Goal: Task Accomplishment & Management: Complete application form

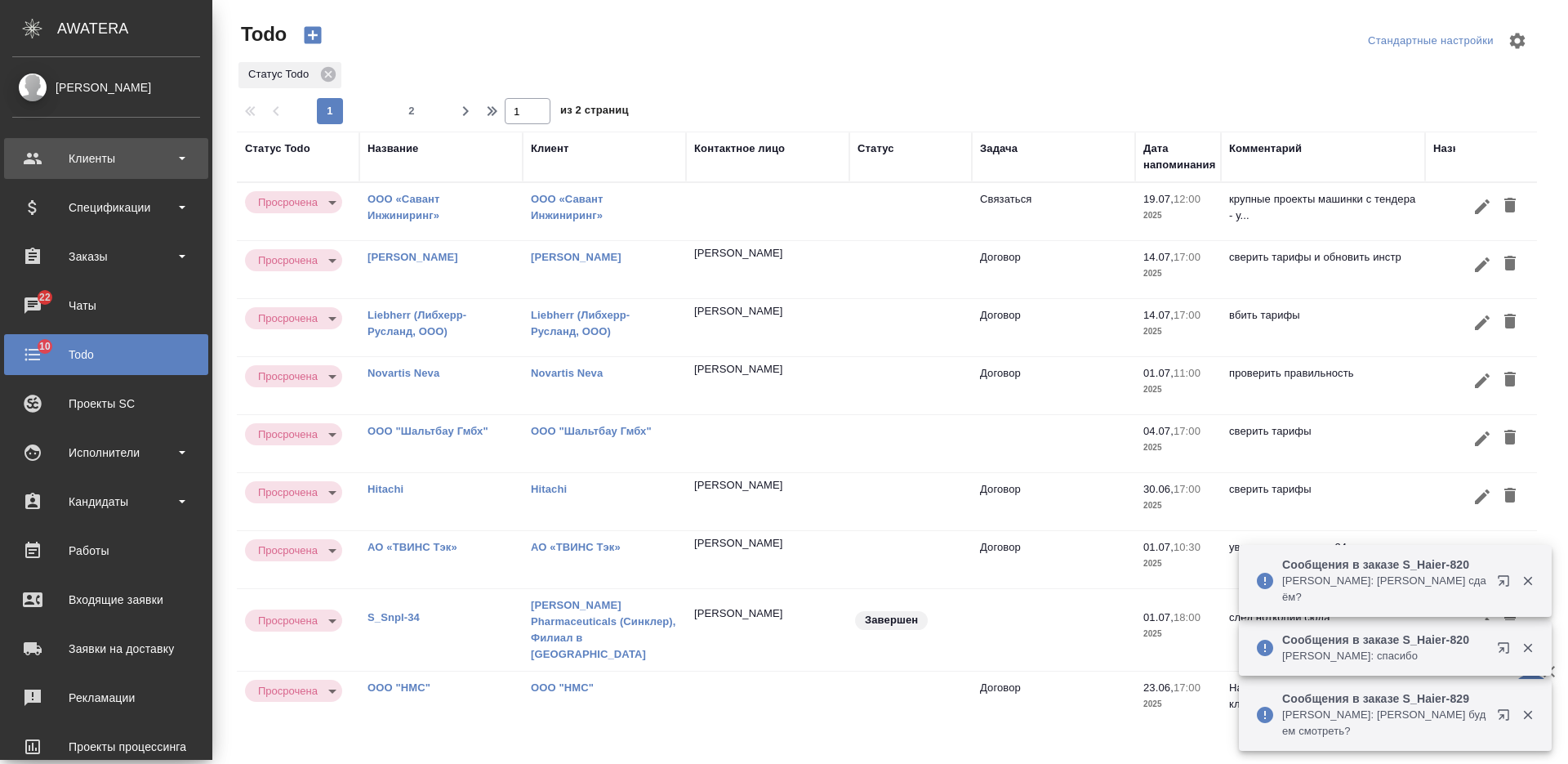
click at [103, 152] on div "Клиенты" at bounding box center [106, 158] width 188 height 25
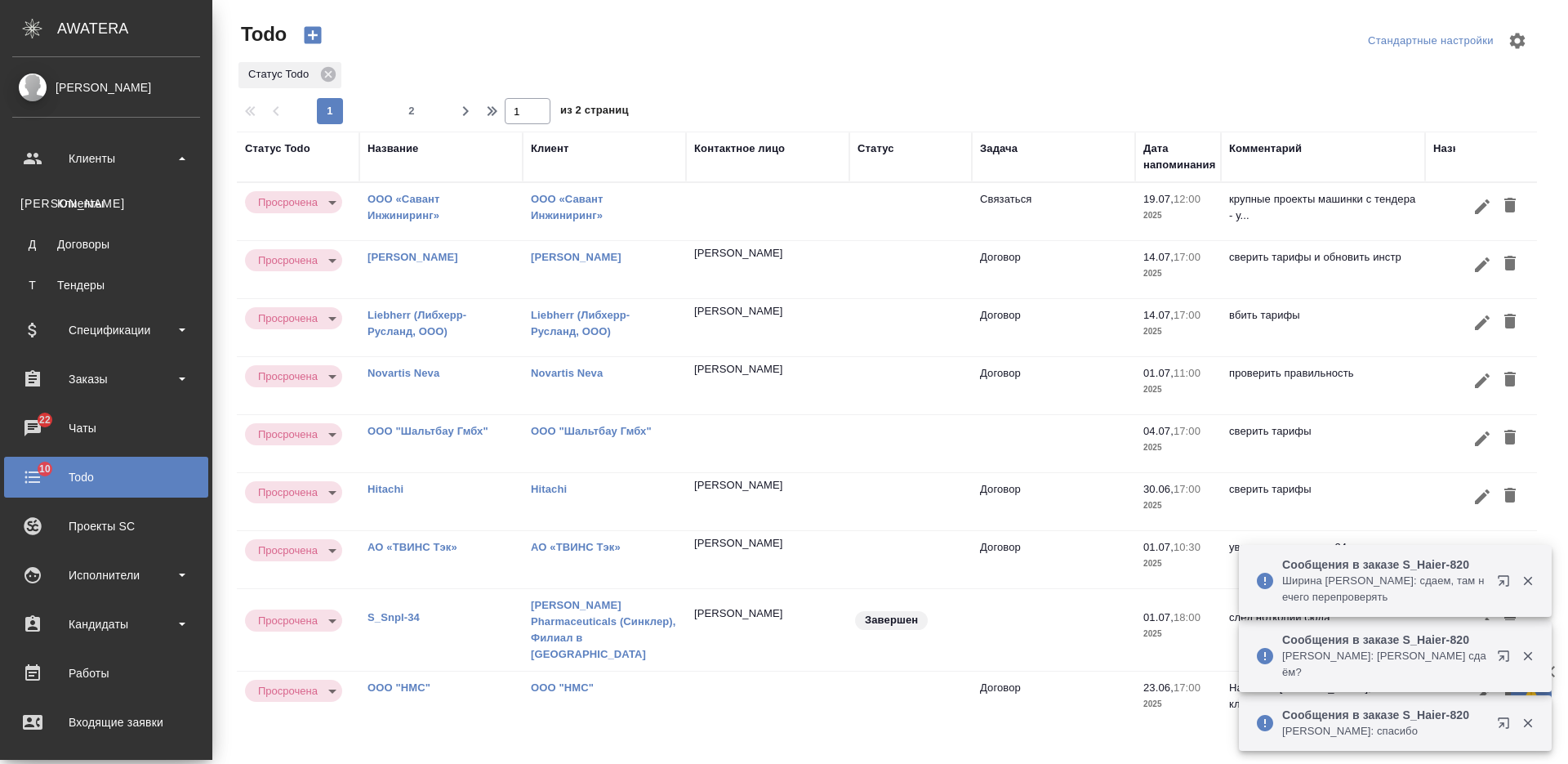
click at [83, 203] on div "Клиенты" at bounding box center [106, 204] width 172 height 17
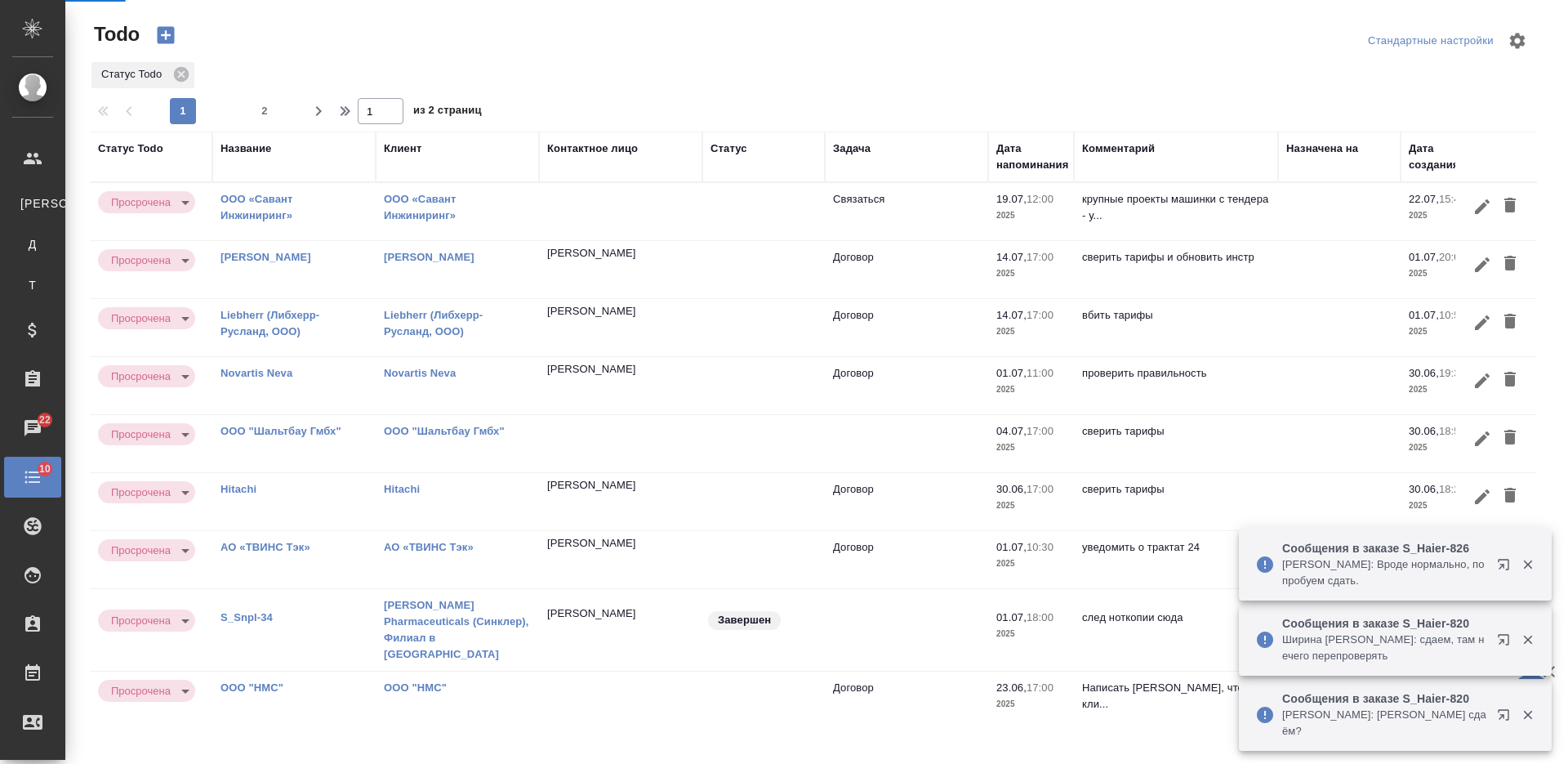
select select "RU"
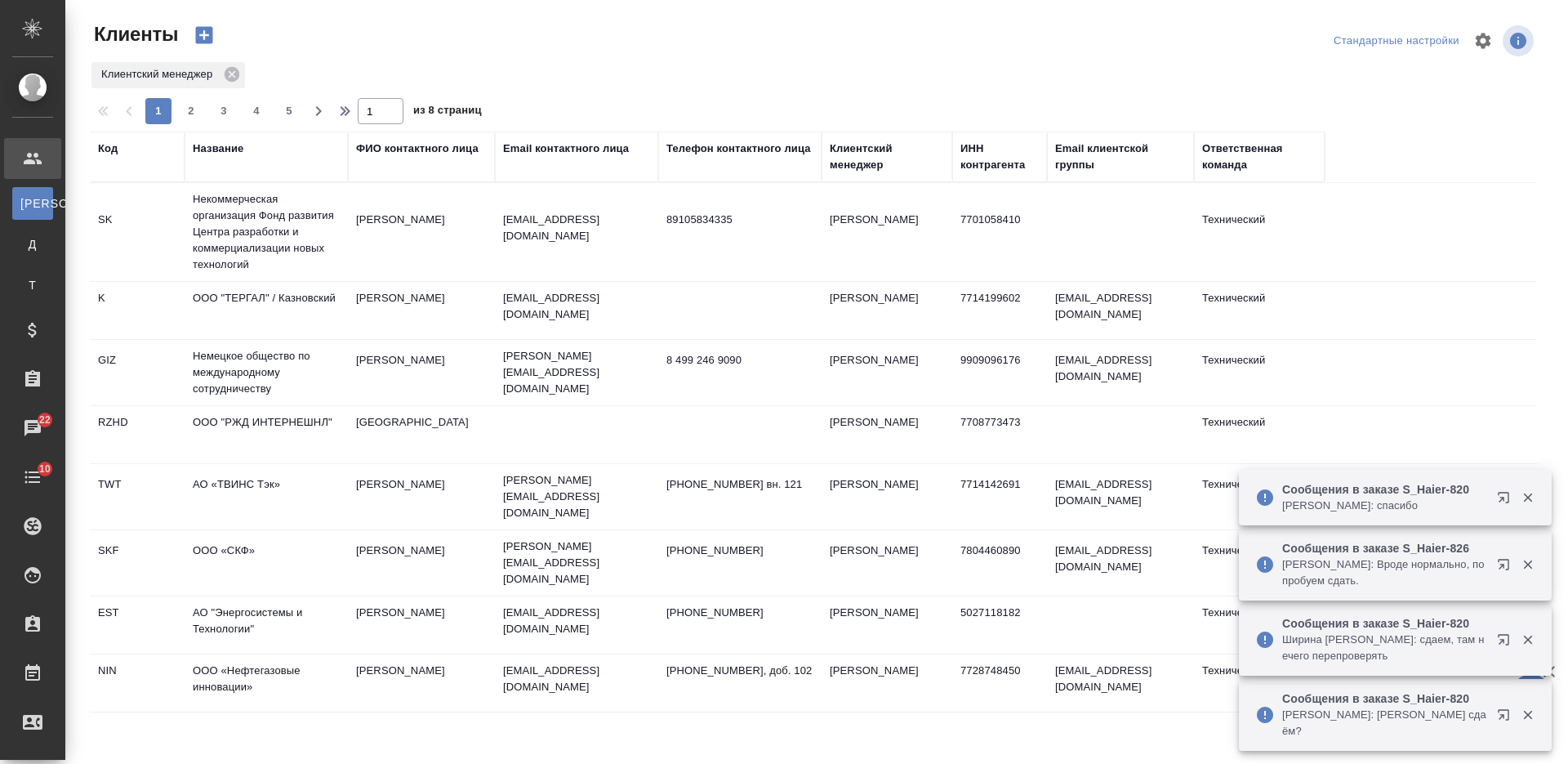
click at [228, 138] on th "Название" at bounding box center [266, 157] width 163 height 51
click at [231, 153] on div "Название" at bounding box center [218, 149] width 51 height 17
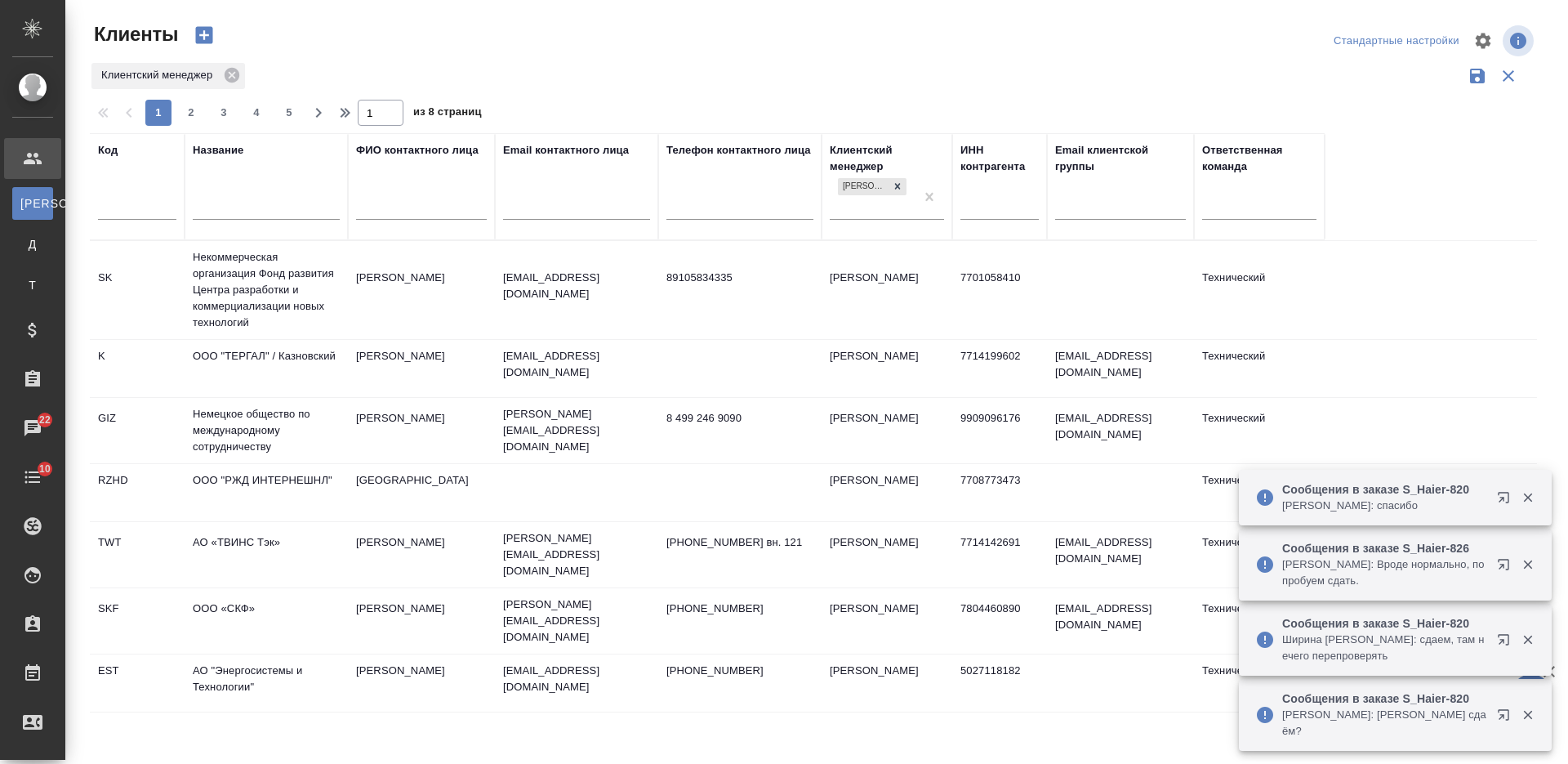
click at [249, 209] on input "text" at bounding box center [266, 209] width 147 height 20
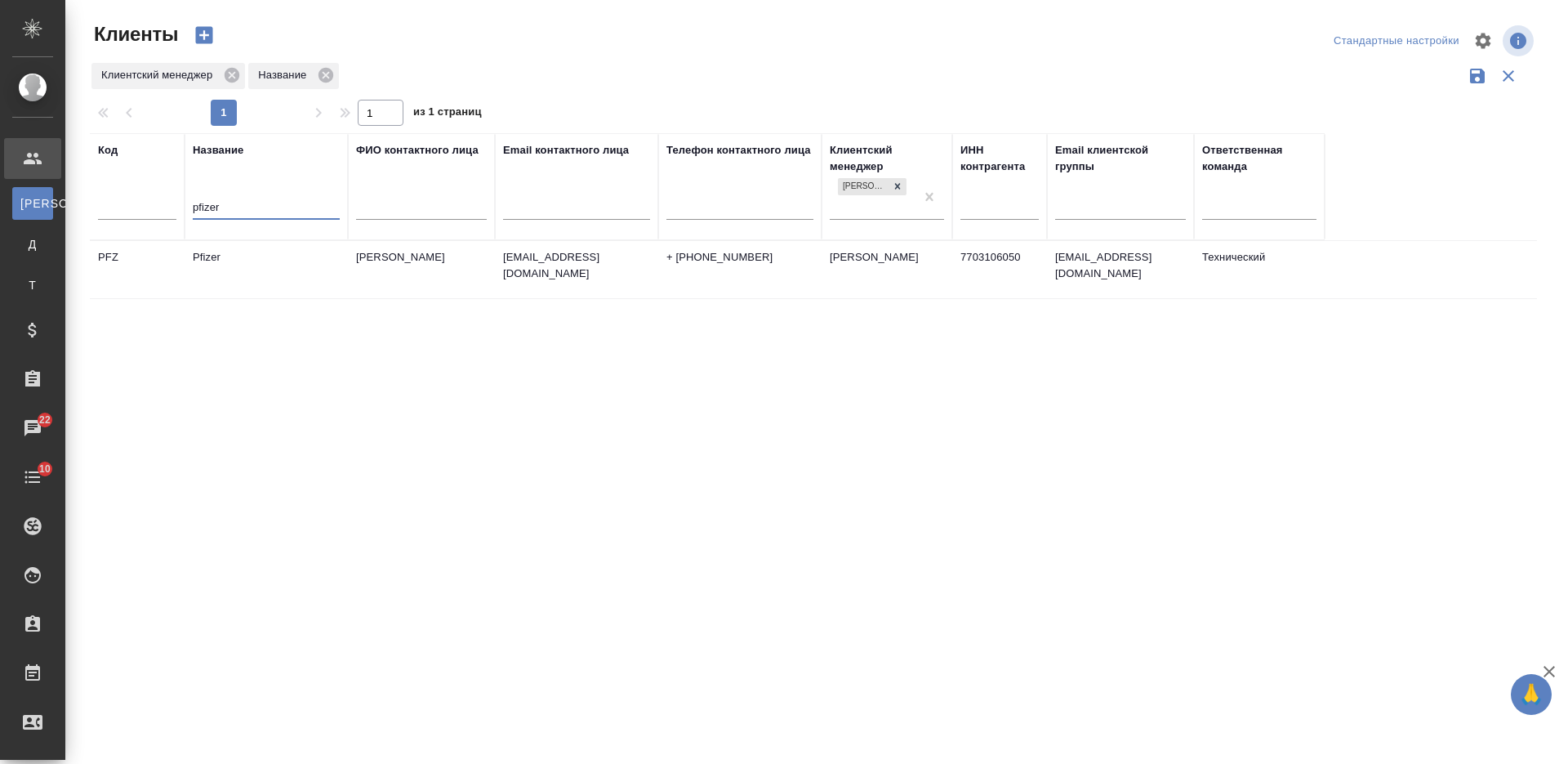
type input "pfizer"
click at [275, 274] on td "Pfizer" at bounding box center [266, 269] width 163 height 57
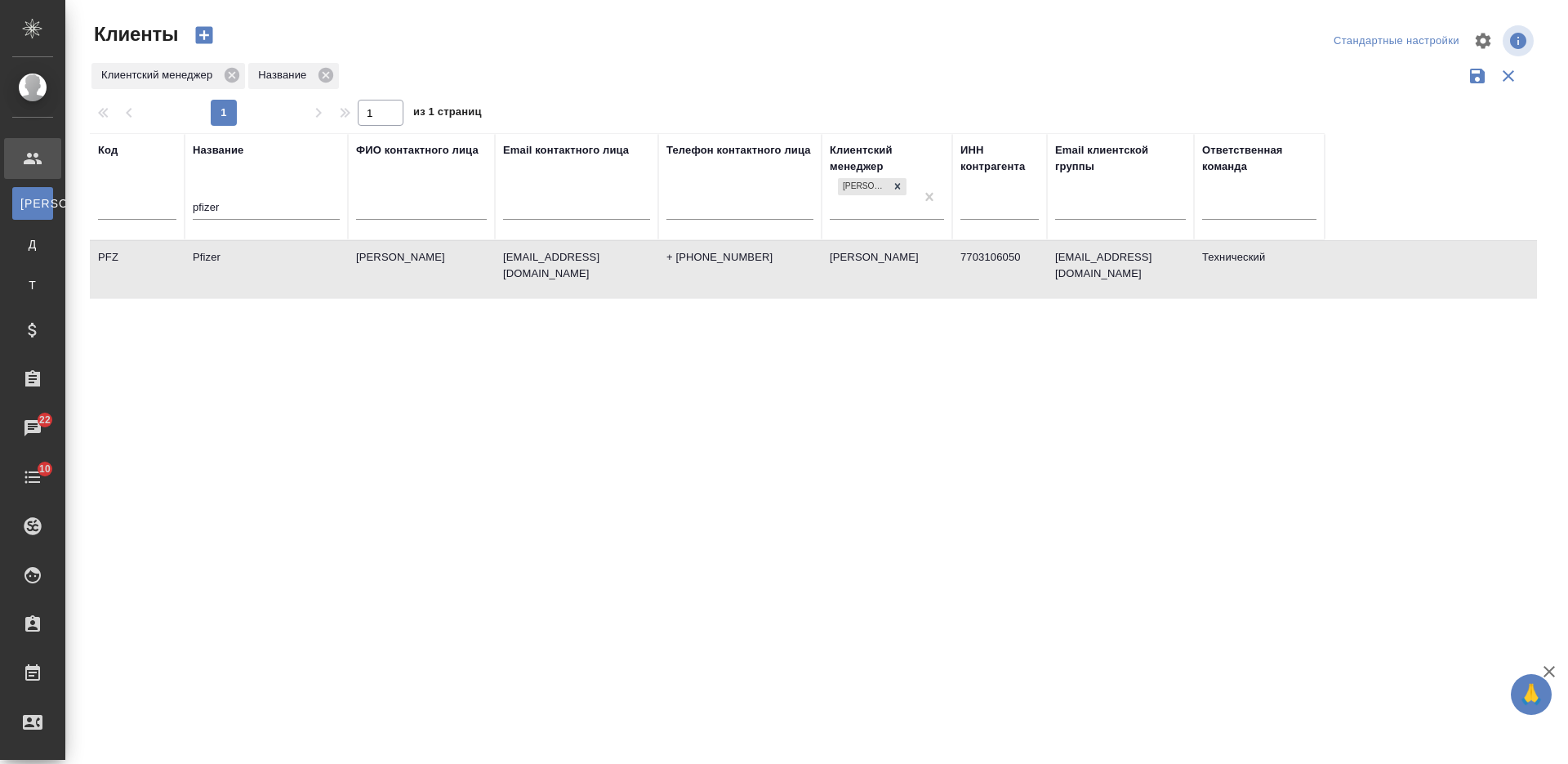
click at [274, 274] on td "Pfizer" at bounding box center [266, 269] width 163 height 57
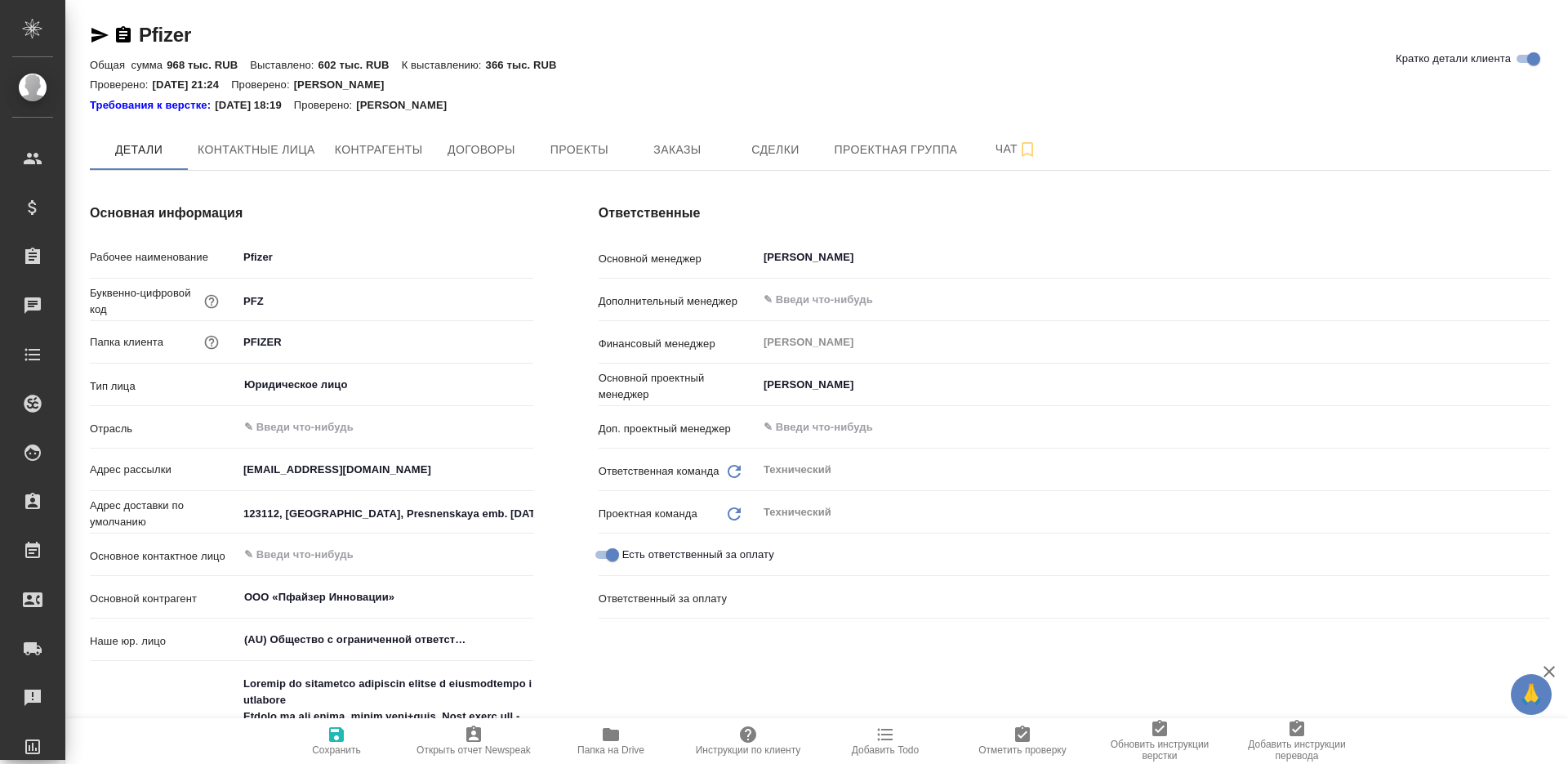
type textarea "x"
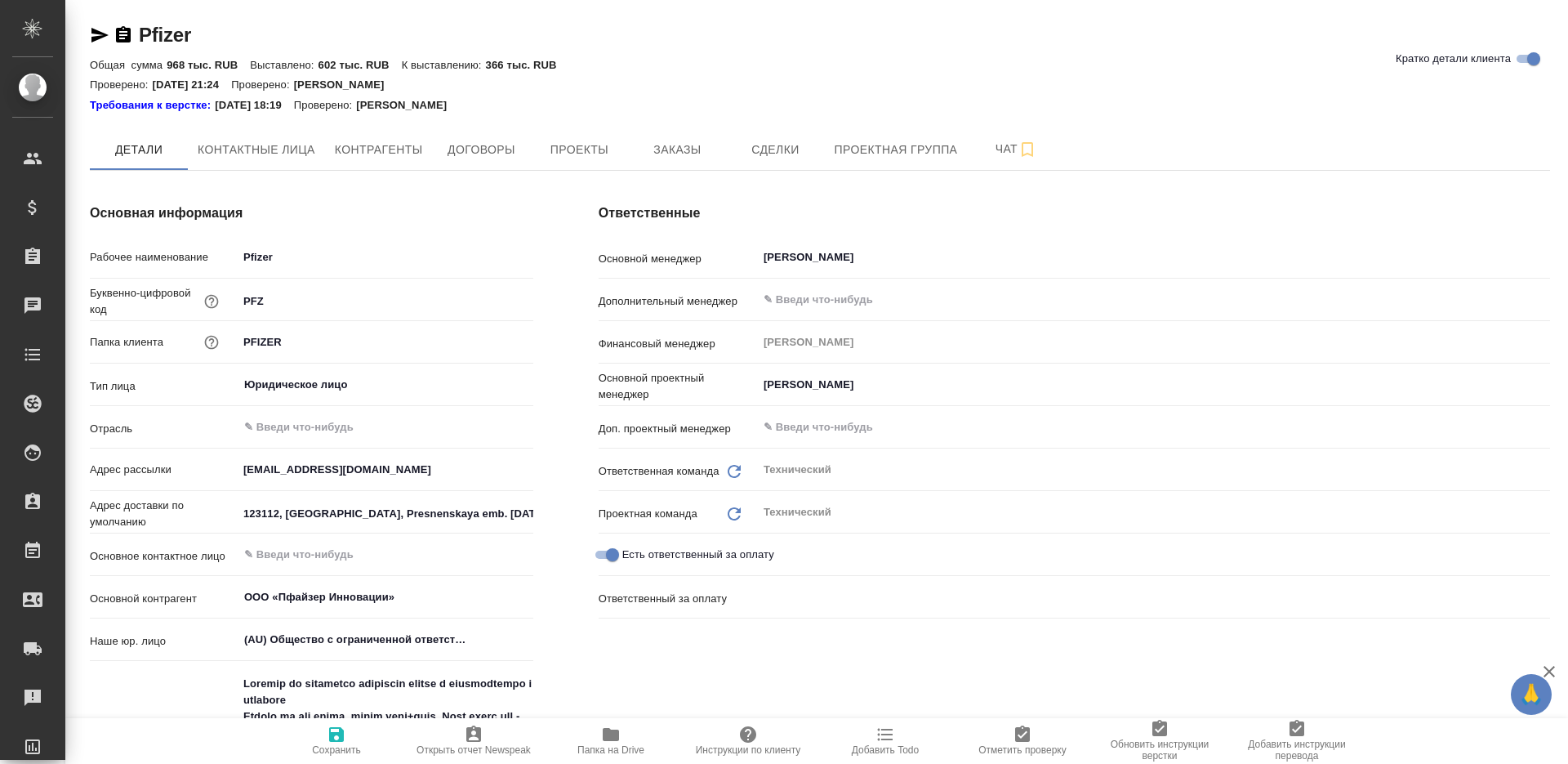
type textarea "x"
click at [675, 154] on span "Заказы" at bounding box center [676, 149] width 78 height 20
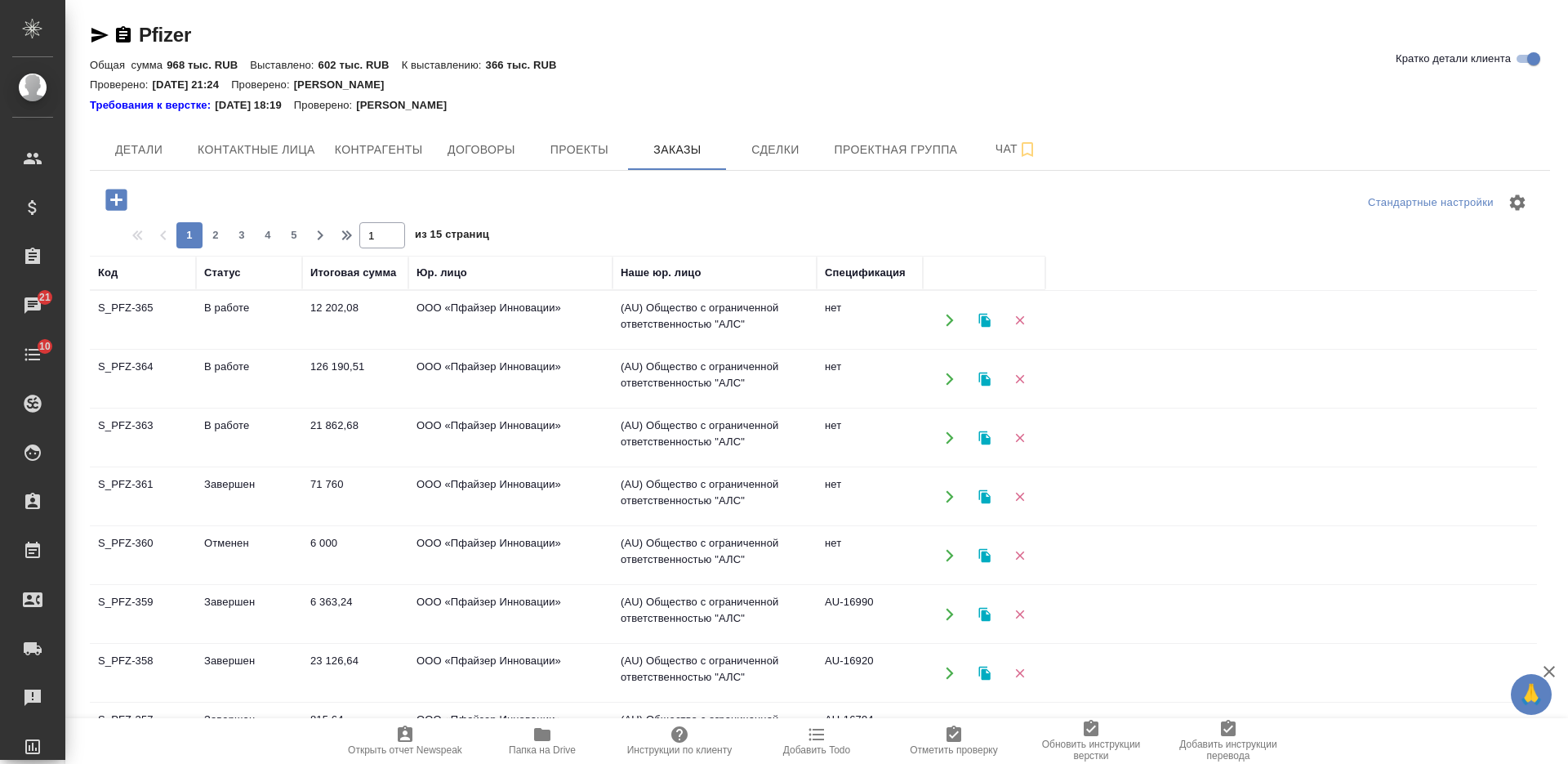
click at [285, 321] on td "В работе" at bounding box center [248, 320] width 106 height 57
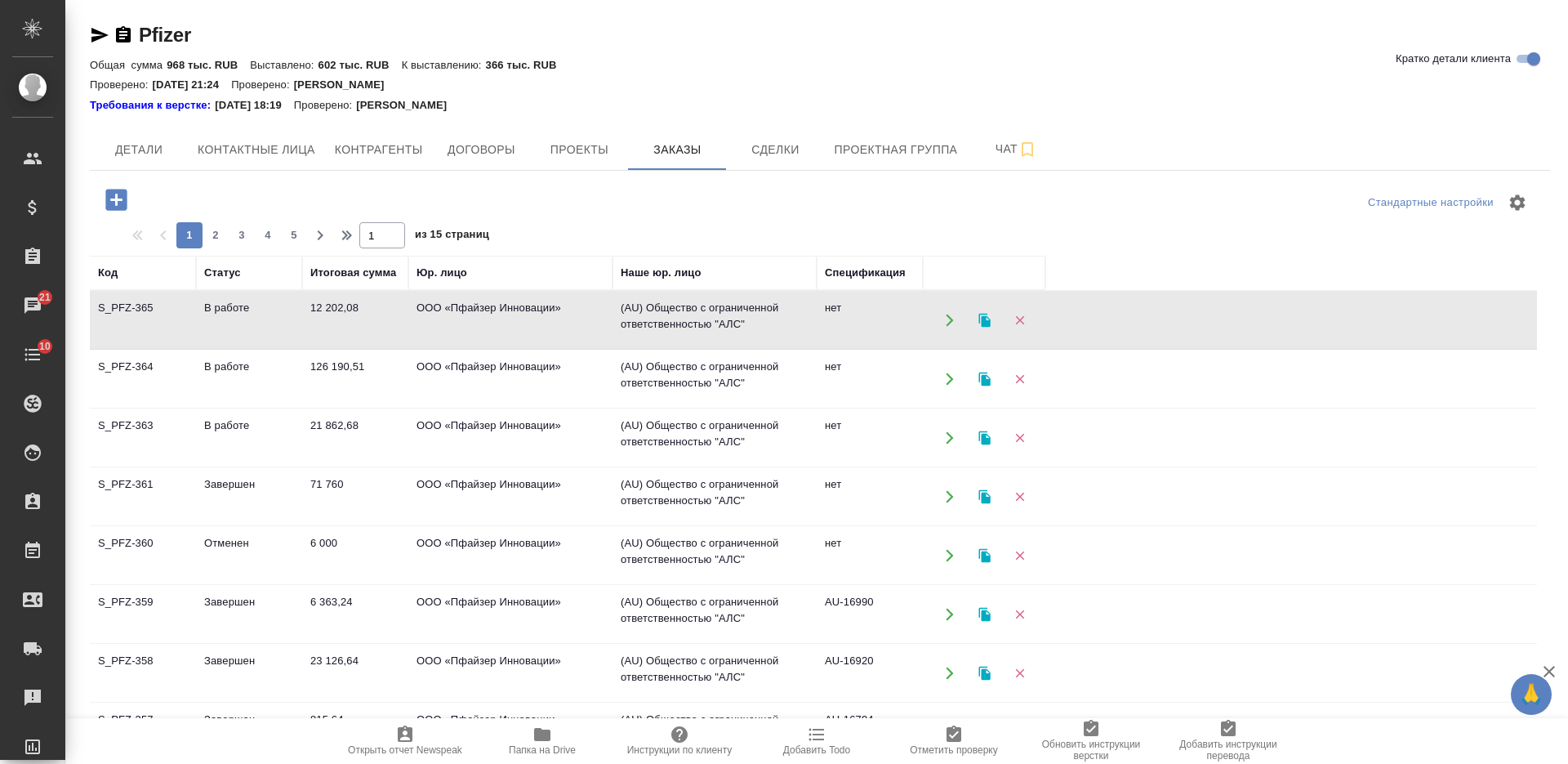
click at [285, 321] on td "В работе" at bounding box center [248, 320] width 106 height 57
click at [125, 196] on icon "button" at bounding box center [115, 198] width 21 height 21
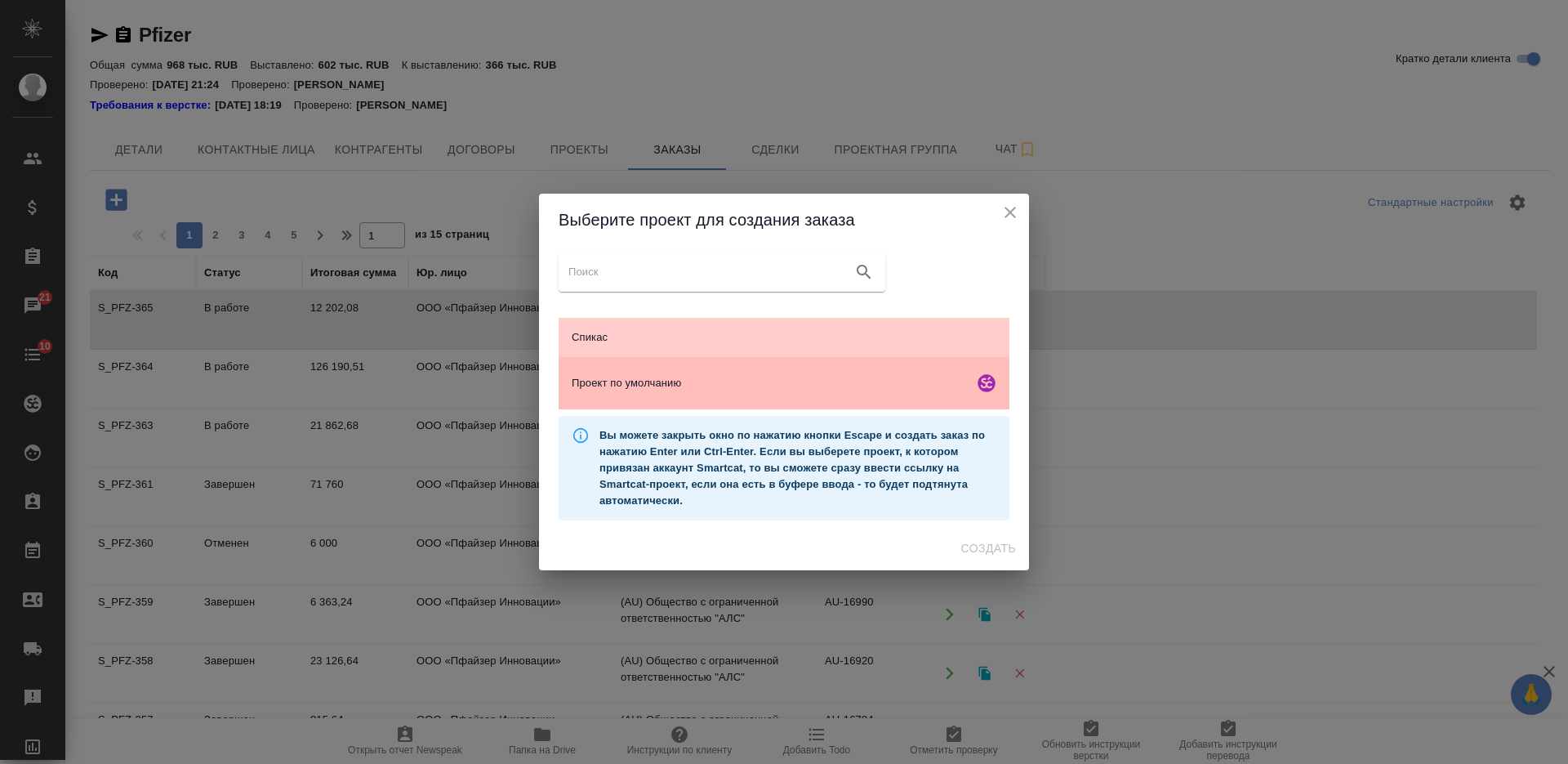
click at [666, 400] on div "Проект по умолчанию" at bounding box center [783, 383] width 451 height 53
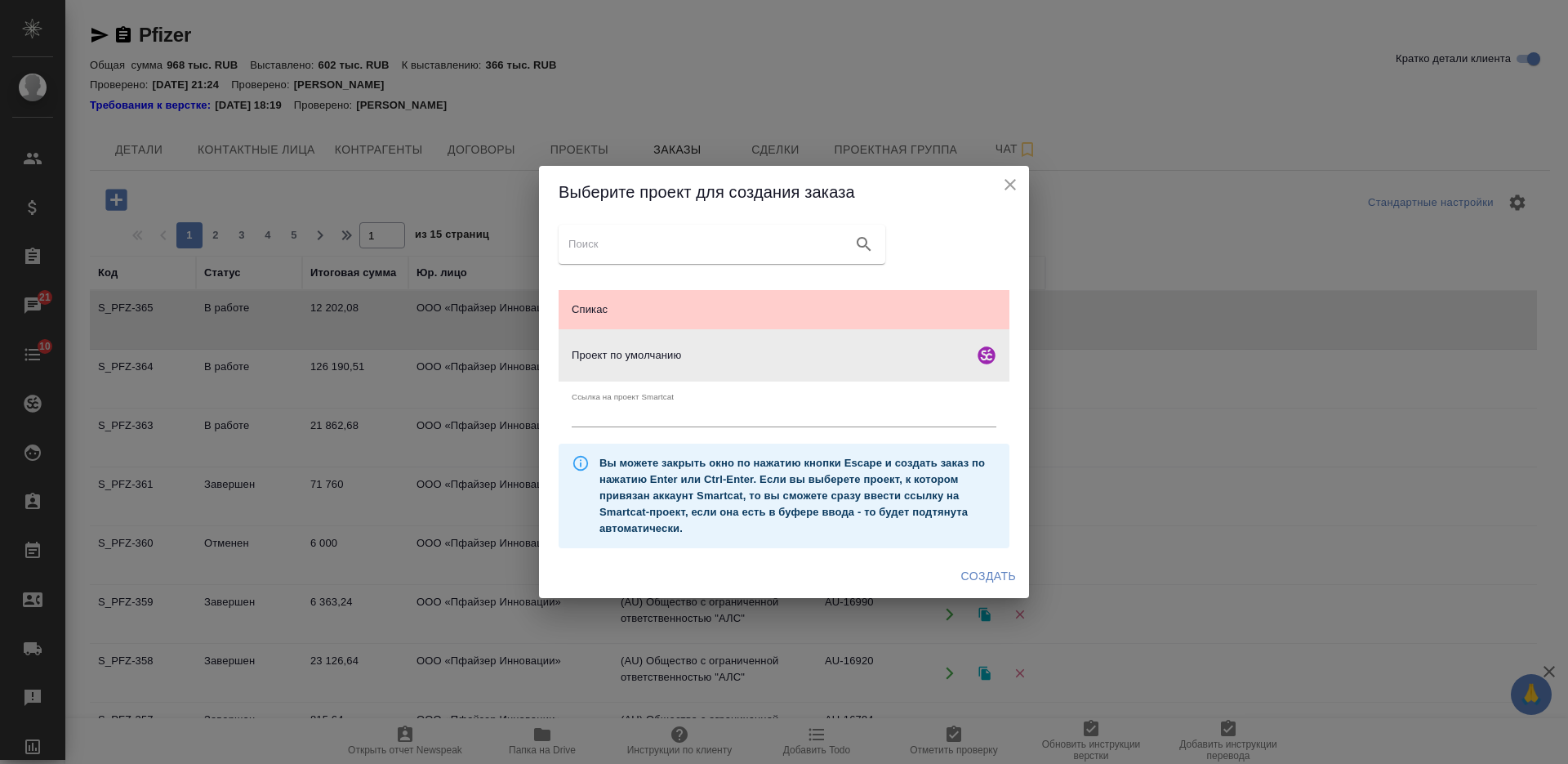
click at [995, 582] on span "Создать" at bounding box center [988, 576] width 54 height 20
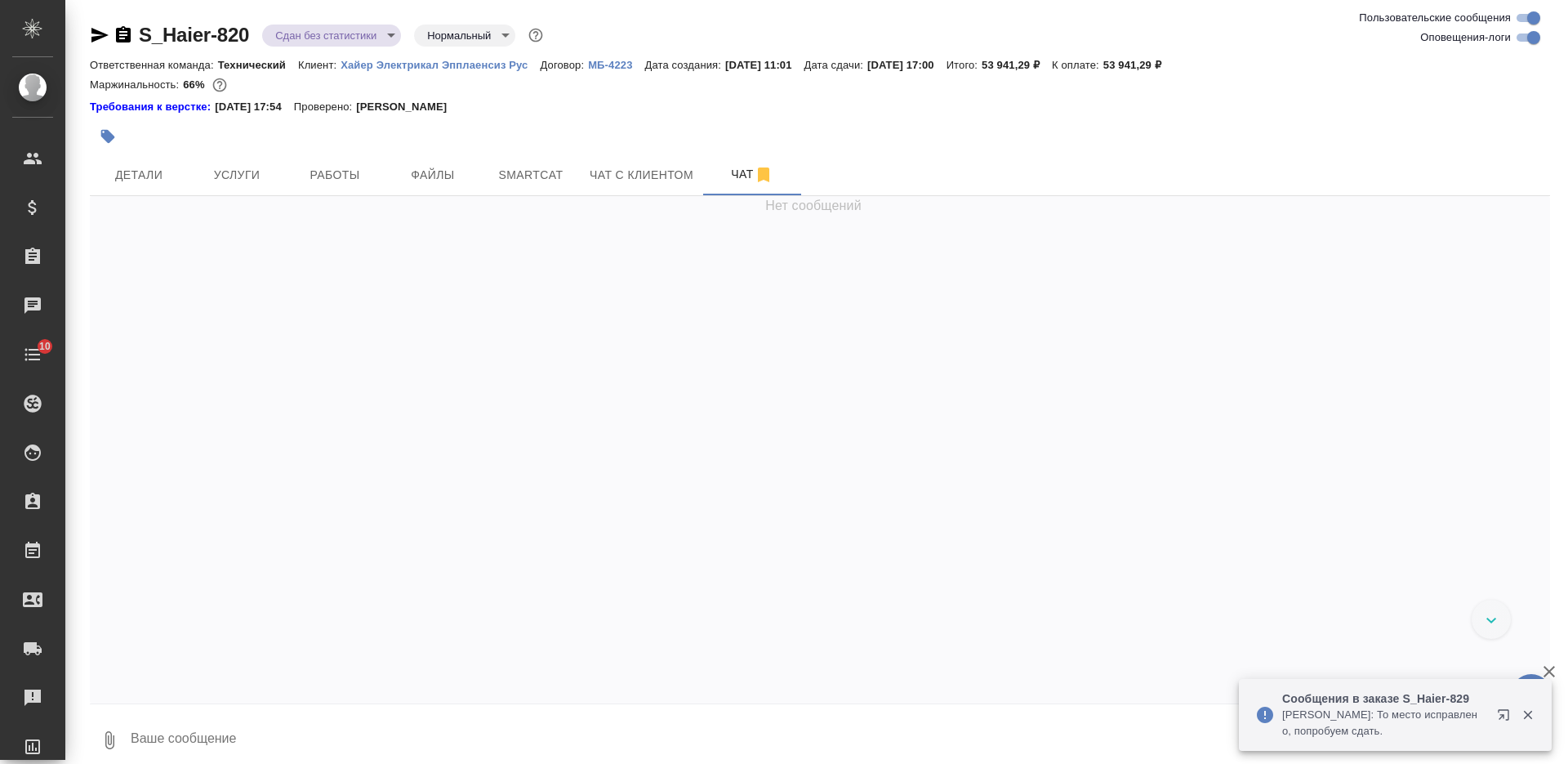
click at [125, 37] on icon "button" at bounding box center [124, 34] width 15 height 17
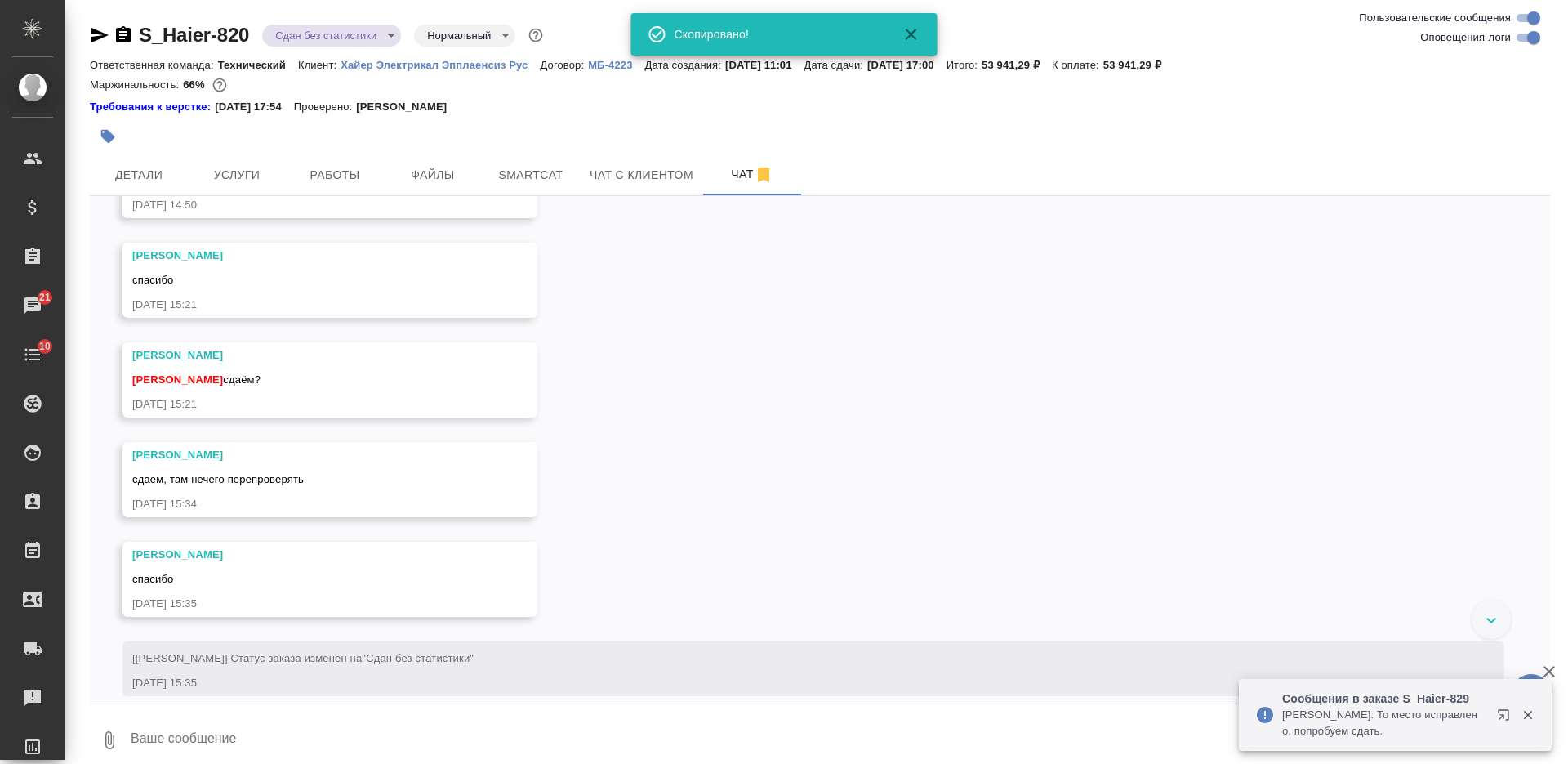
scroll to position [39201, 0]
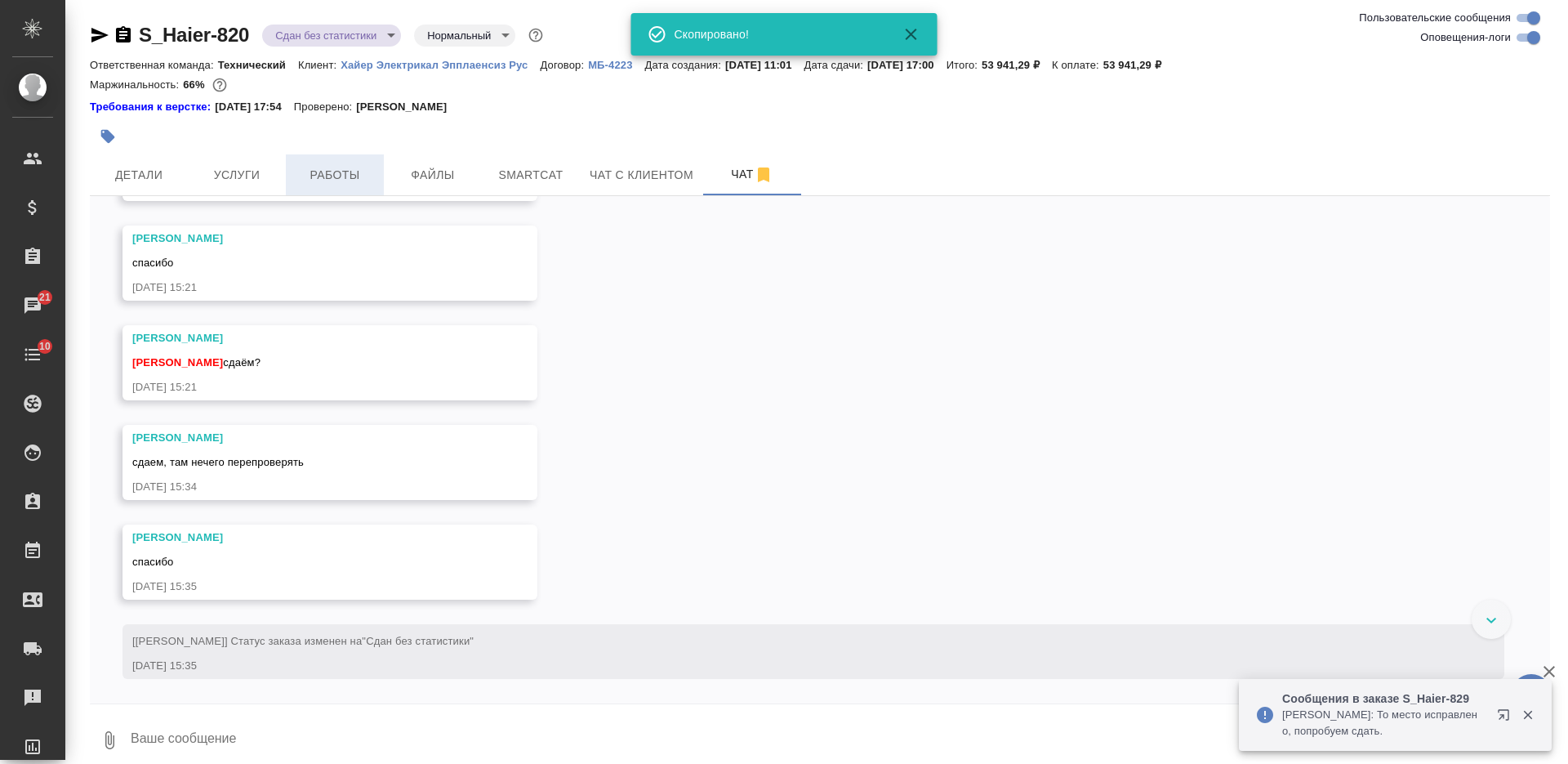
click at [328, 189] on button "Работы" at bounding box center [335, 174] width 98 height 41
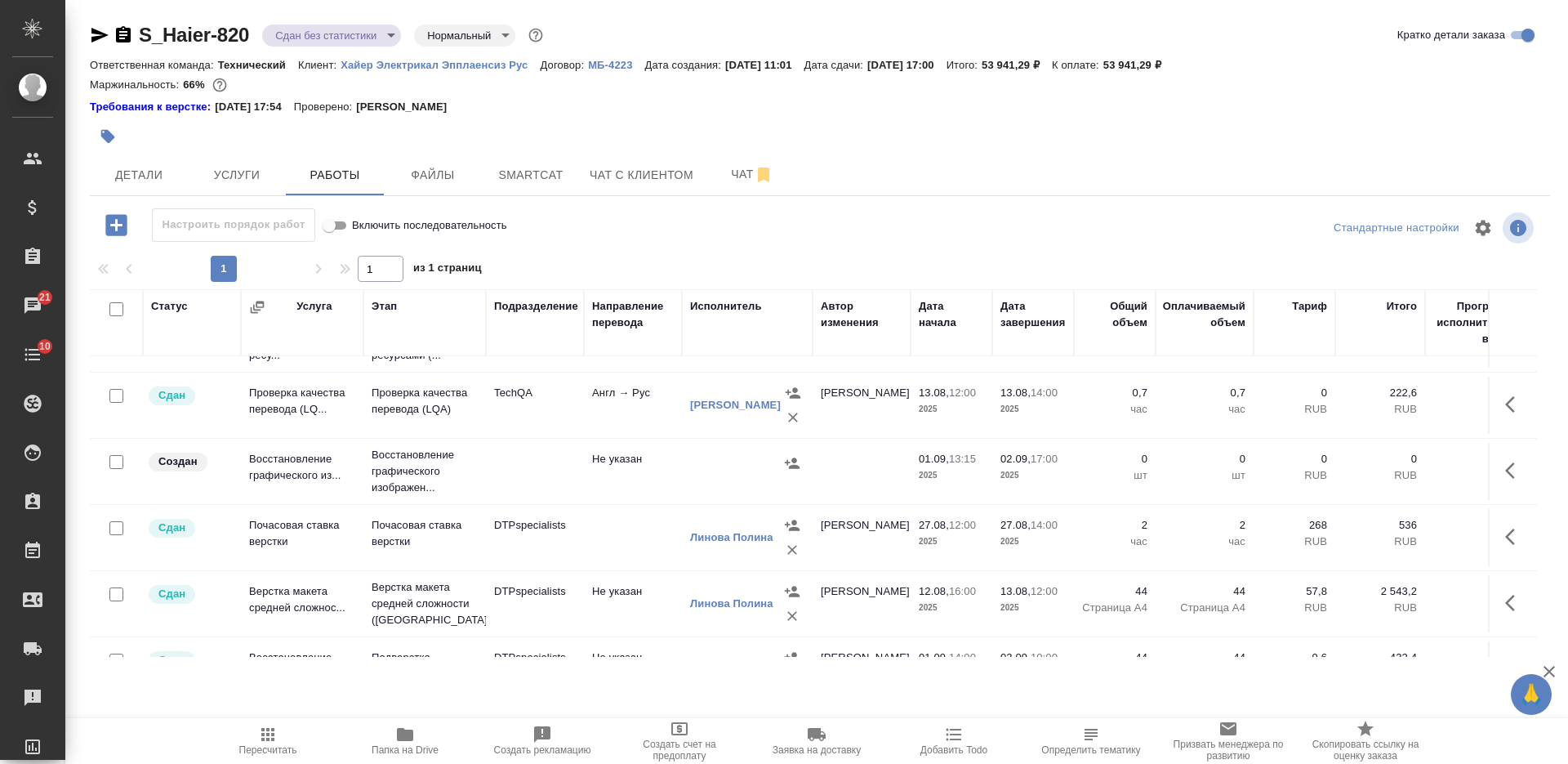
scroll to position [642, 0]
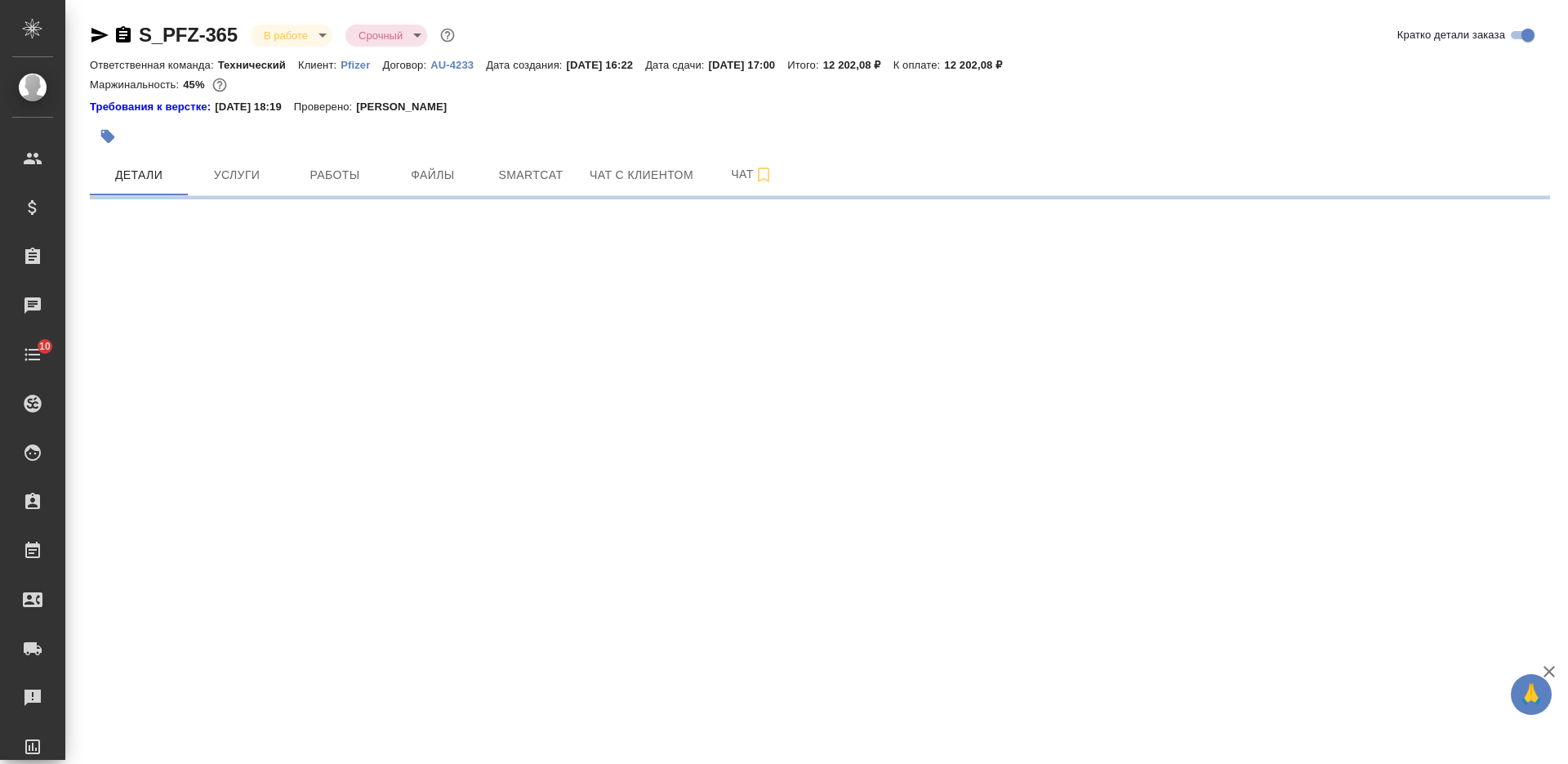
select select "RU"
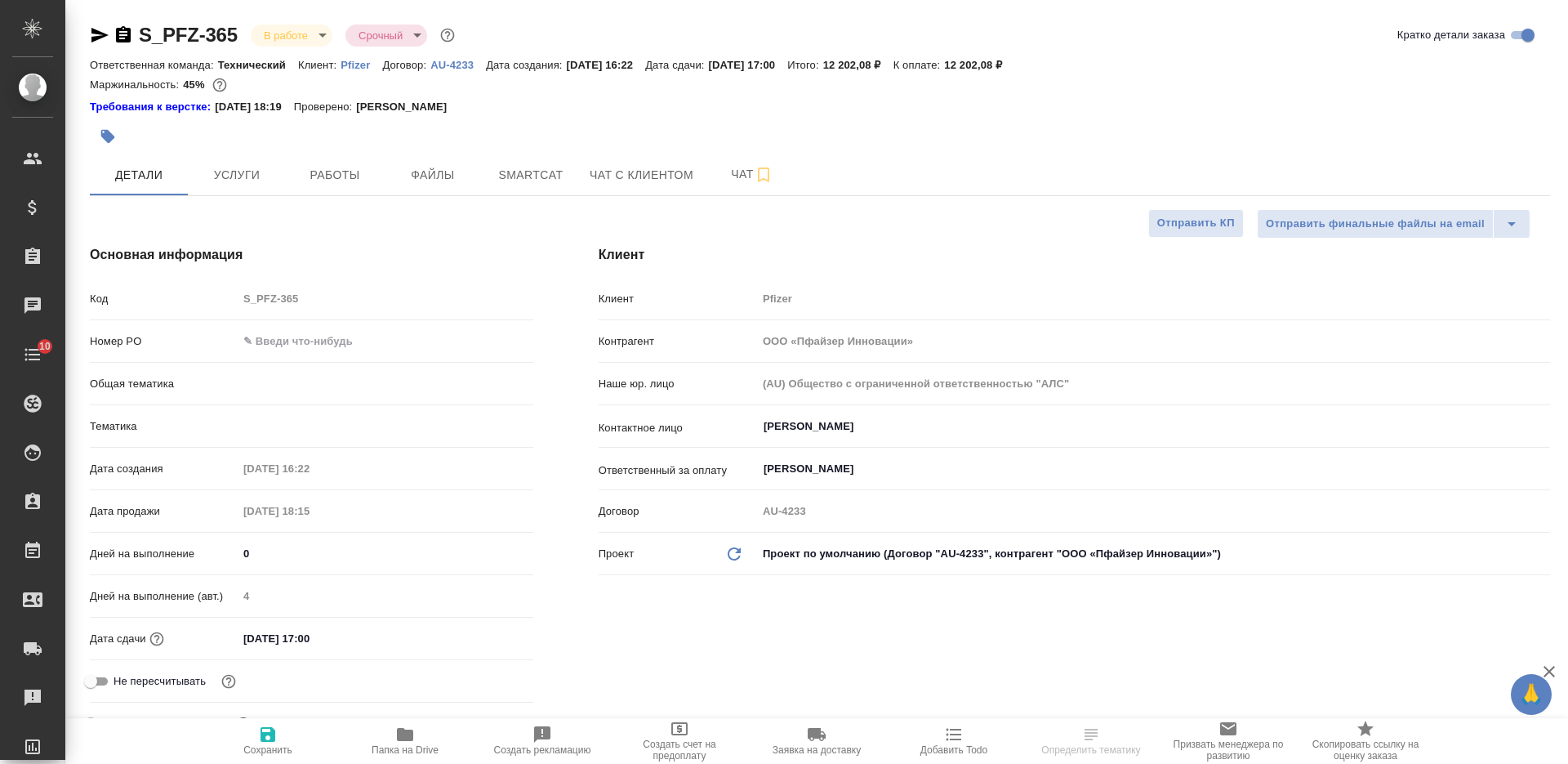
type textarea "x"
type input "Сергеева Анастасия"
type textarea "x"
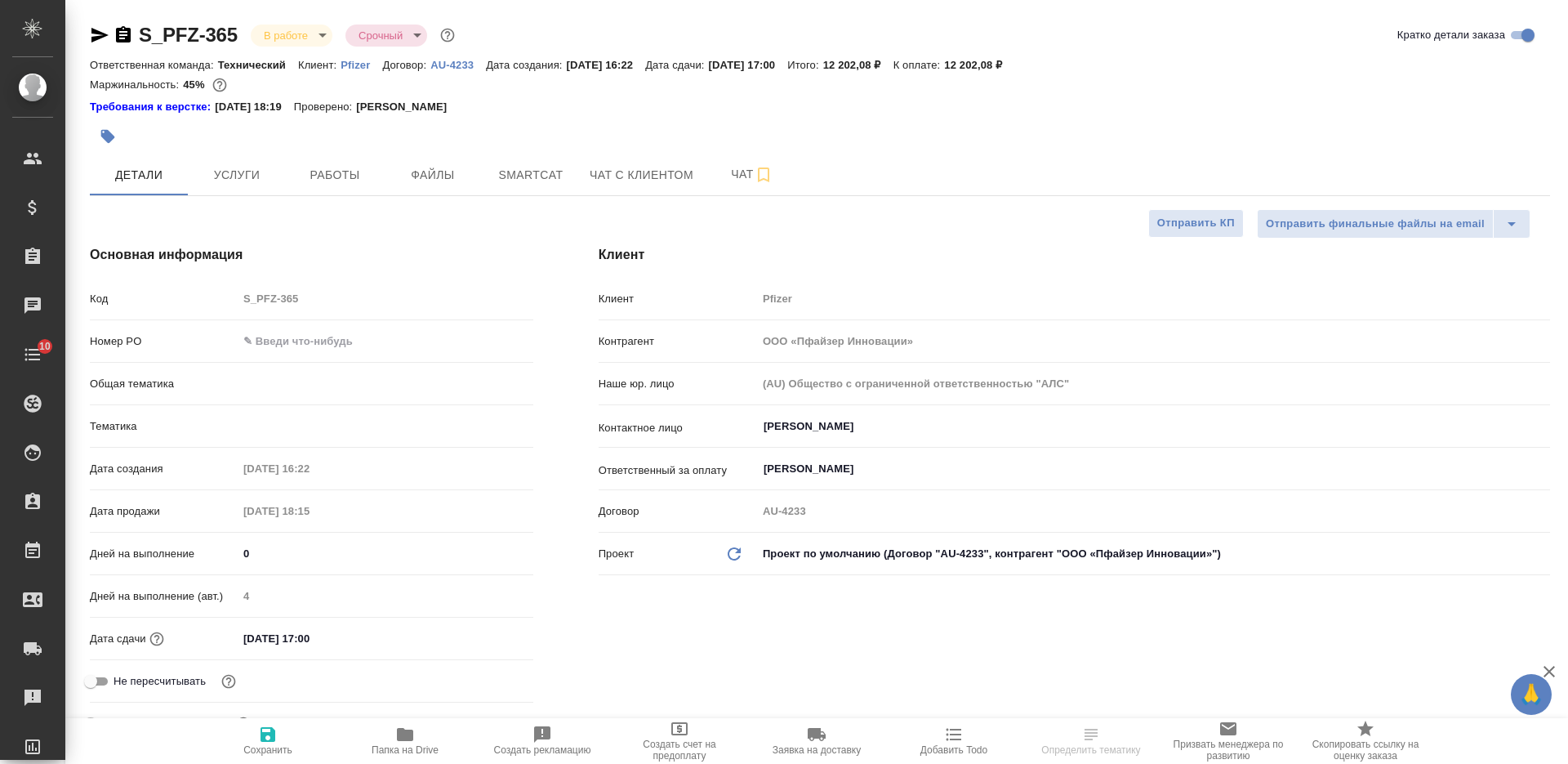
type textarea "x"
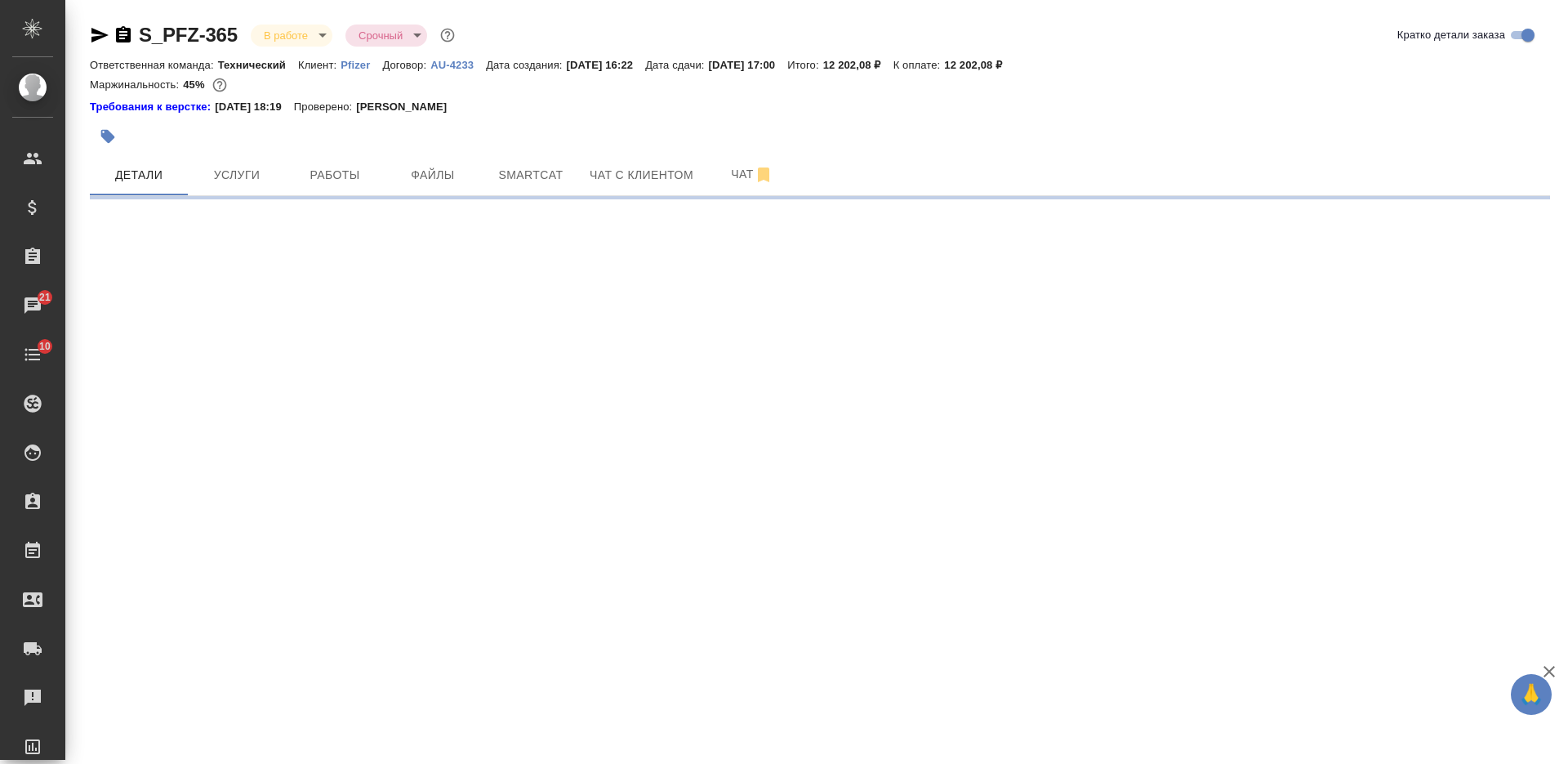
select select "RU"
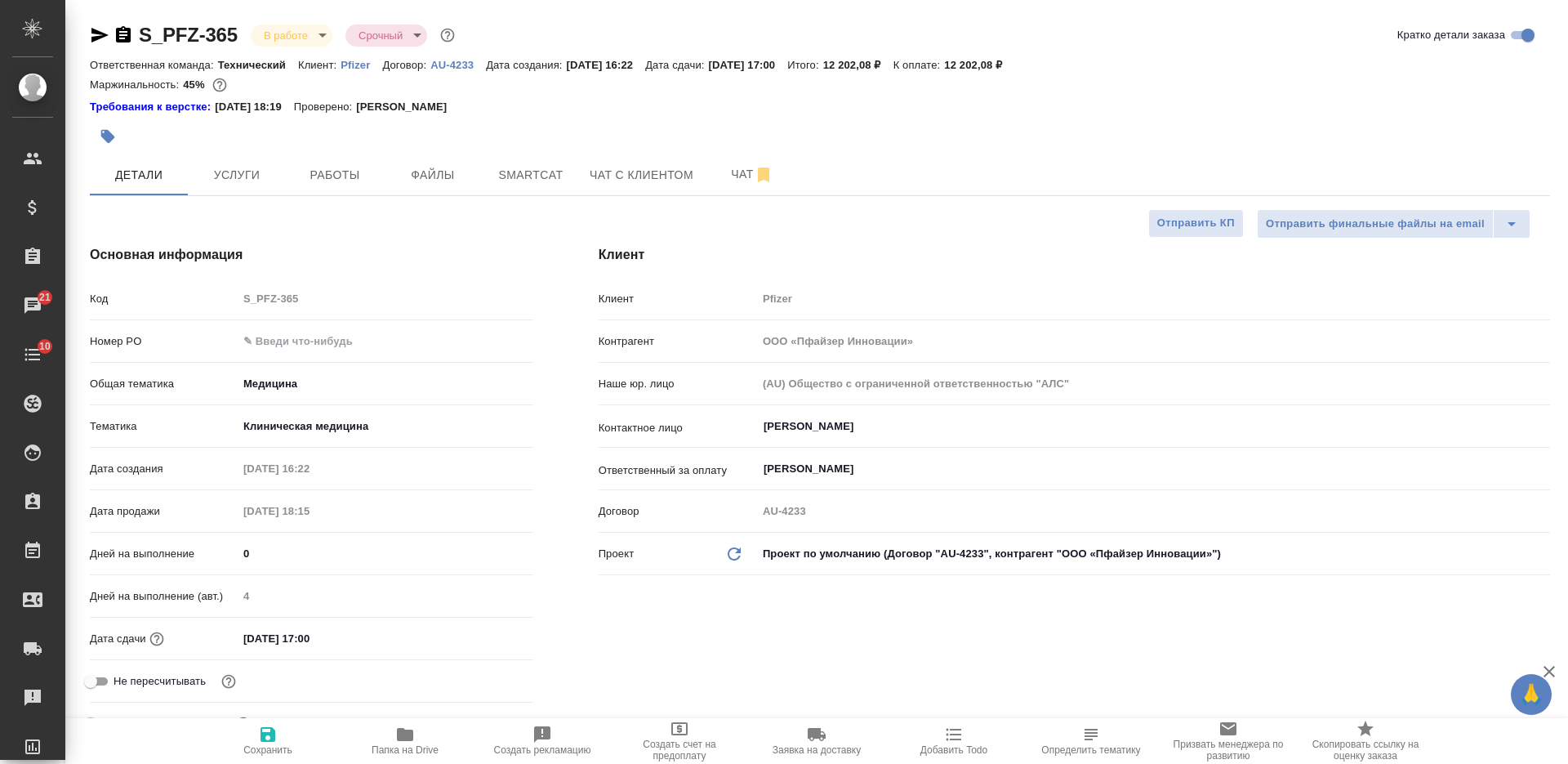
type textarea "x"
click at [295, 344] on input "text" at bounding box center [386, 341] width 295 height 24
paste input "9501056091"
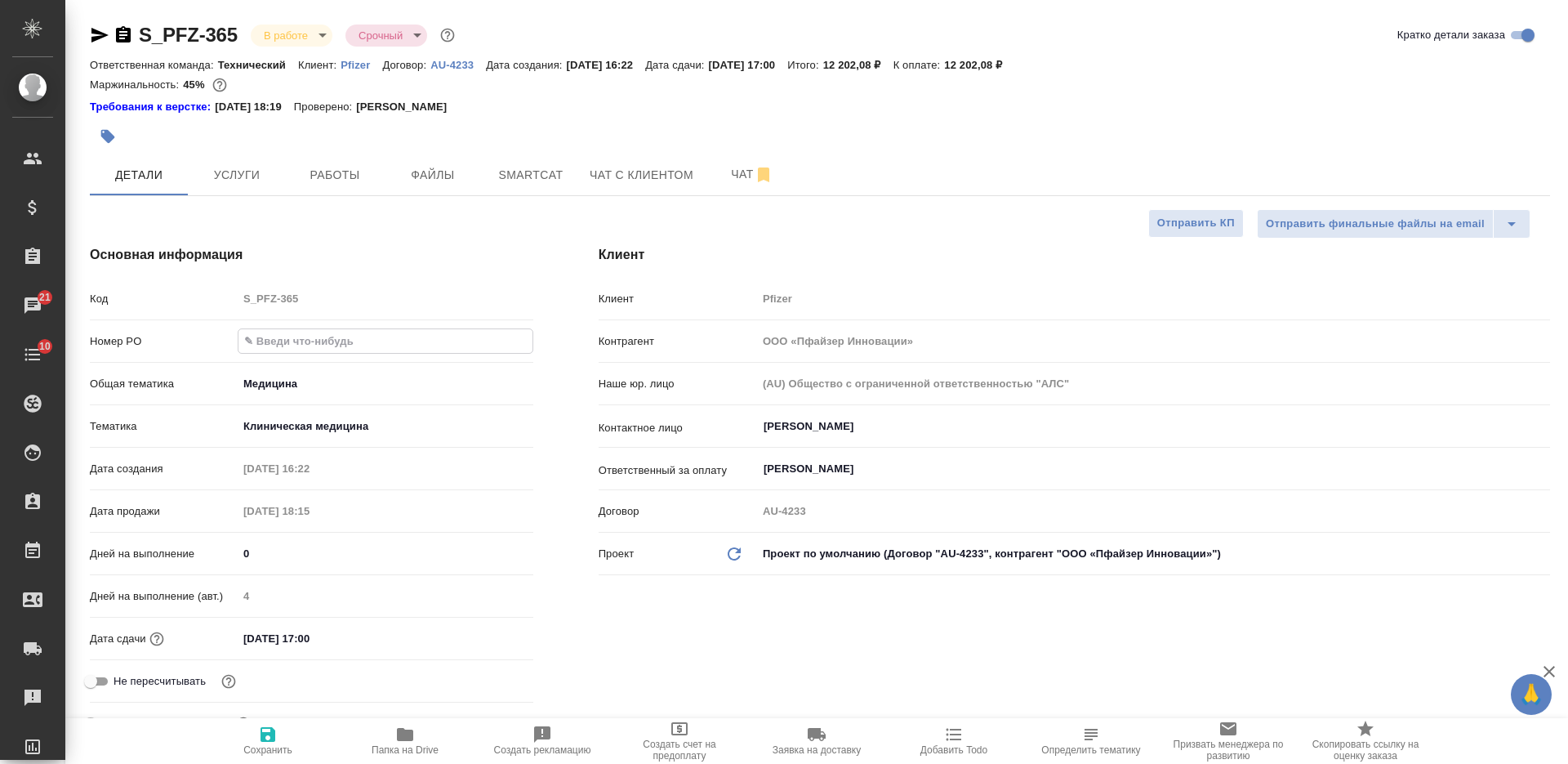
type input "9501056091"
type textarea "x"
type input "9501056091"
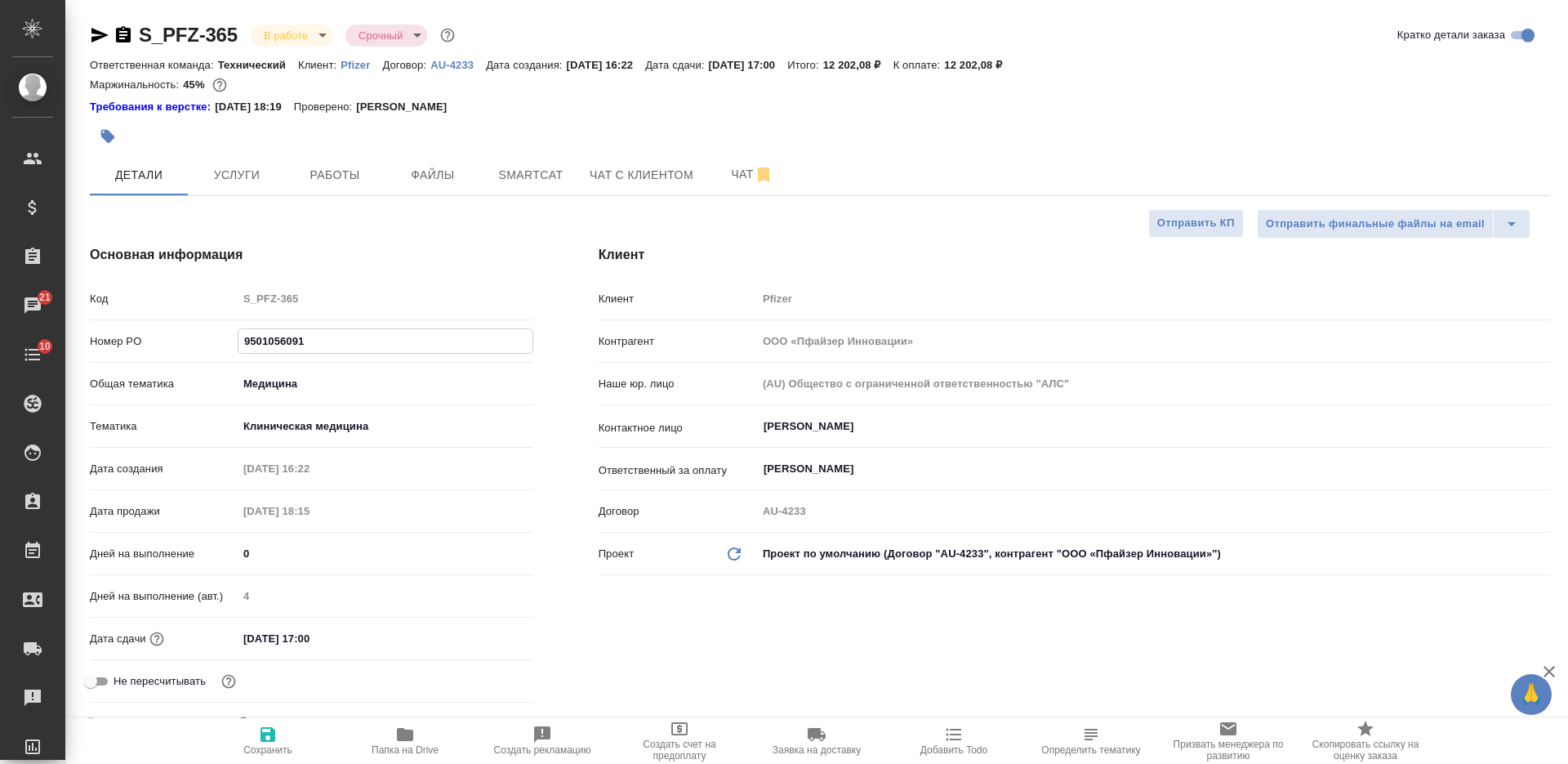
drag, startPoint x: 268, startPoint y: 736, endPoint x: 273, endPoint y: 722, distance: 14.9
click at [268, 736] on icon "button" at bounding box center [267, 734] width 19 height 19
type textarea "x"
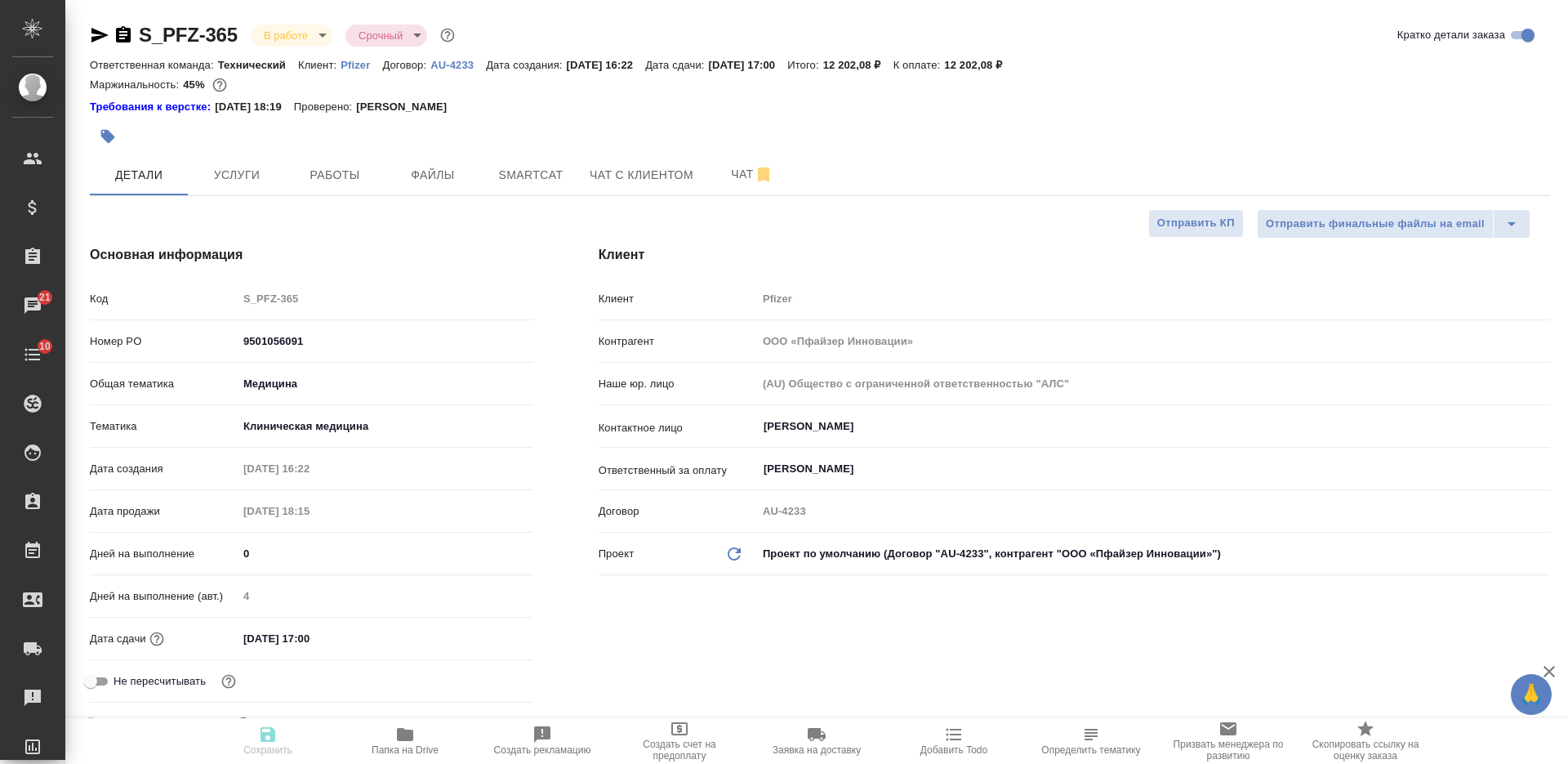
type textarea "x"
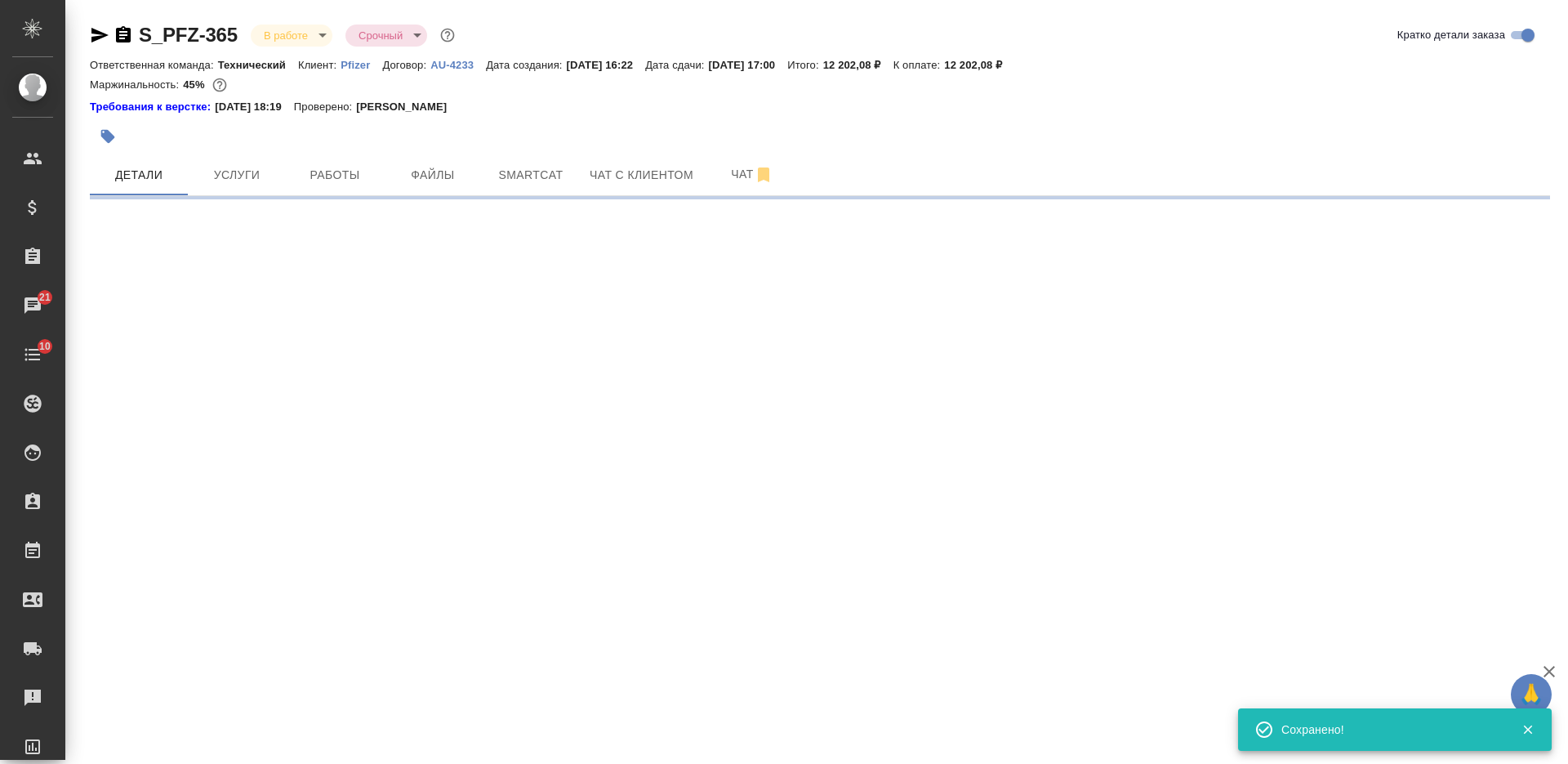
select select "RU"
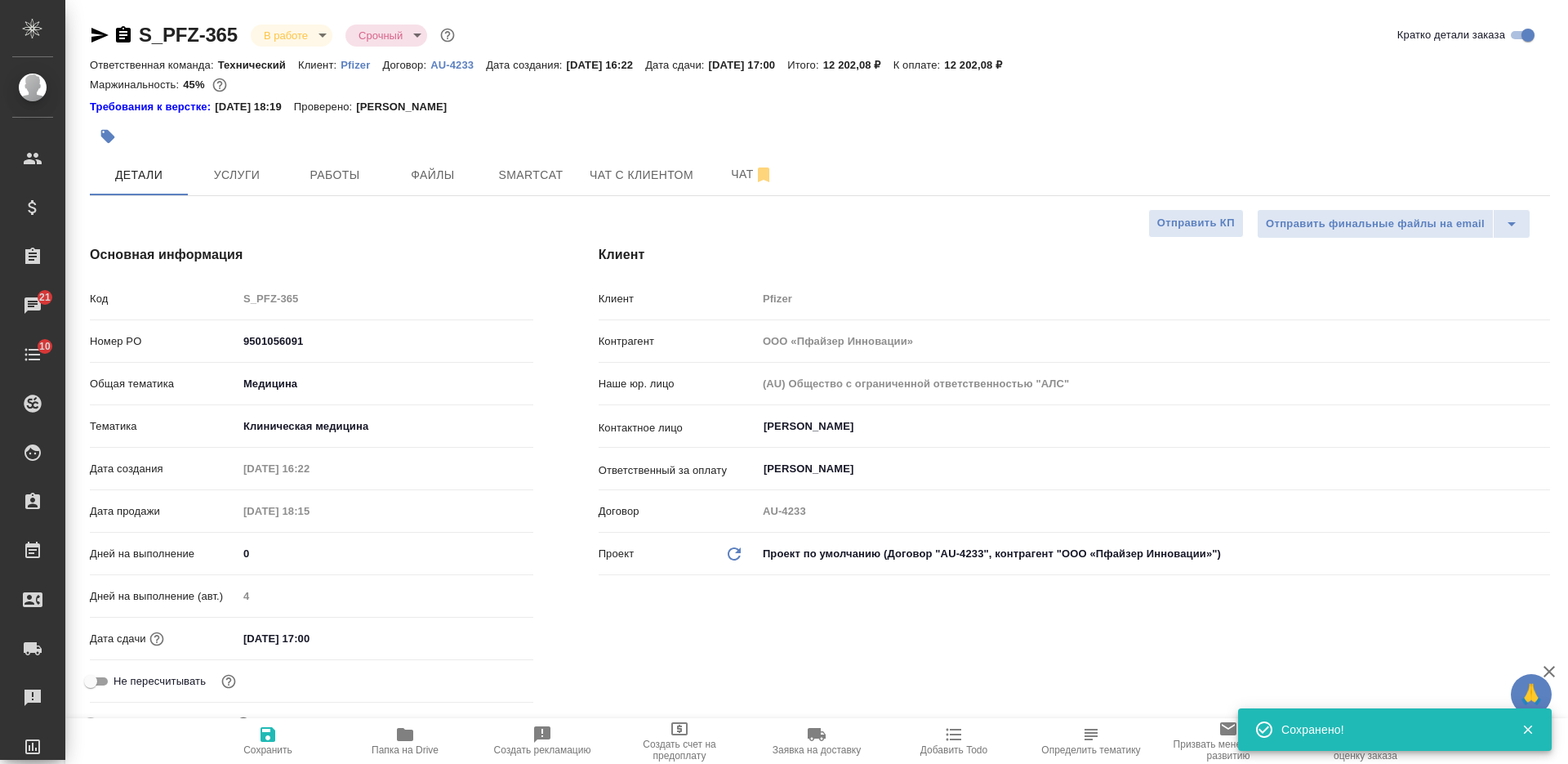
type textarea "x"
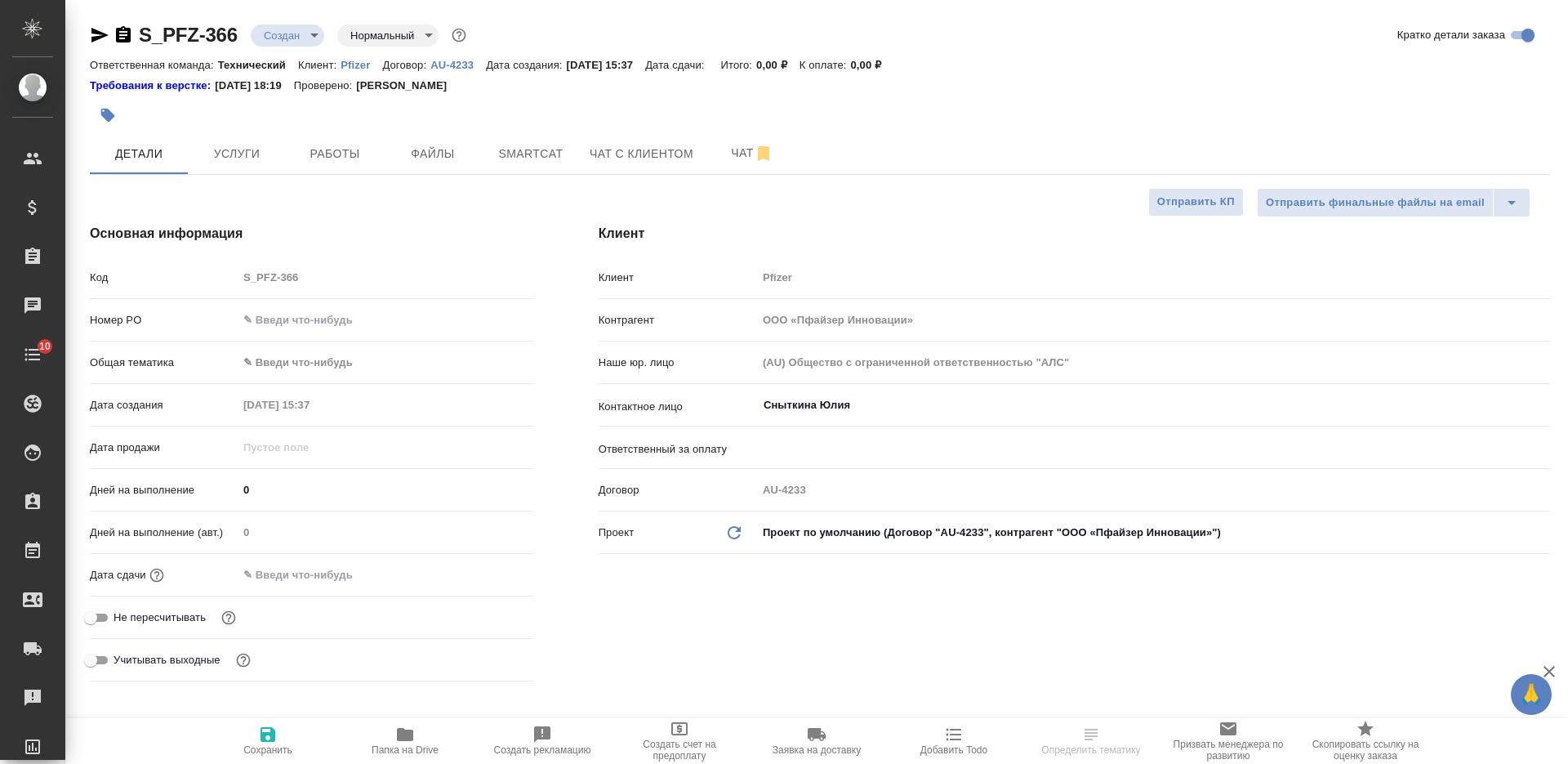
select select "RU"
type textarea "x"
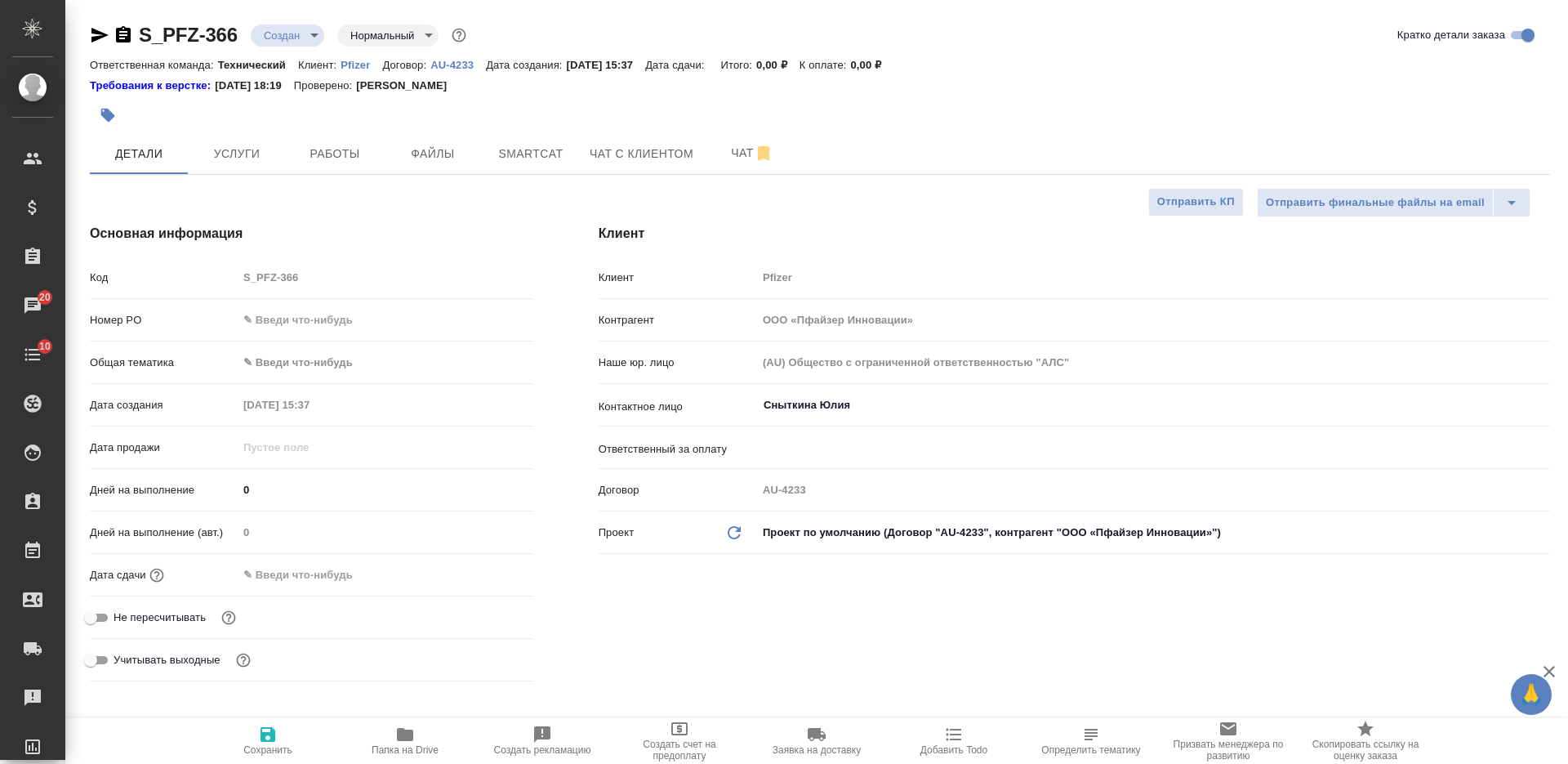
type textarea "x"
click at [765, 401] on input "Сныткина Юлия" at bounding box center [1126, 404] width 729 height 19
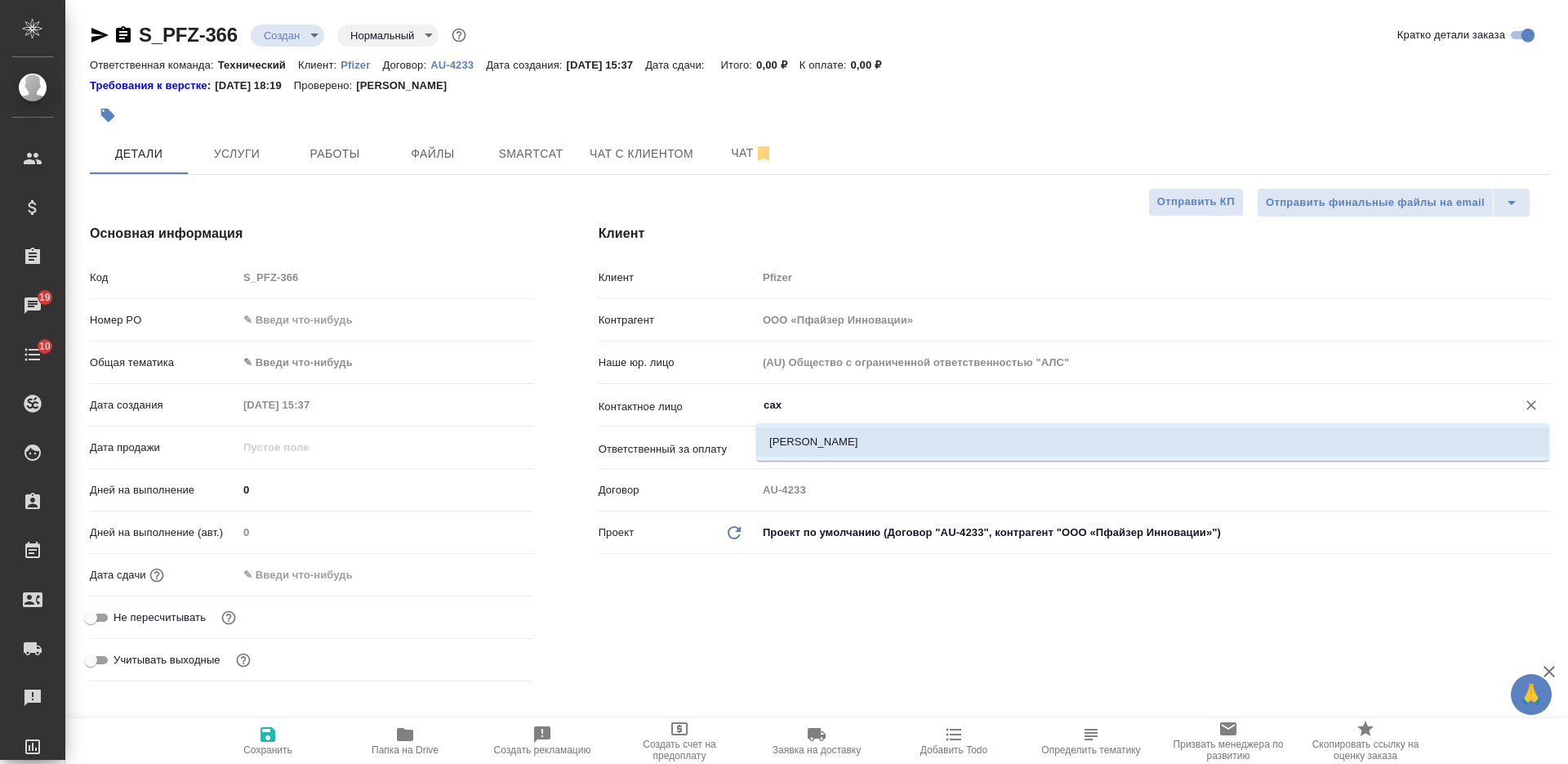
click at [797, 435] on li "Сахарова Анна" at bounding box center [1153, 442] width 793 height 30
type input "Сахарова Анна"
type textarea "x"
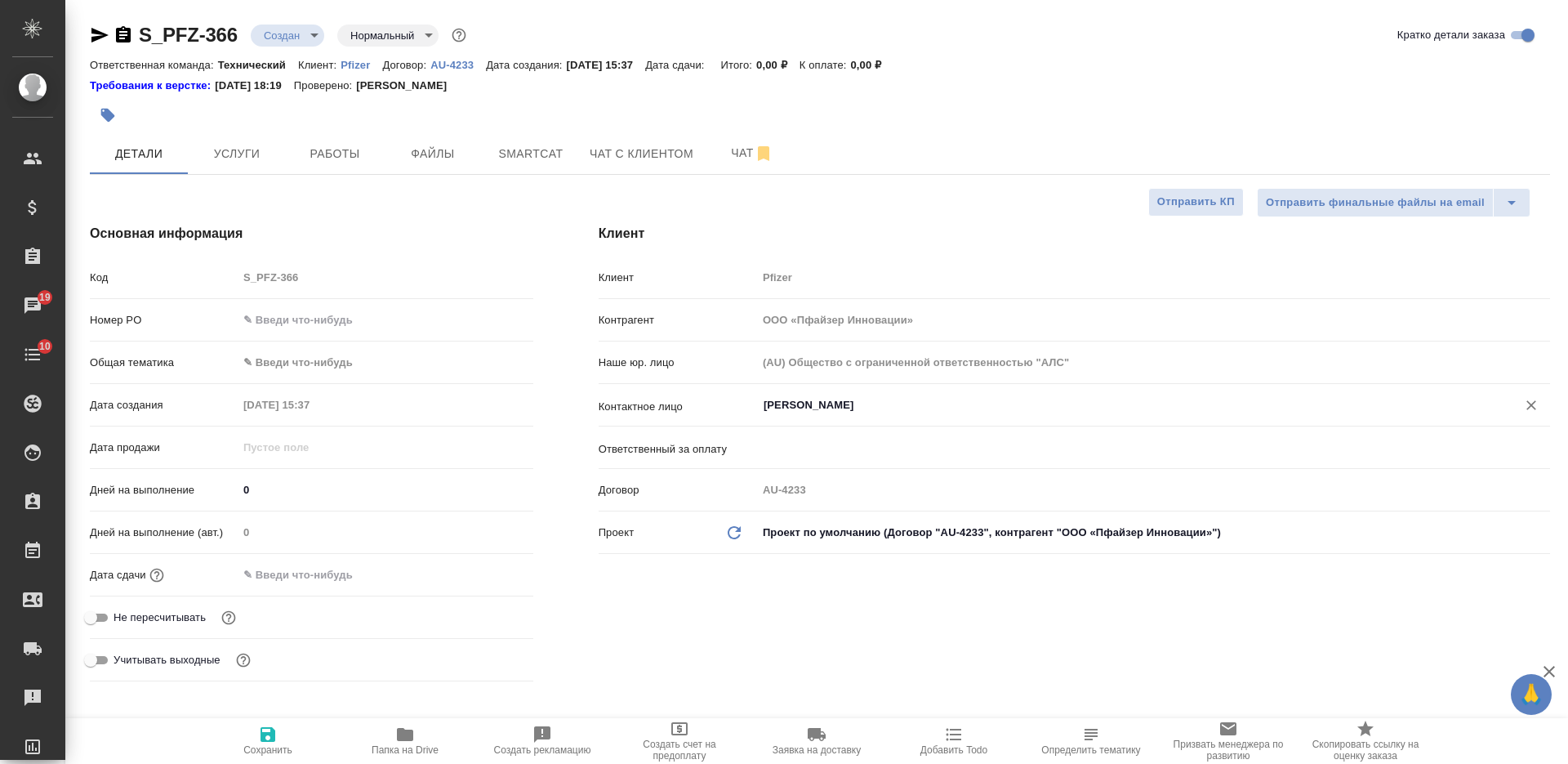
type input "Сахарова Анна"
click at [262, 733] on icon "button" at bounding box center [267, 734] width 15 height 15
type textarea "x"
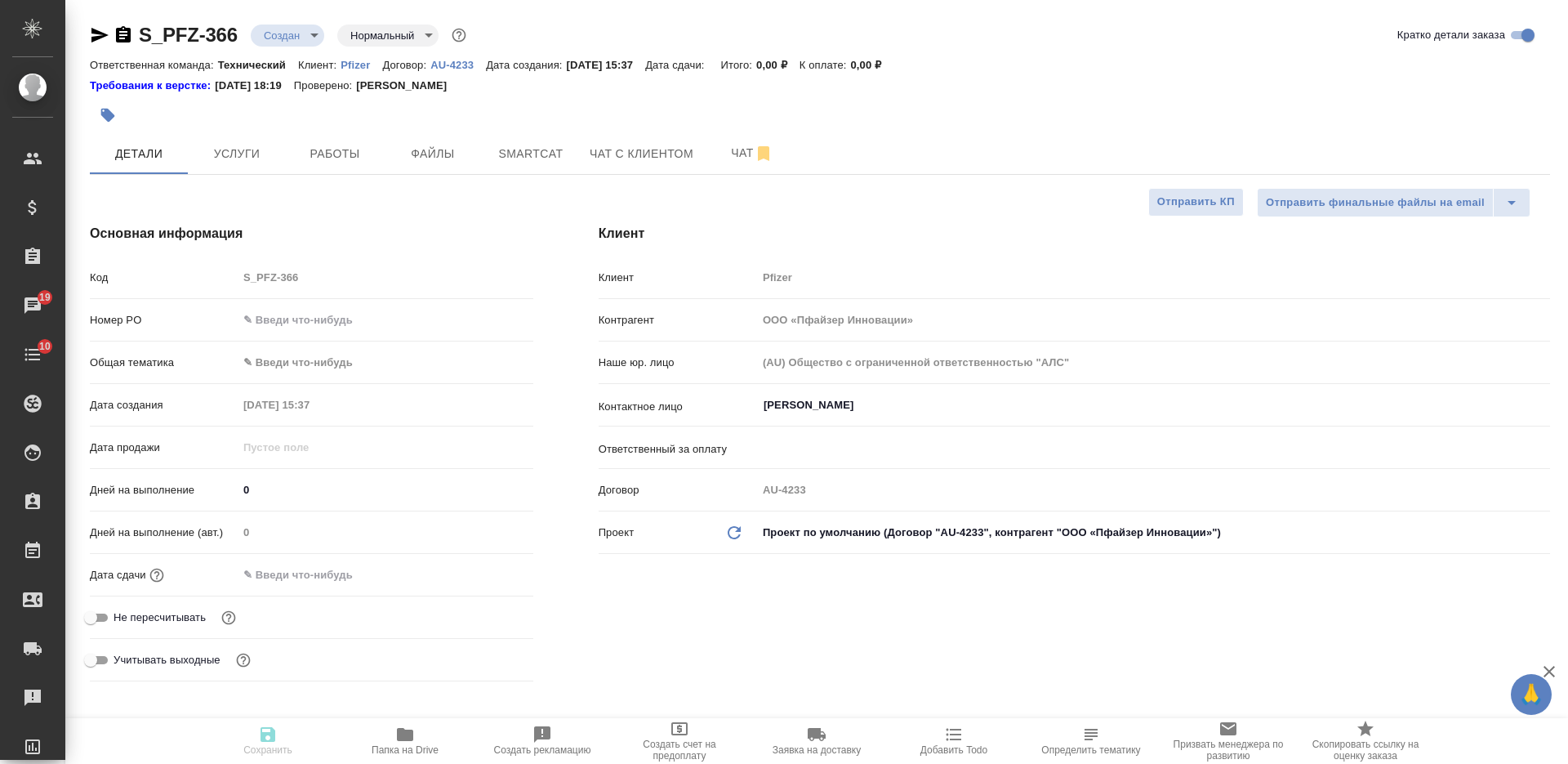
type textarea "x"
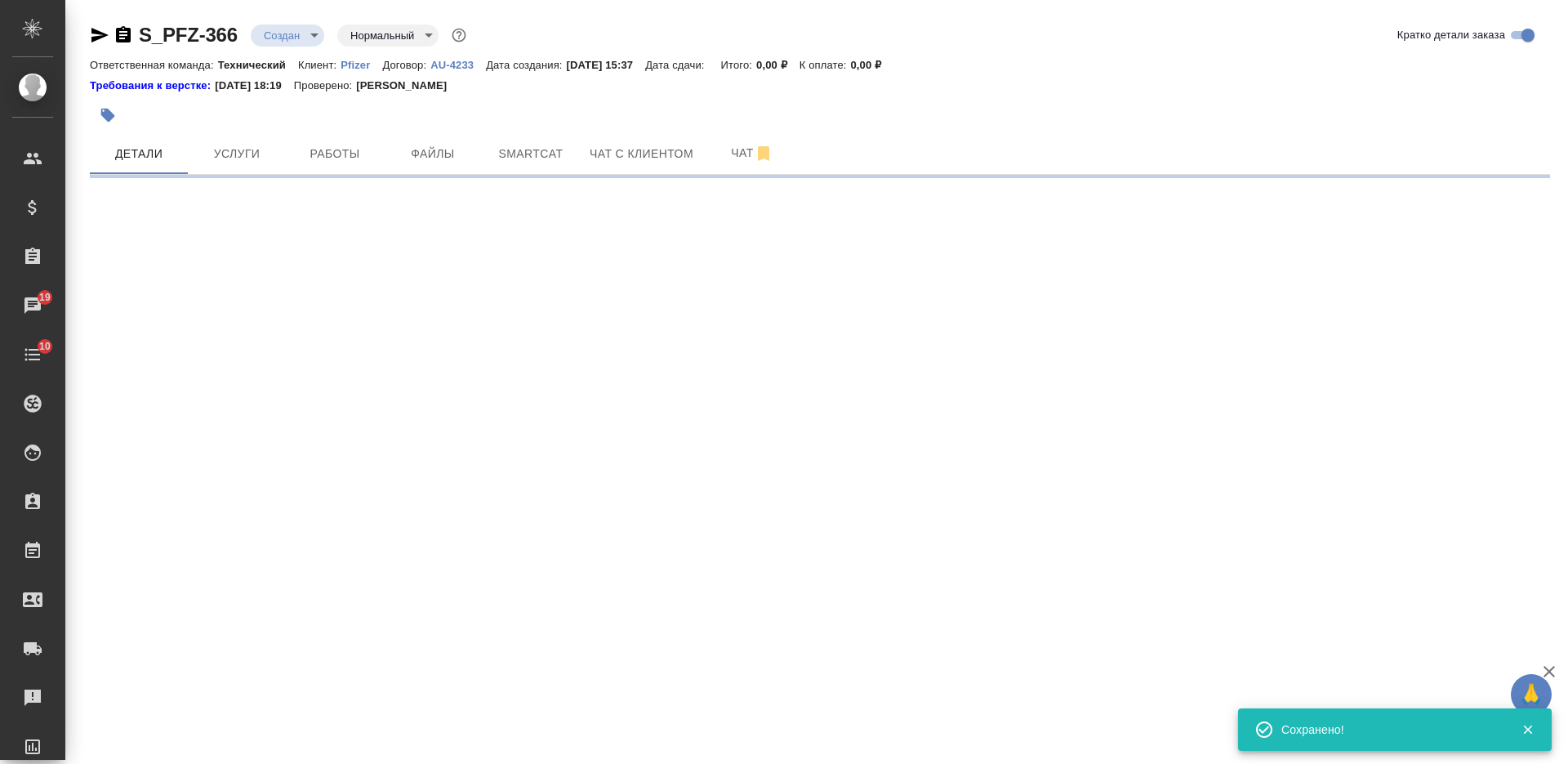
select select "RU"
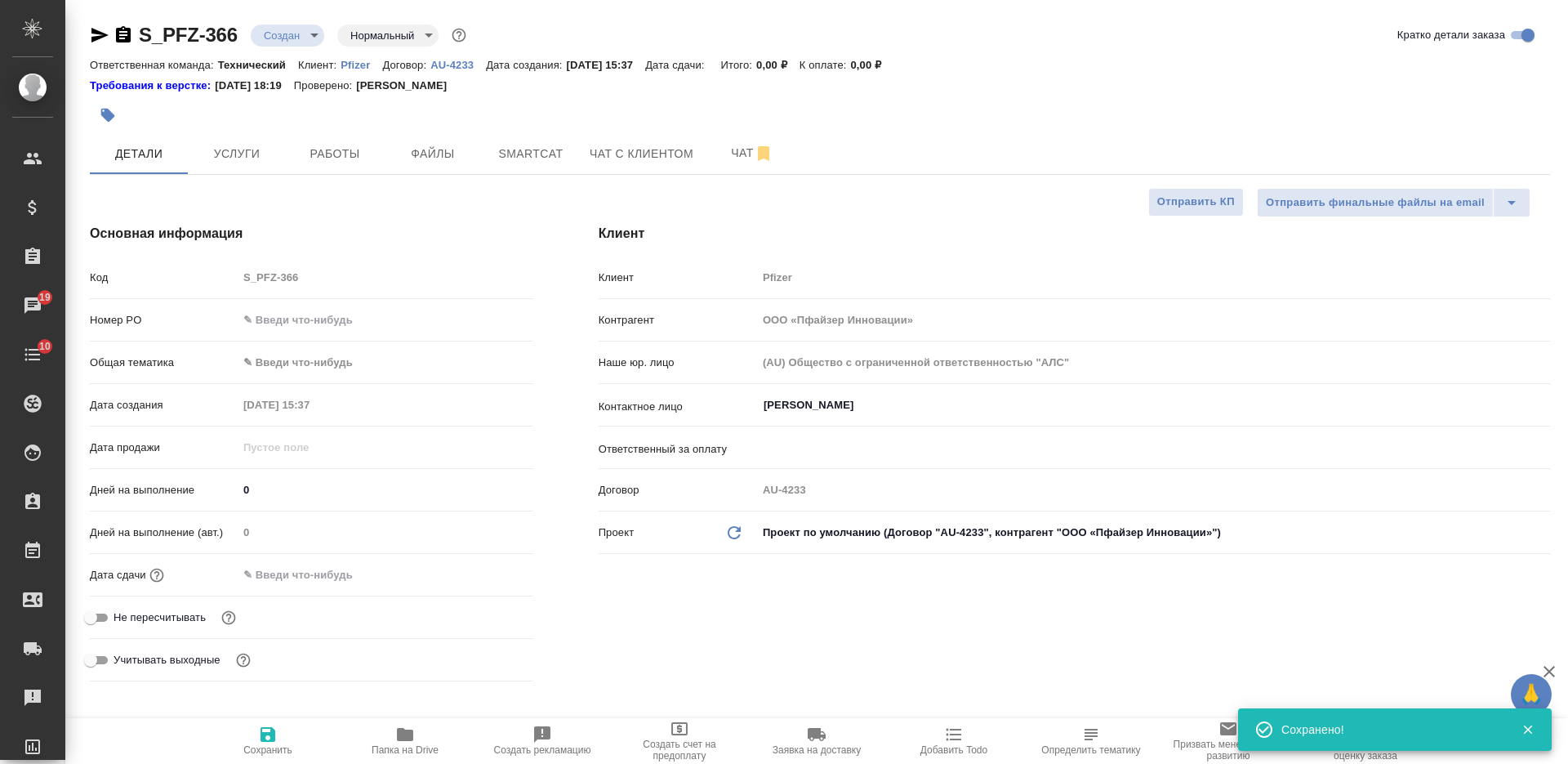
type textarea "x"
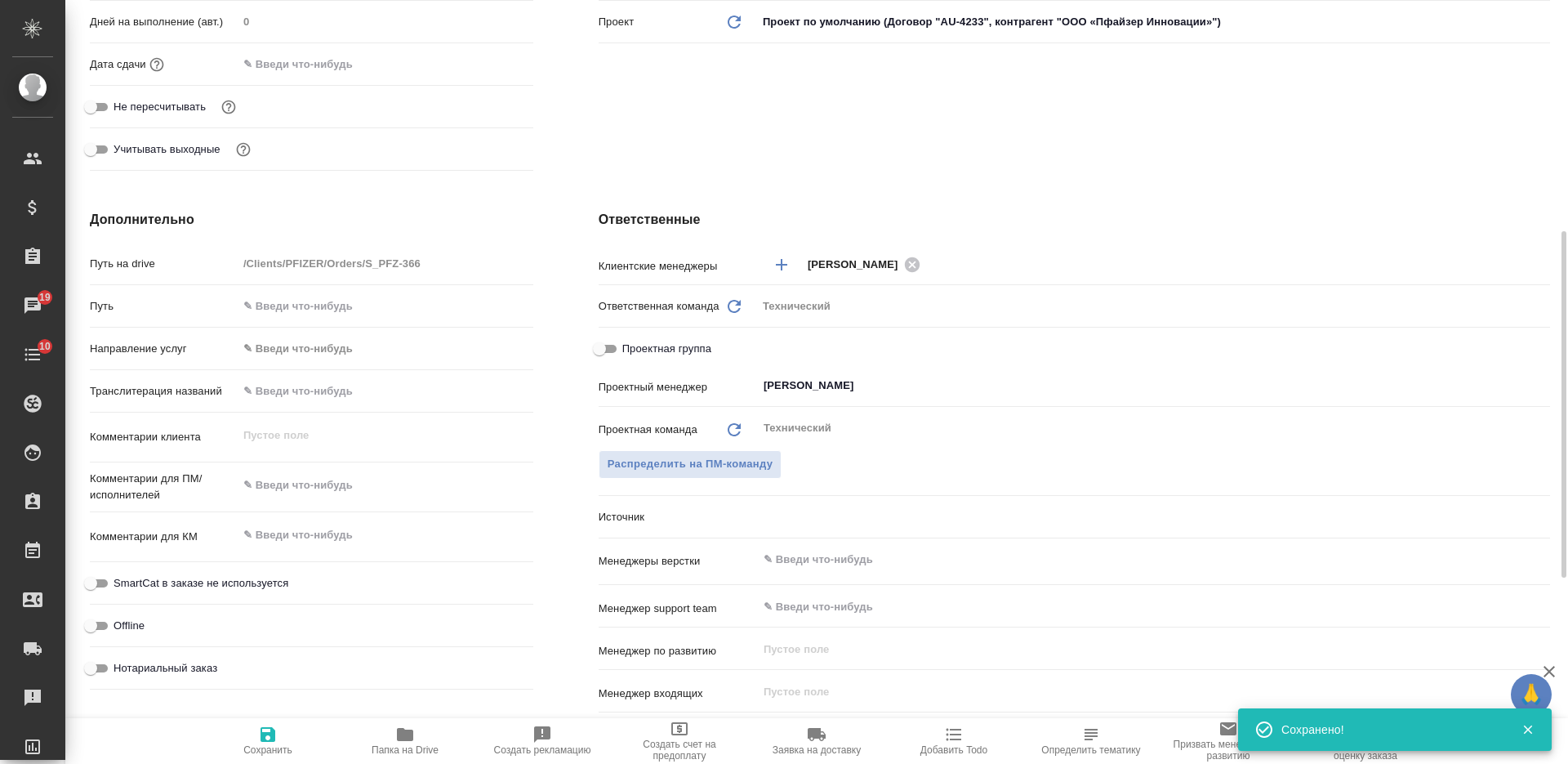
type textarea "x"
click at [354, 484] on textarea at bounding box center [386, 485] width 295 height 28
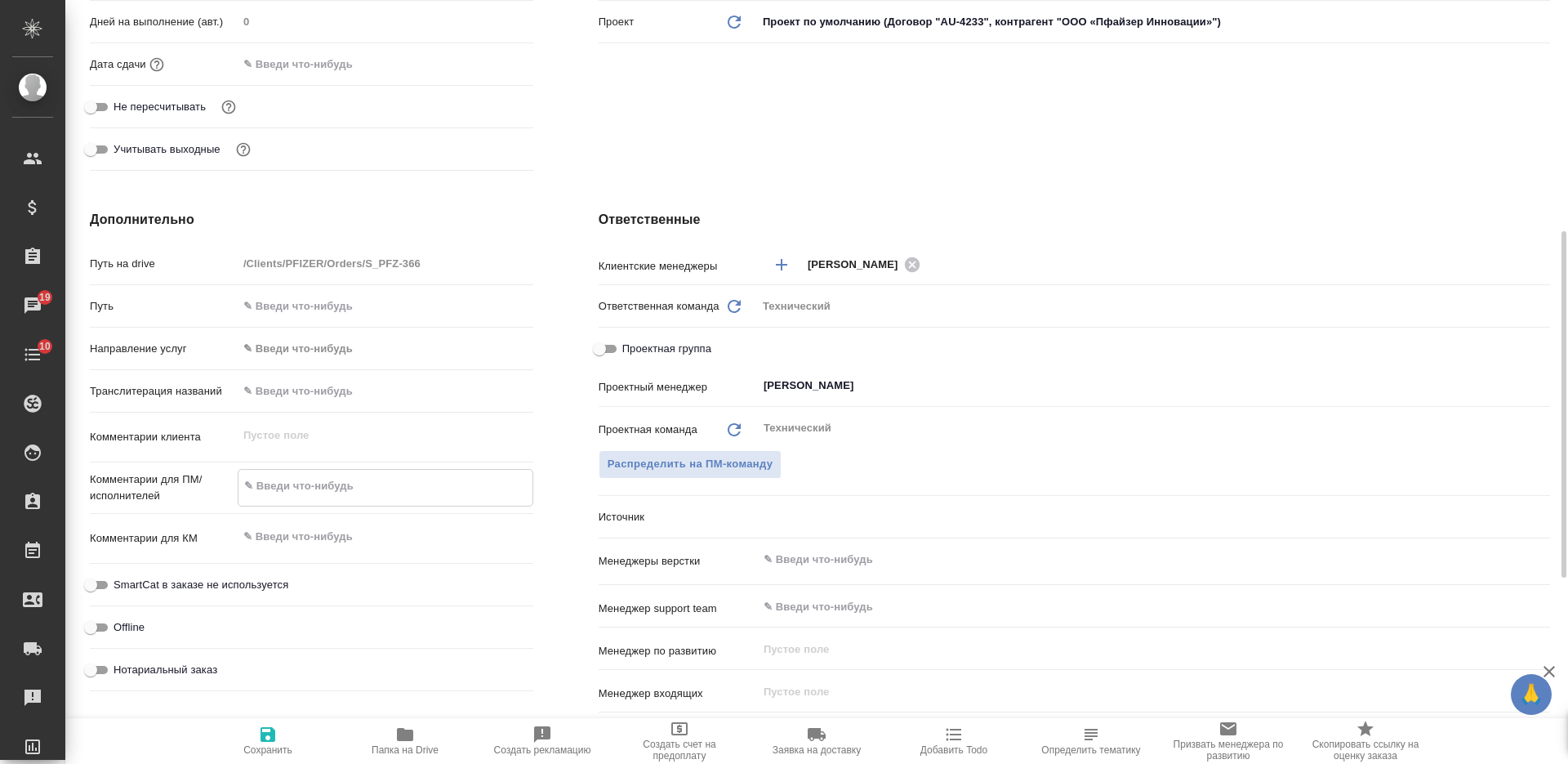
type textarea "р"
type textarea "x"
type textarea "ра"
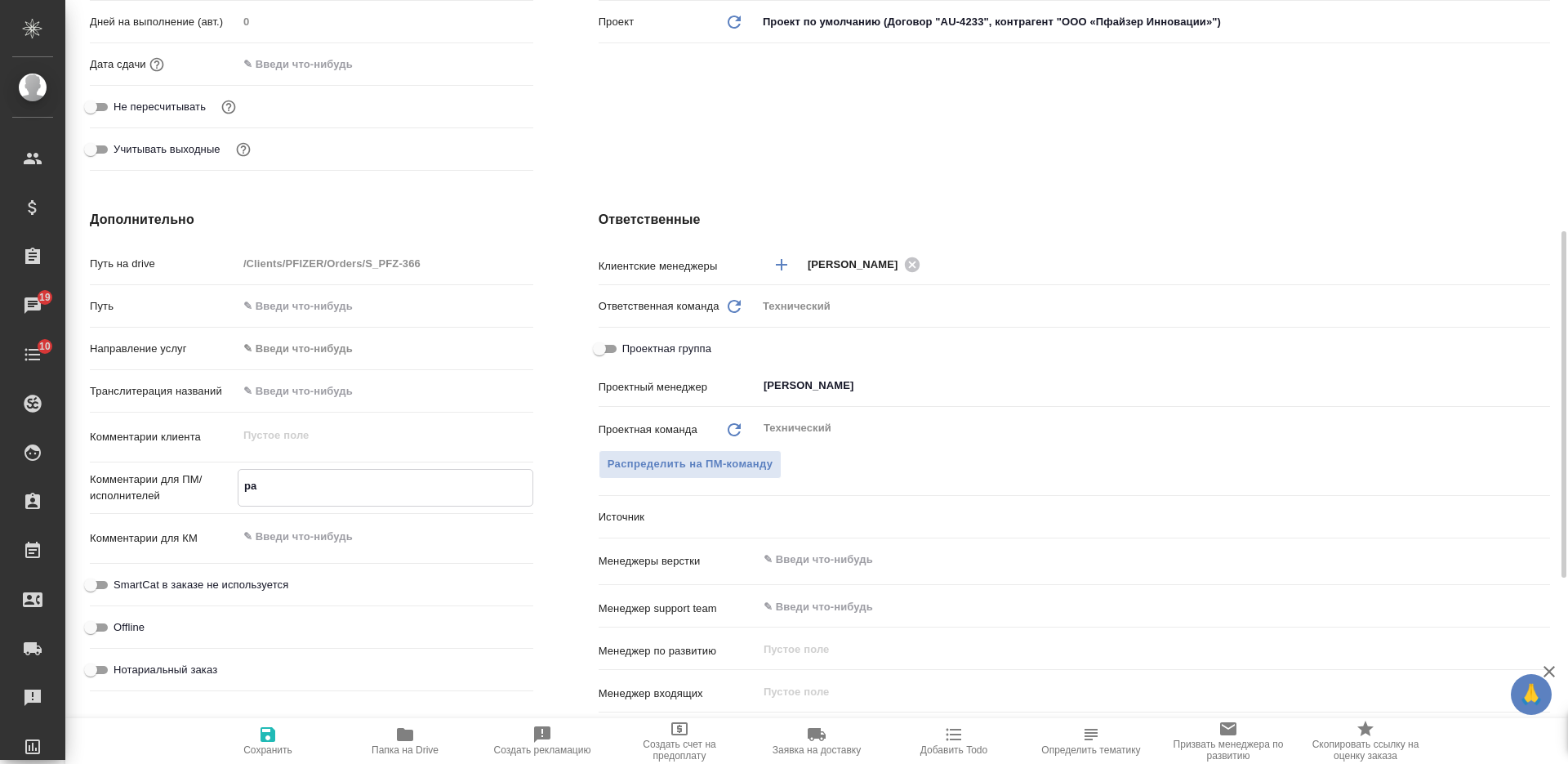
type textarea "x"
type textarea "ран"
type textarea "x"
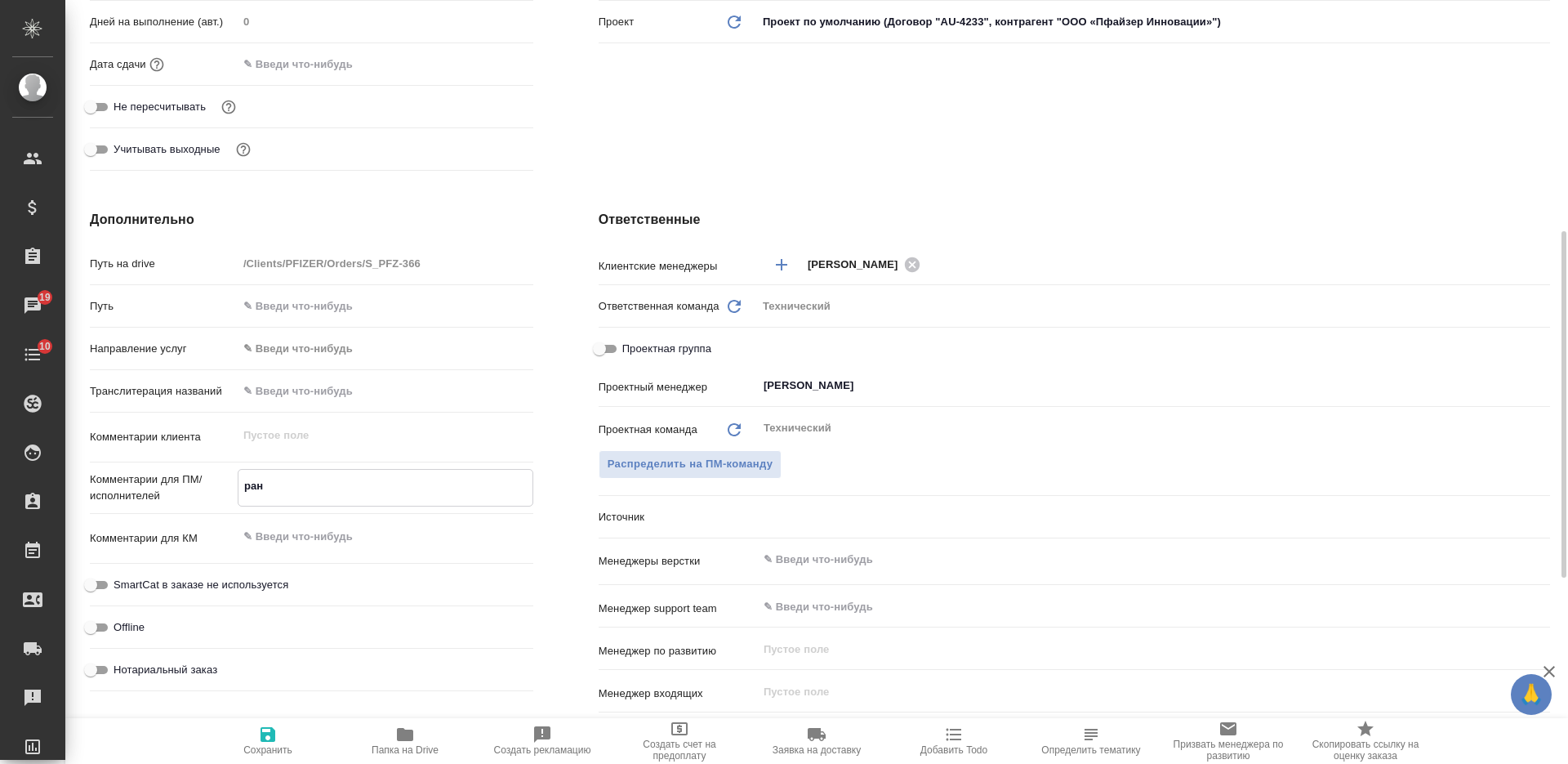
type textarea "x"
type textarea "ране"
type textarea "x"
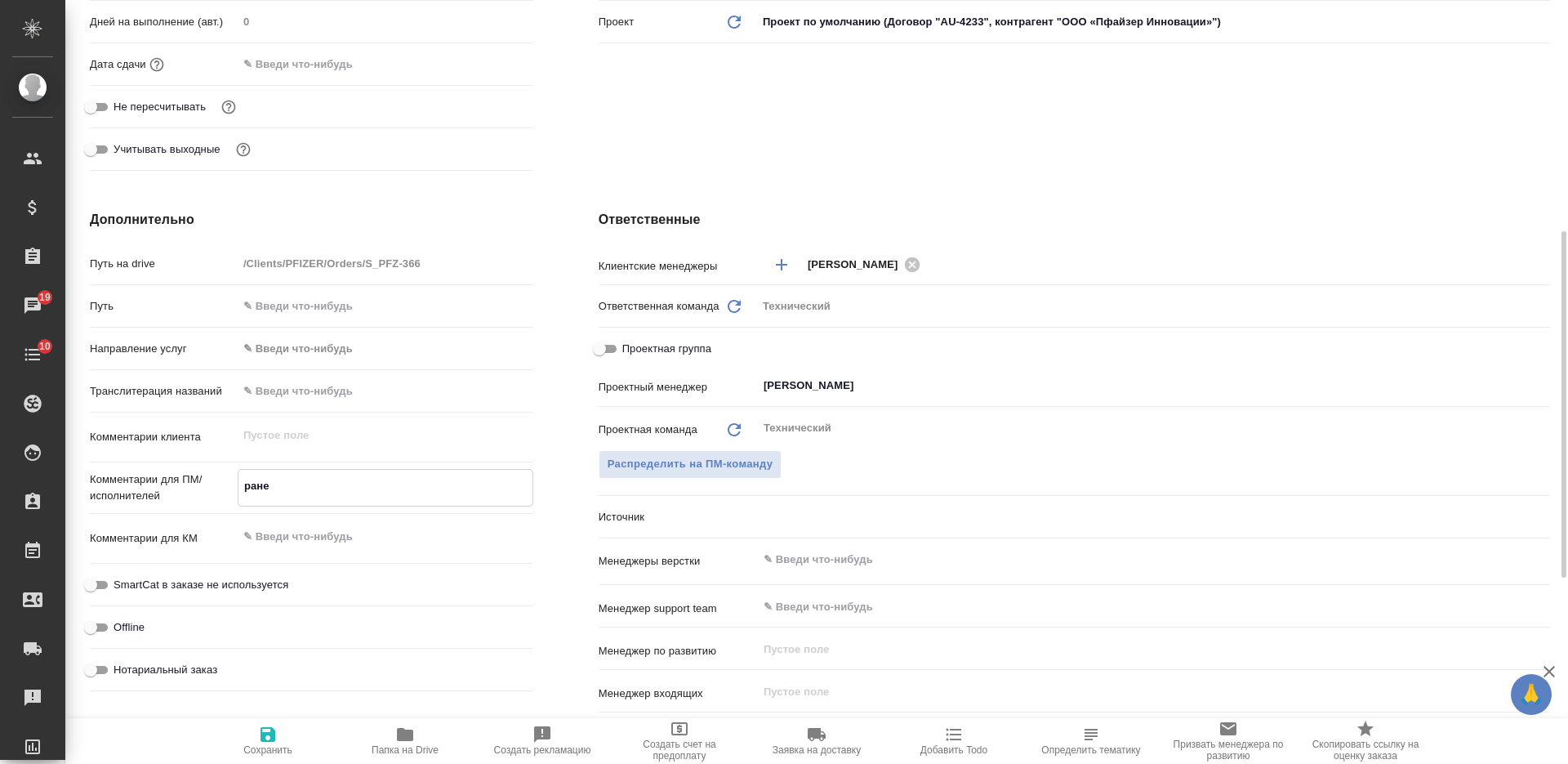
type textarea "x"
type textarea "ранее"
type textarea "x"
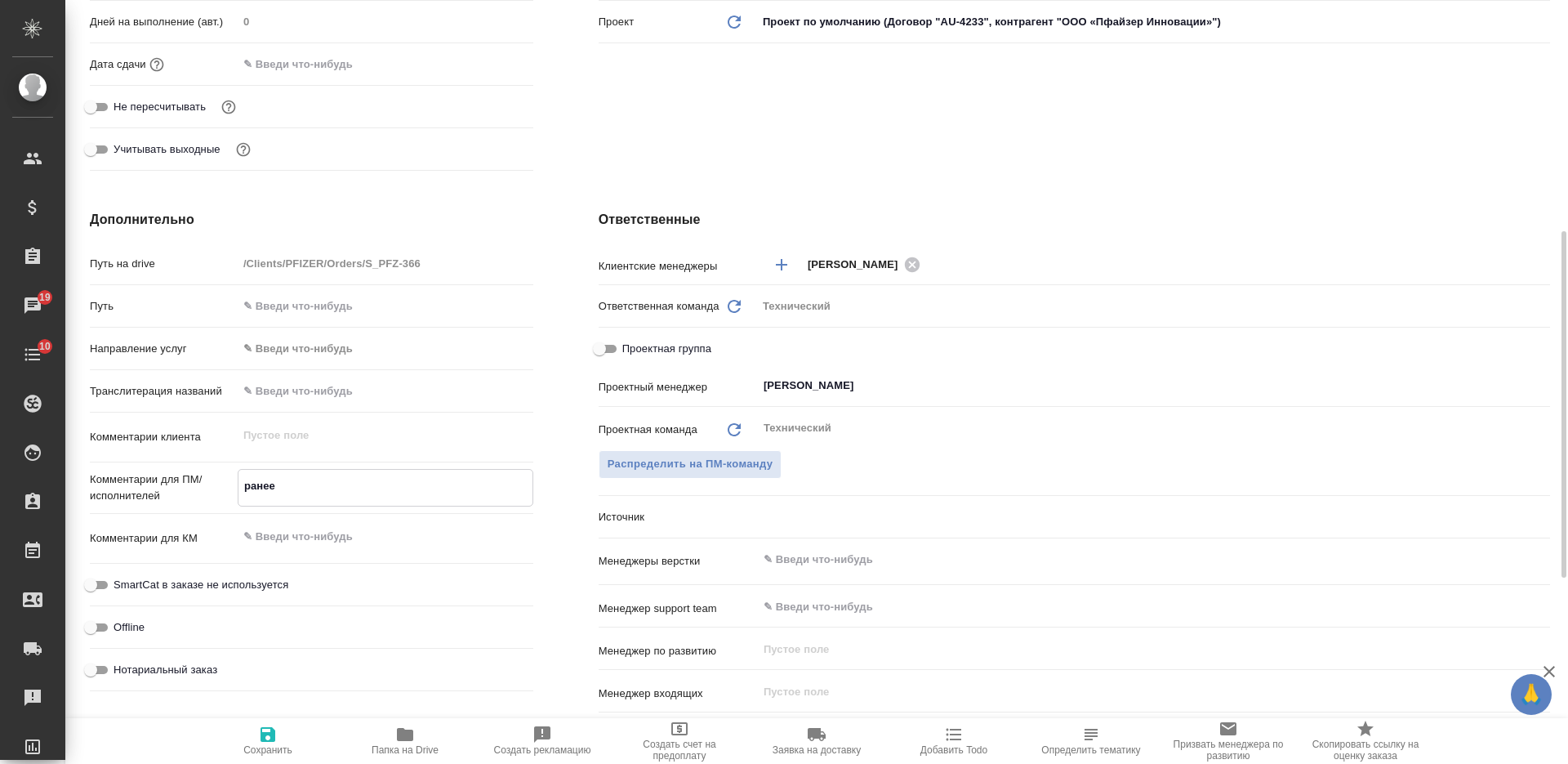
type textarea "ранее"
type textarea "x"
type textarea "ранее г"
type textarea "x"
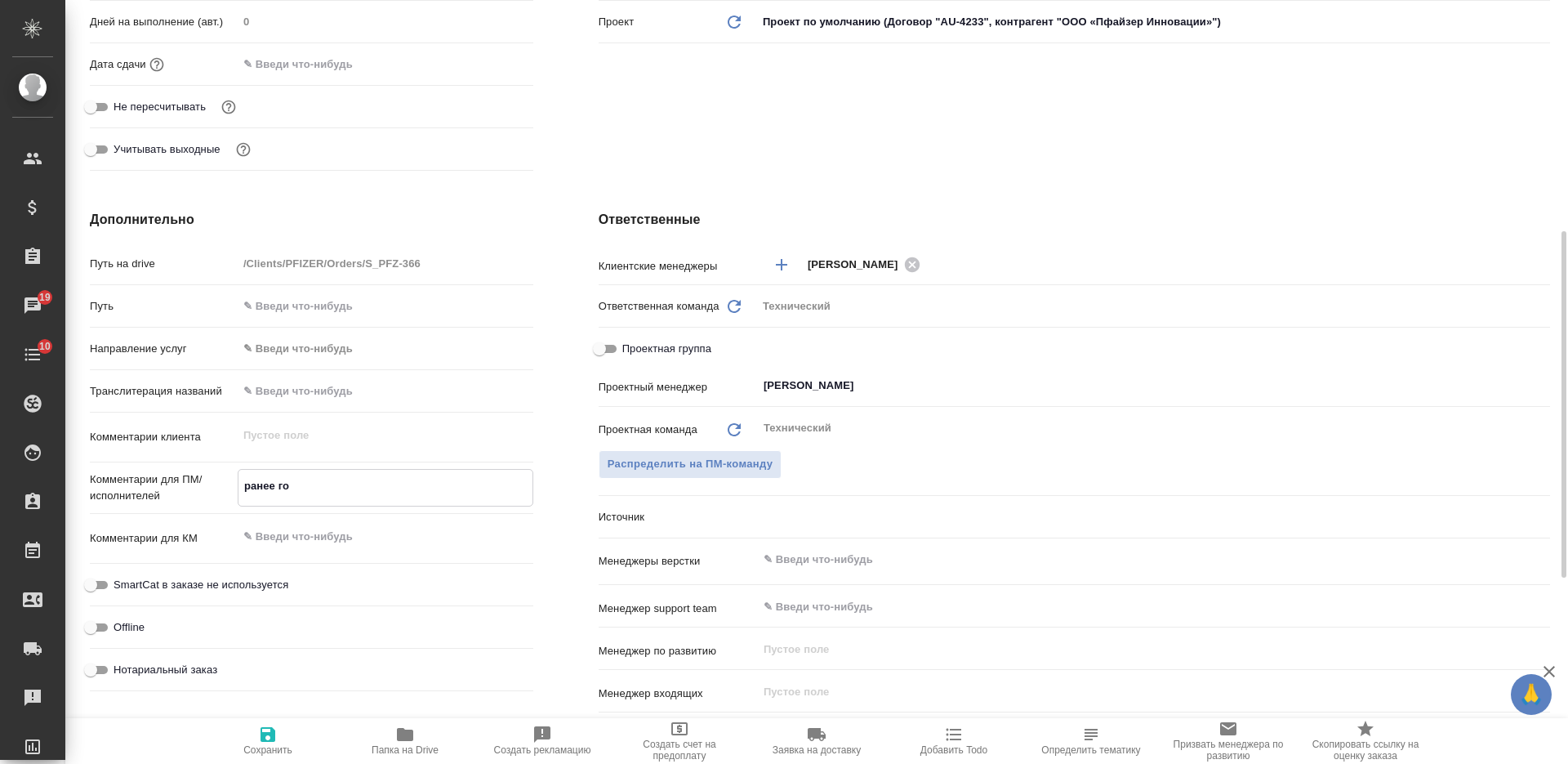
type textarea "ранее гот"
type textarea "x"
type textarea "ранее готов"
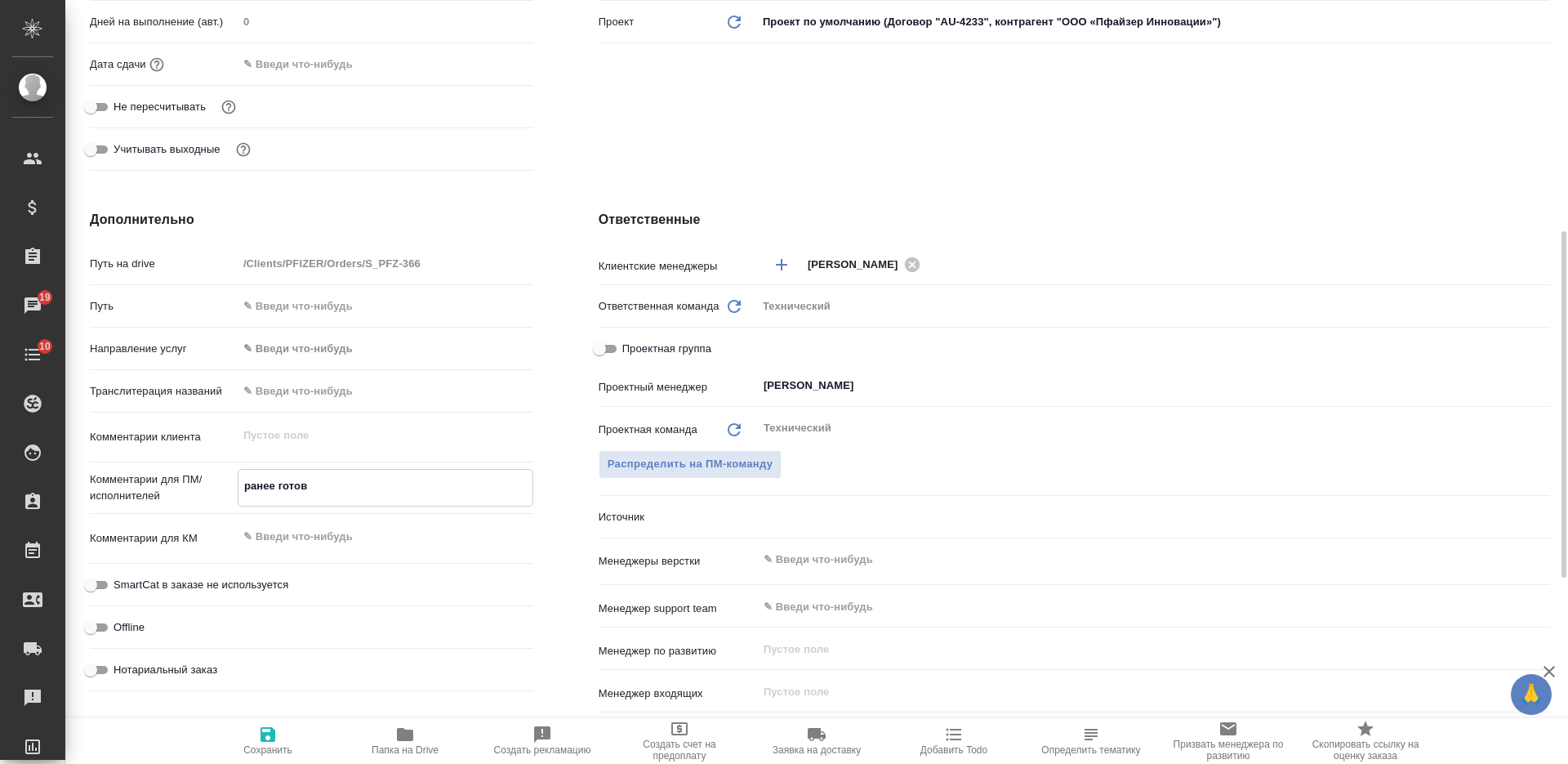
type textarea "x"
type textarea "ранее готови"
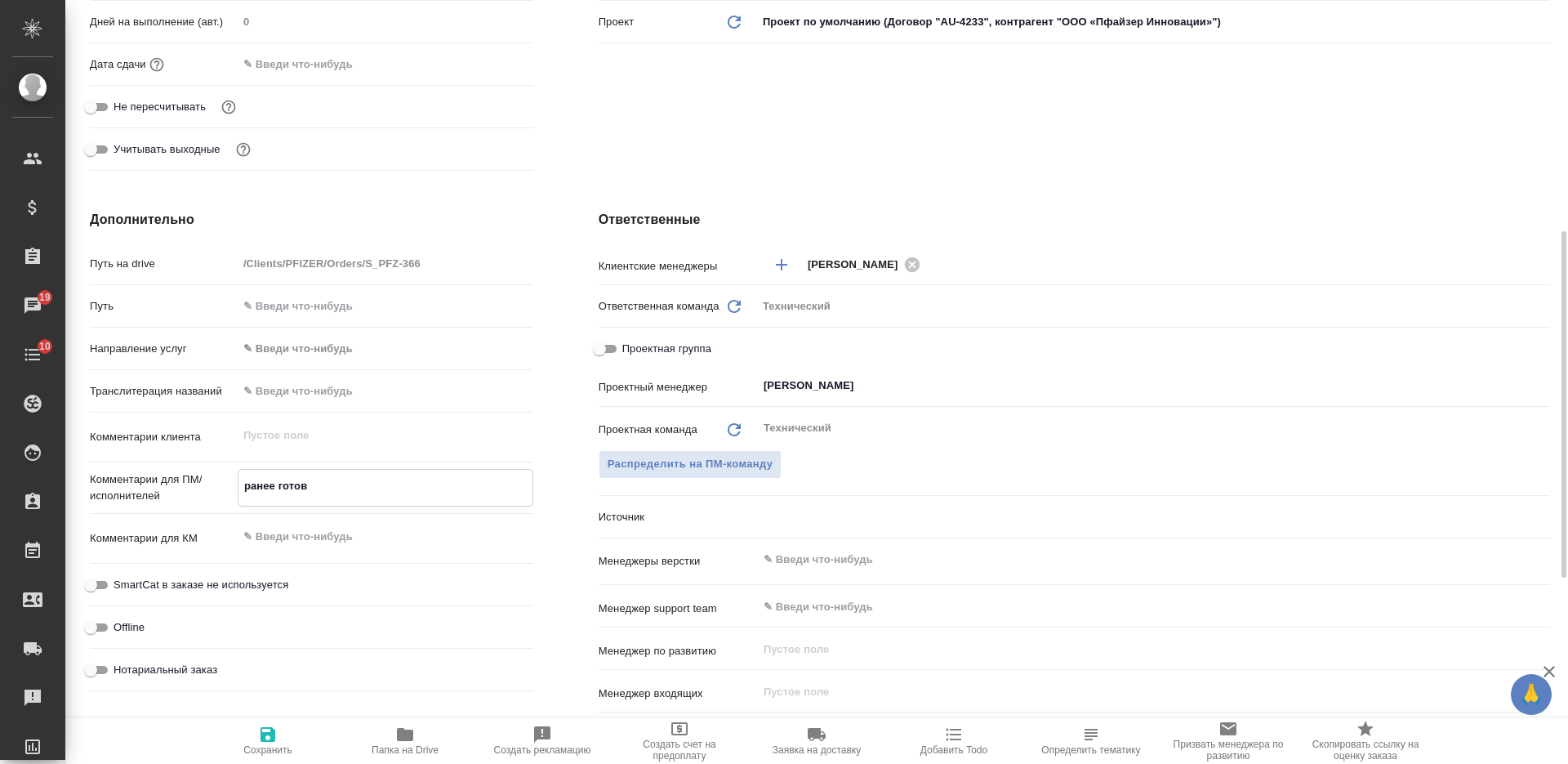
type textarea "x"
type textarea "ранее готовил"
type textarea "x"
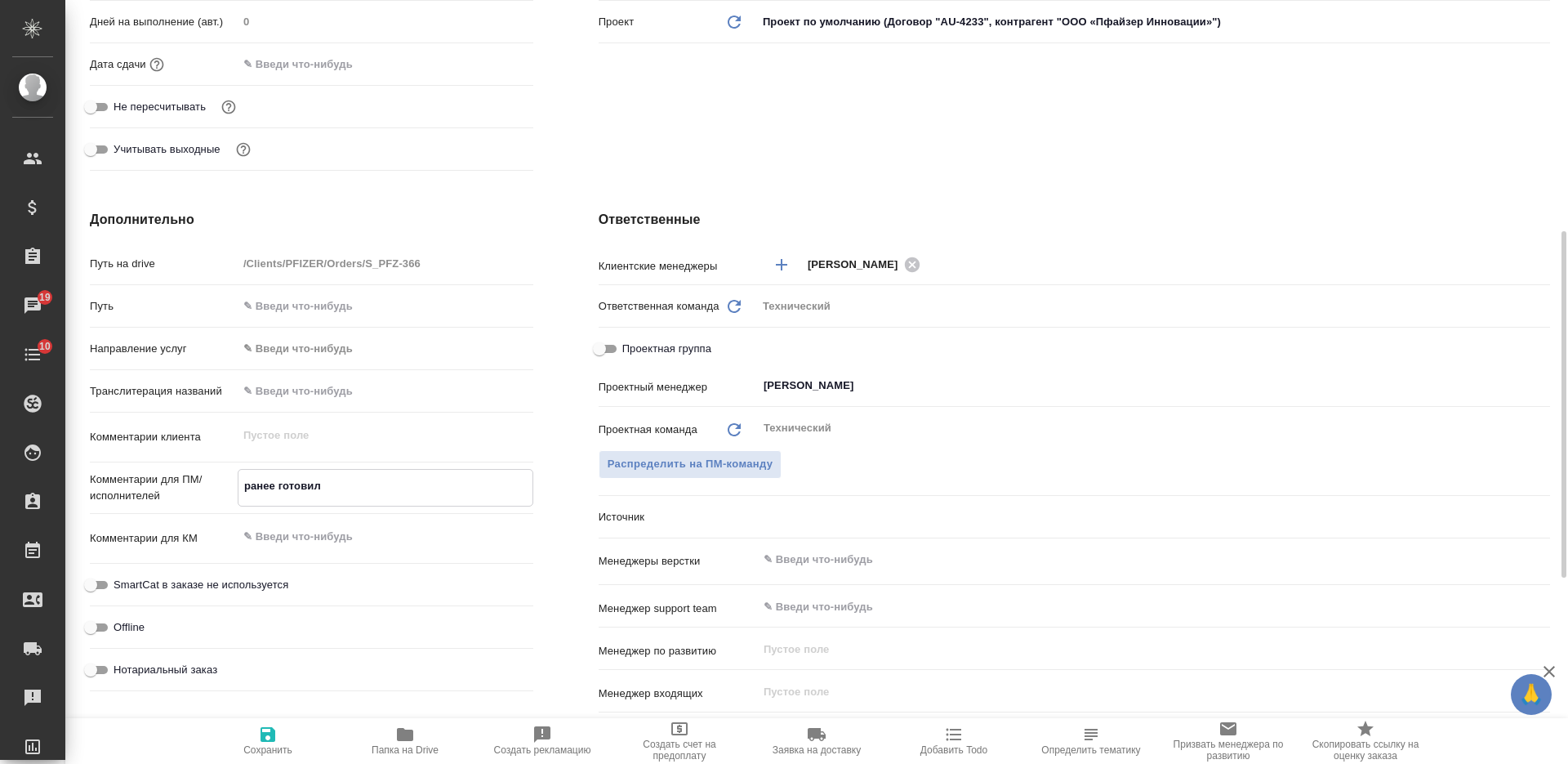
type textarea "x"
type textarea "ранее готовили"
type textarea "x"
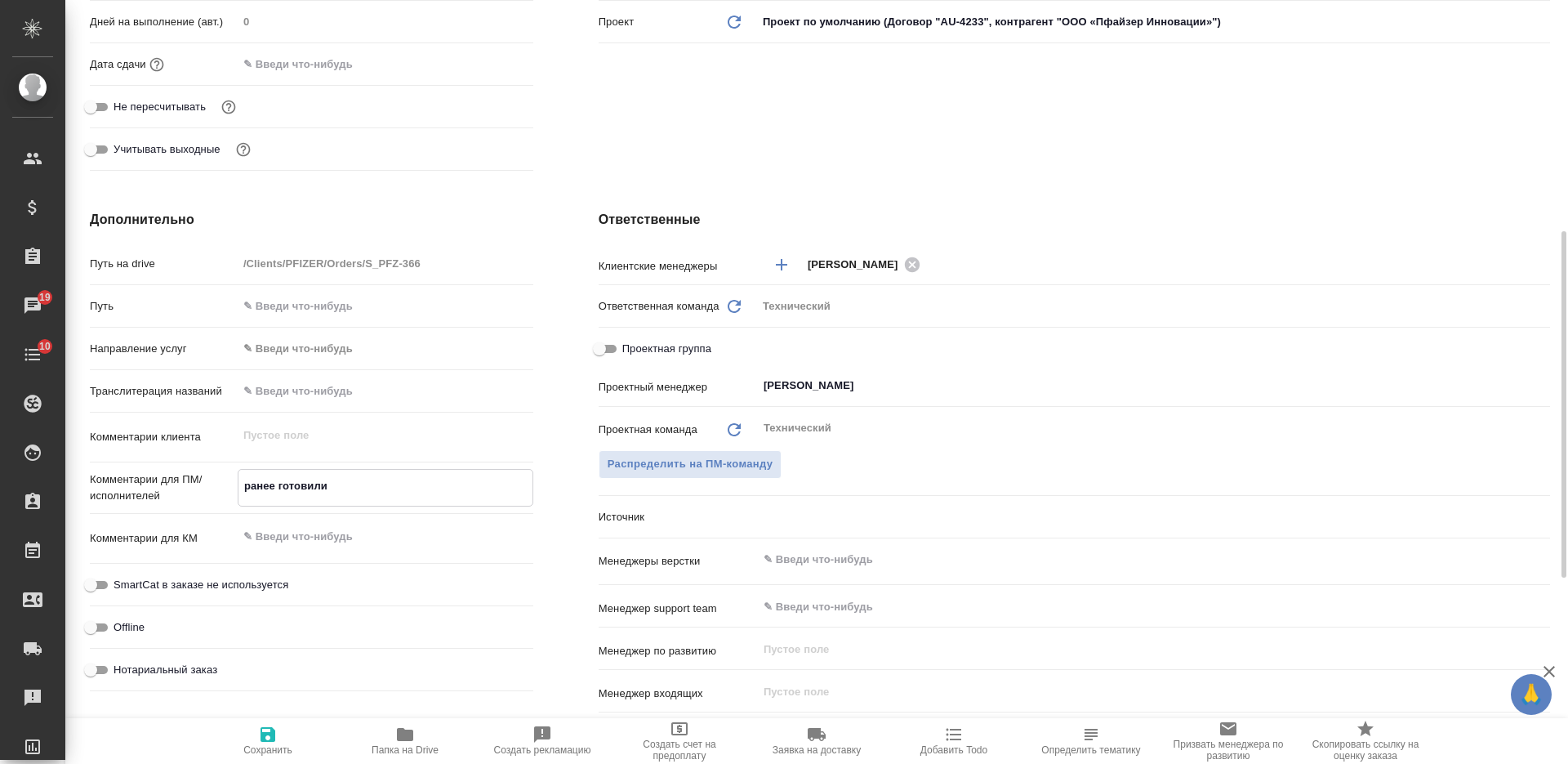
type textarea "x"
type textarea "ранее готовили"
type textarea "x"
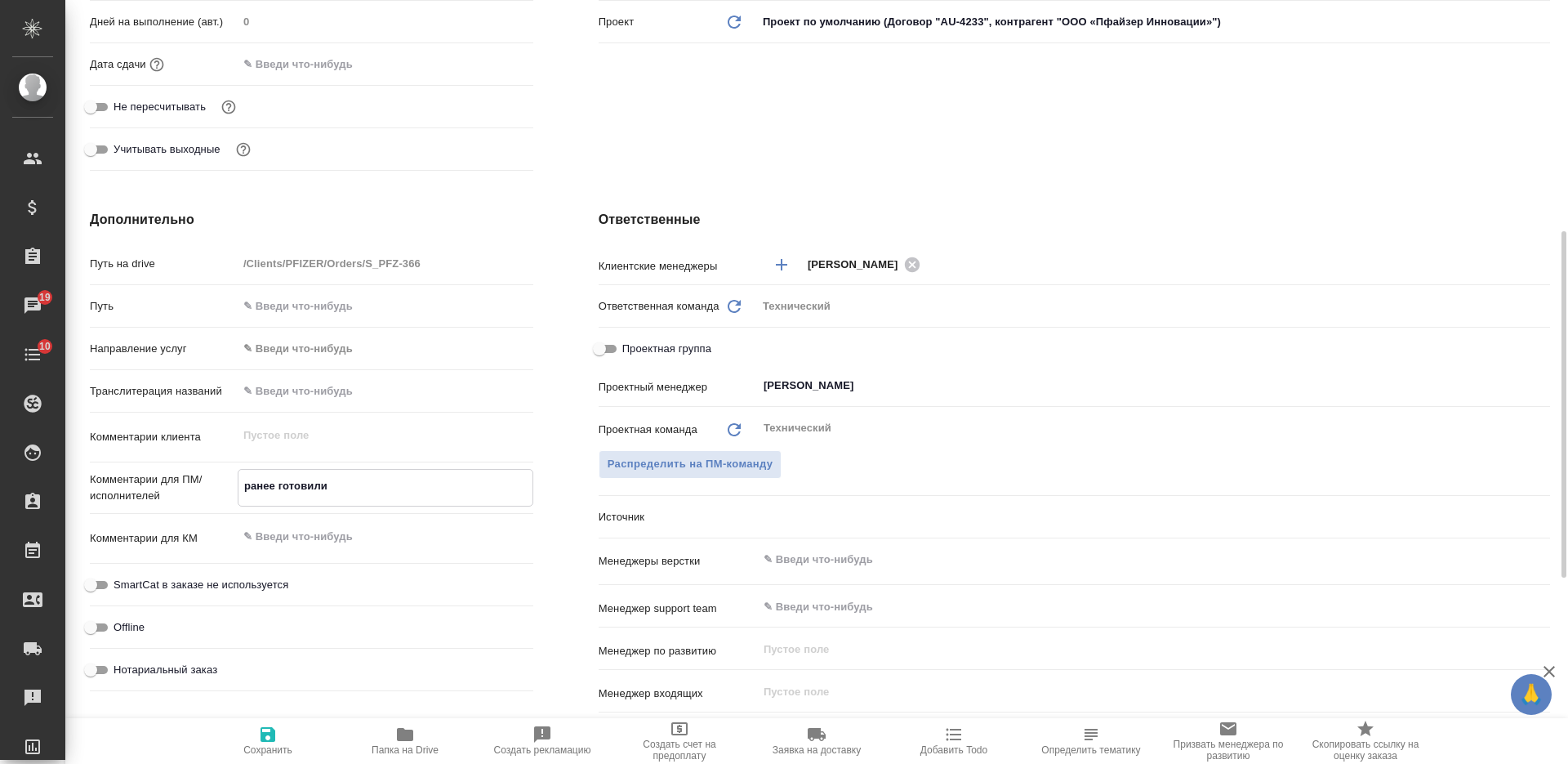
type textarea "ранее готовили п"
type textarea "x"
type textarea "ранее готовили пе"
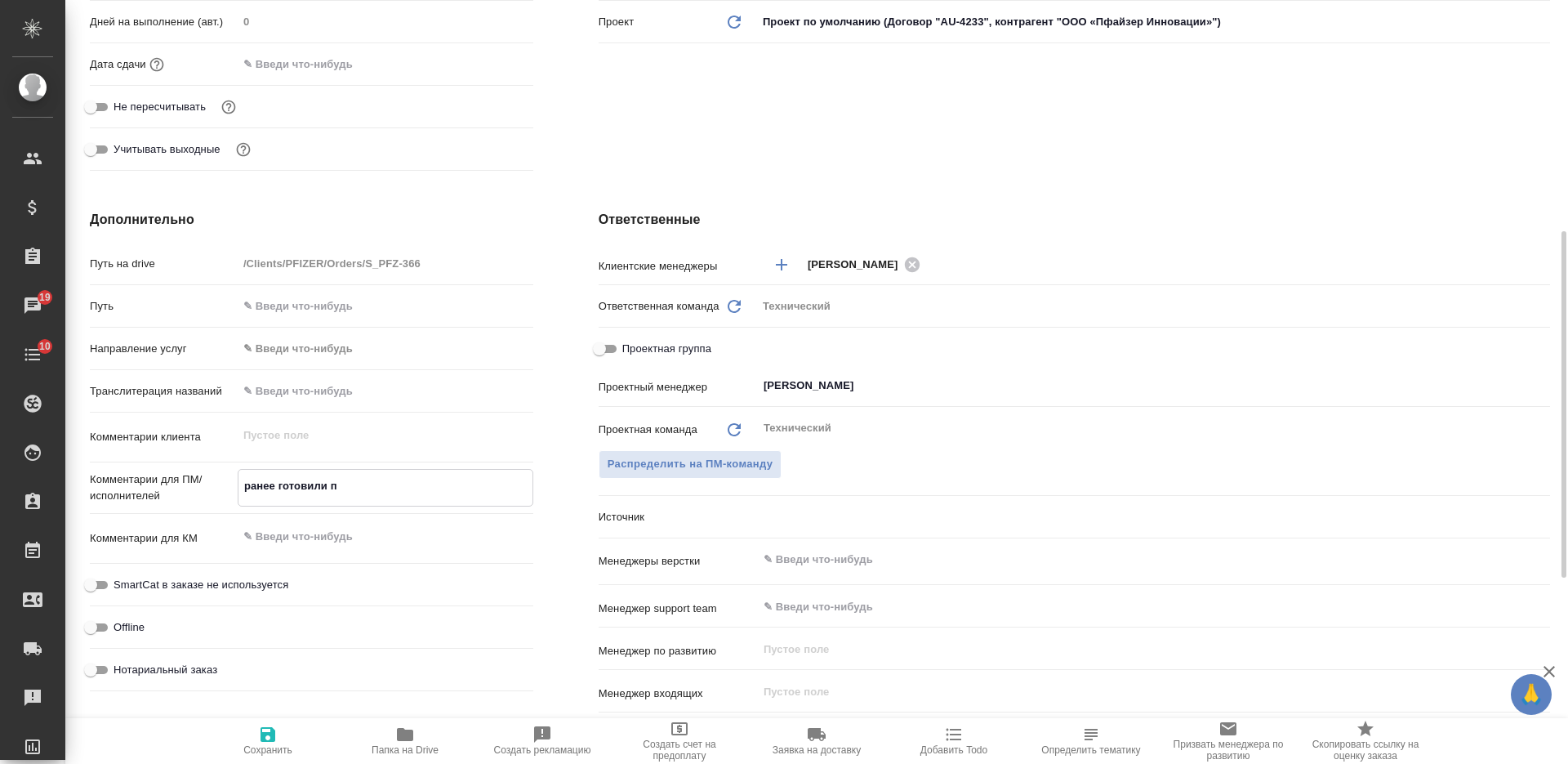
type textarea "x"
type textarea "ранее готовили пер"
type textarea "x"
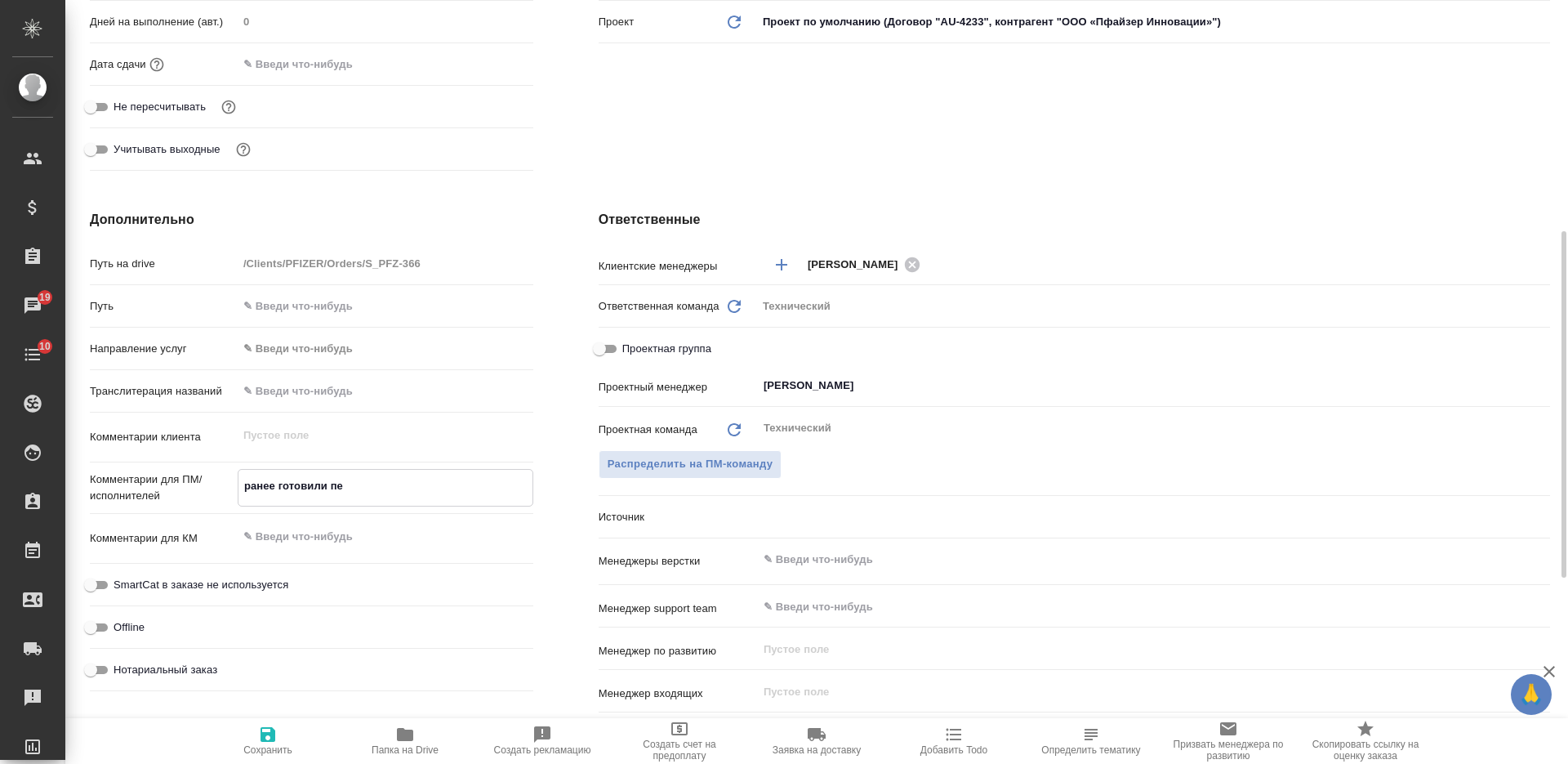
type textarea "x"
type textarea "ранее готовили пере"
type textarea "x"
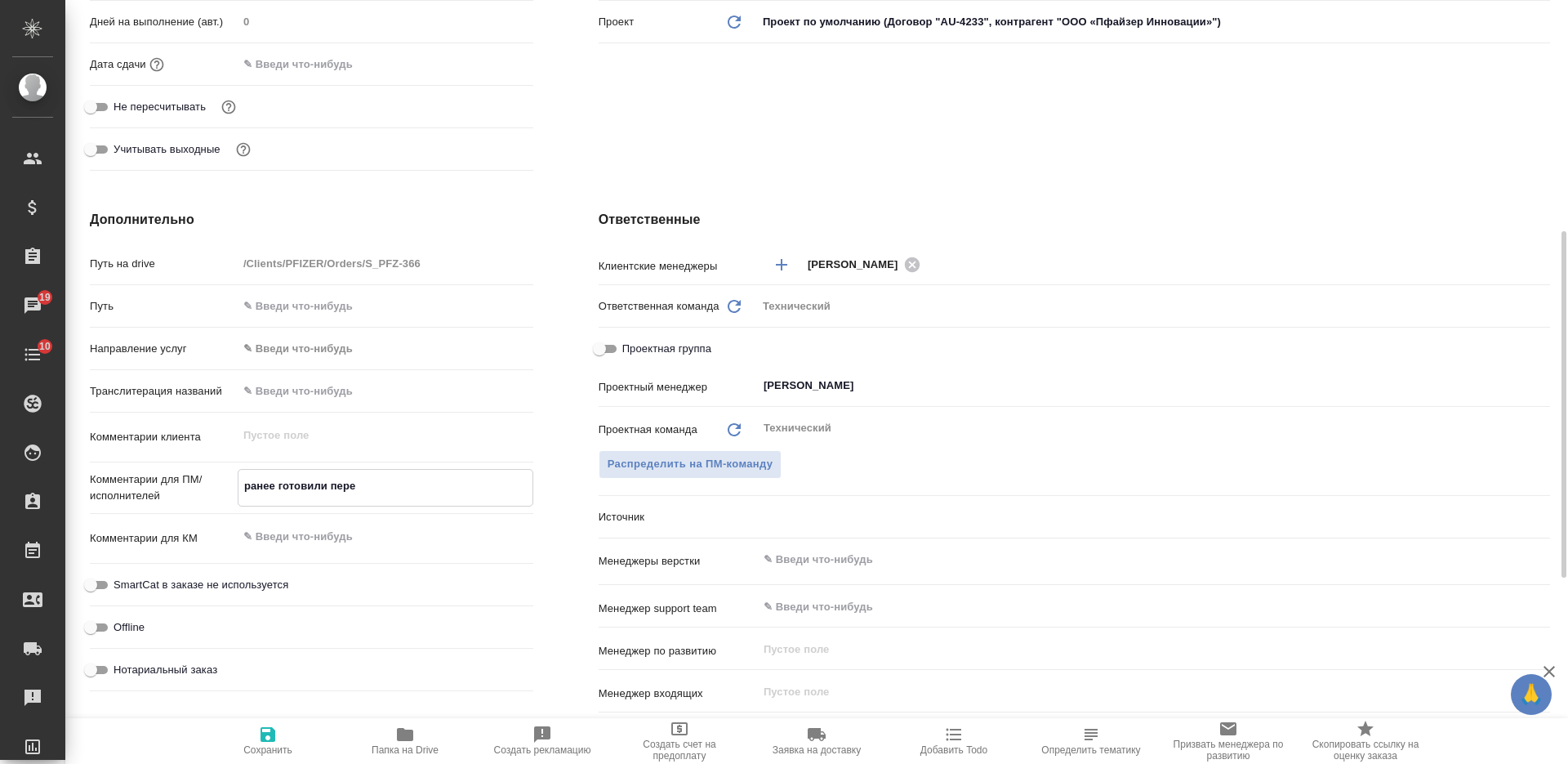
type textarea "x"
type textarea "ранее готовили перев"
type textarea "x"
type textarea "ранее готовили перево"
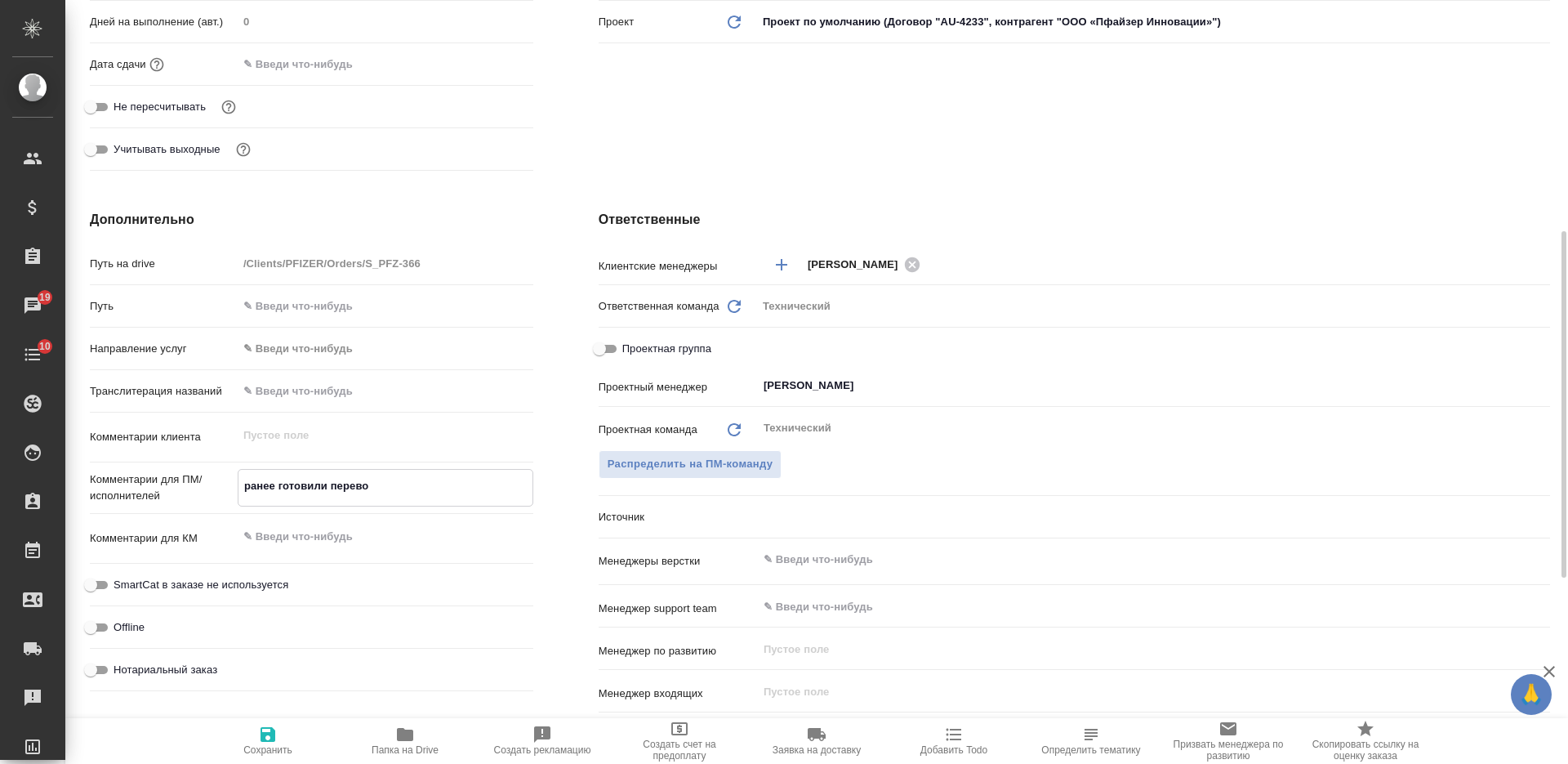
type textarea "x"
type textarea "ранее готовили перевод"
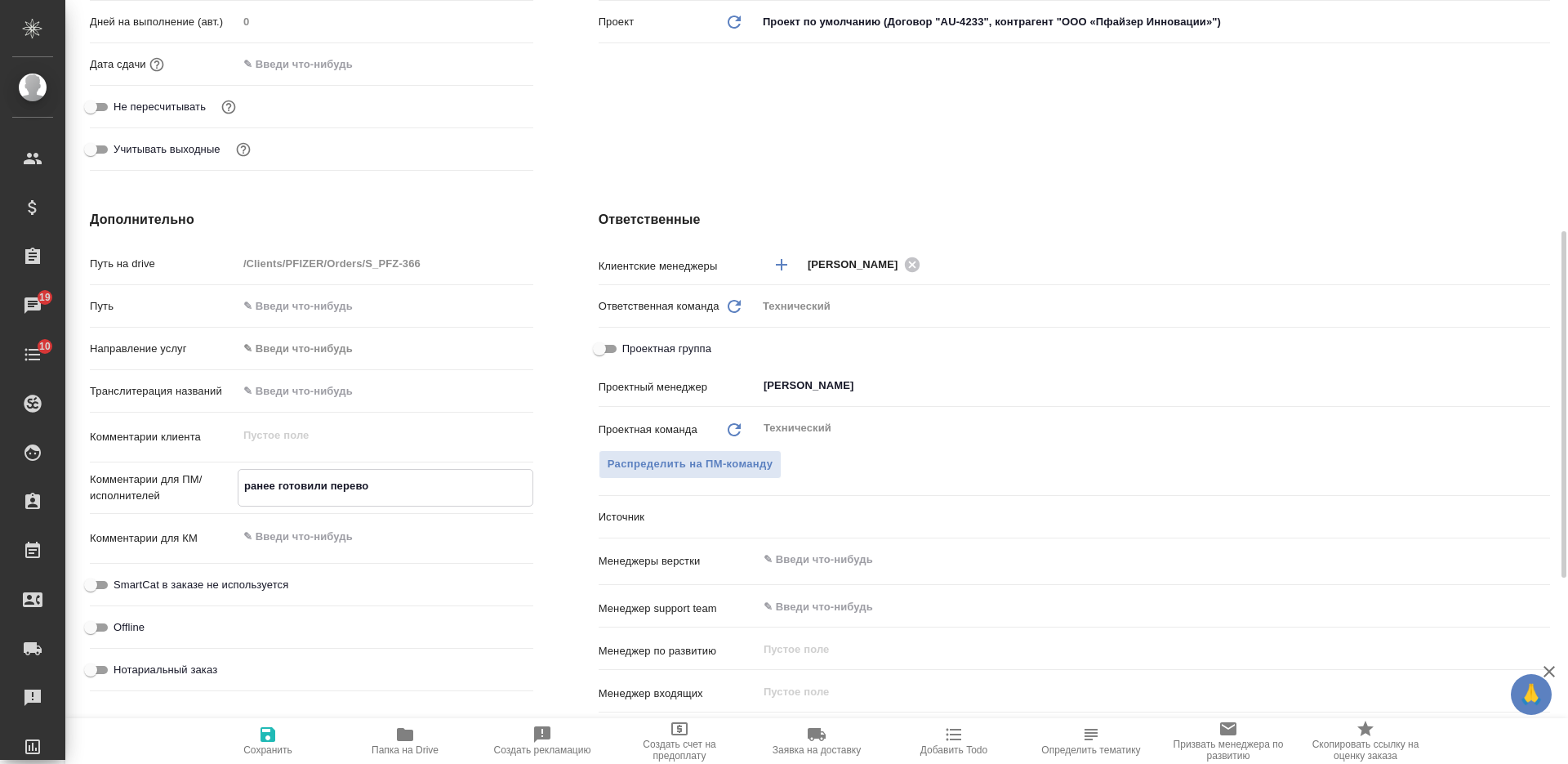
type textarea "x"
type textarea "ранее готовили перевод"
type textarea "x"
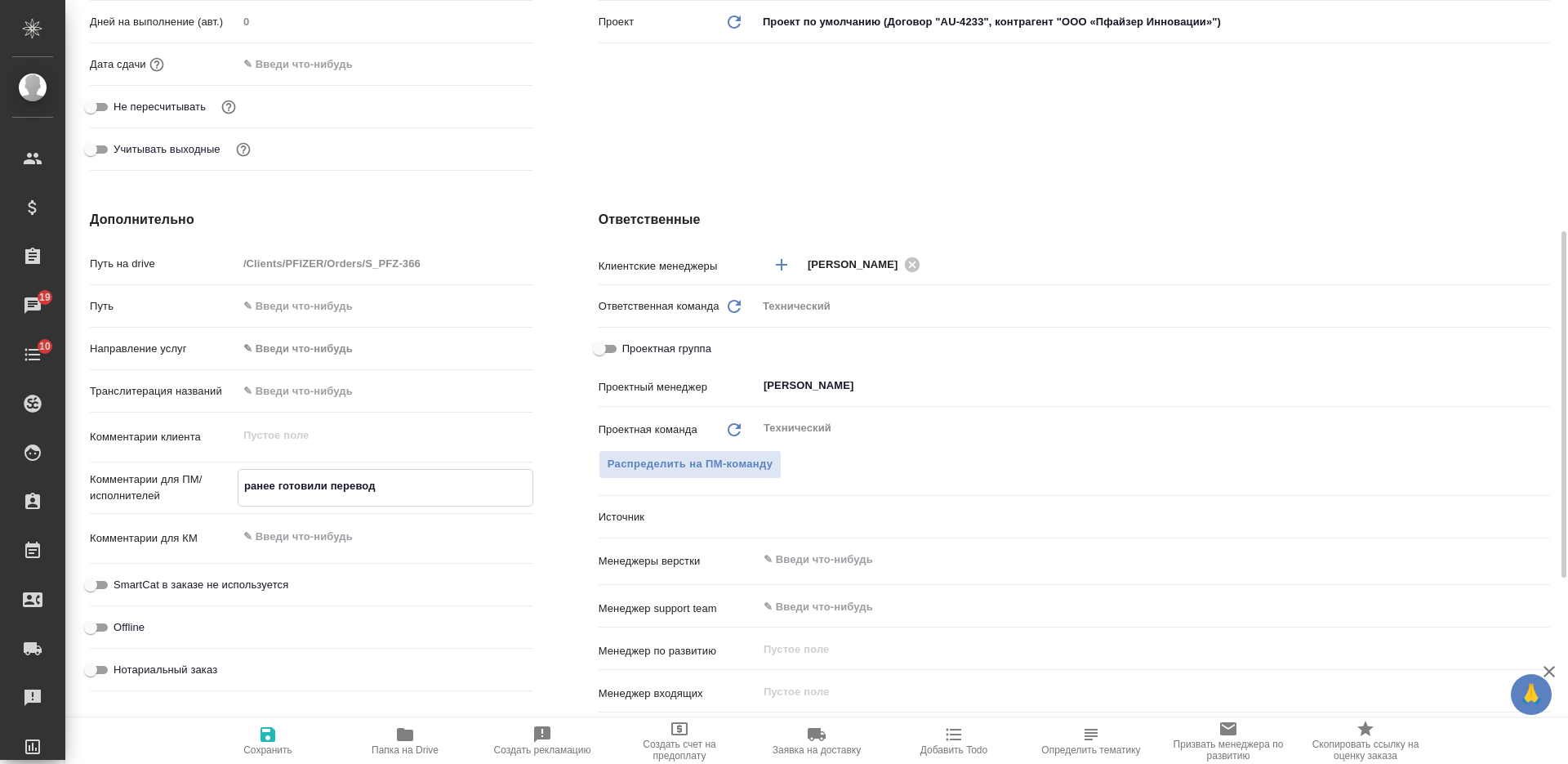
type textarea "x"
paste textarea "S_PFZ-358 / S_PFZ-360"
type textarea "ранее готовили перевод S_PFZ-358 / S_PFZ-360"
type textarea "x"
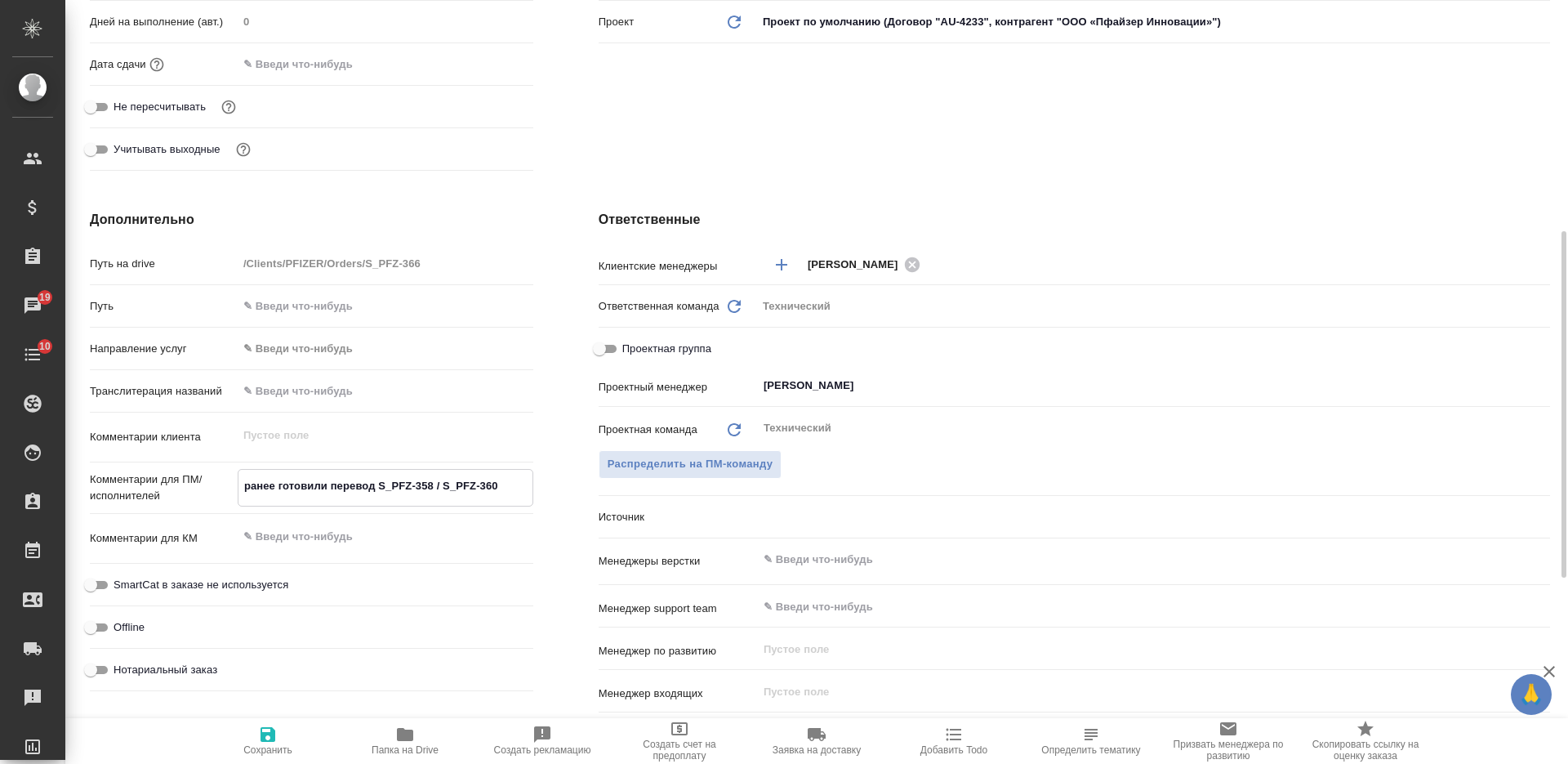
type textarea "x"
type textarea "ранее готовили перевод S_PFZ-358 / S_PFZ-360"
type textarea "x"
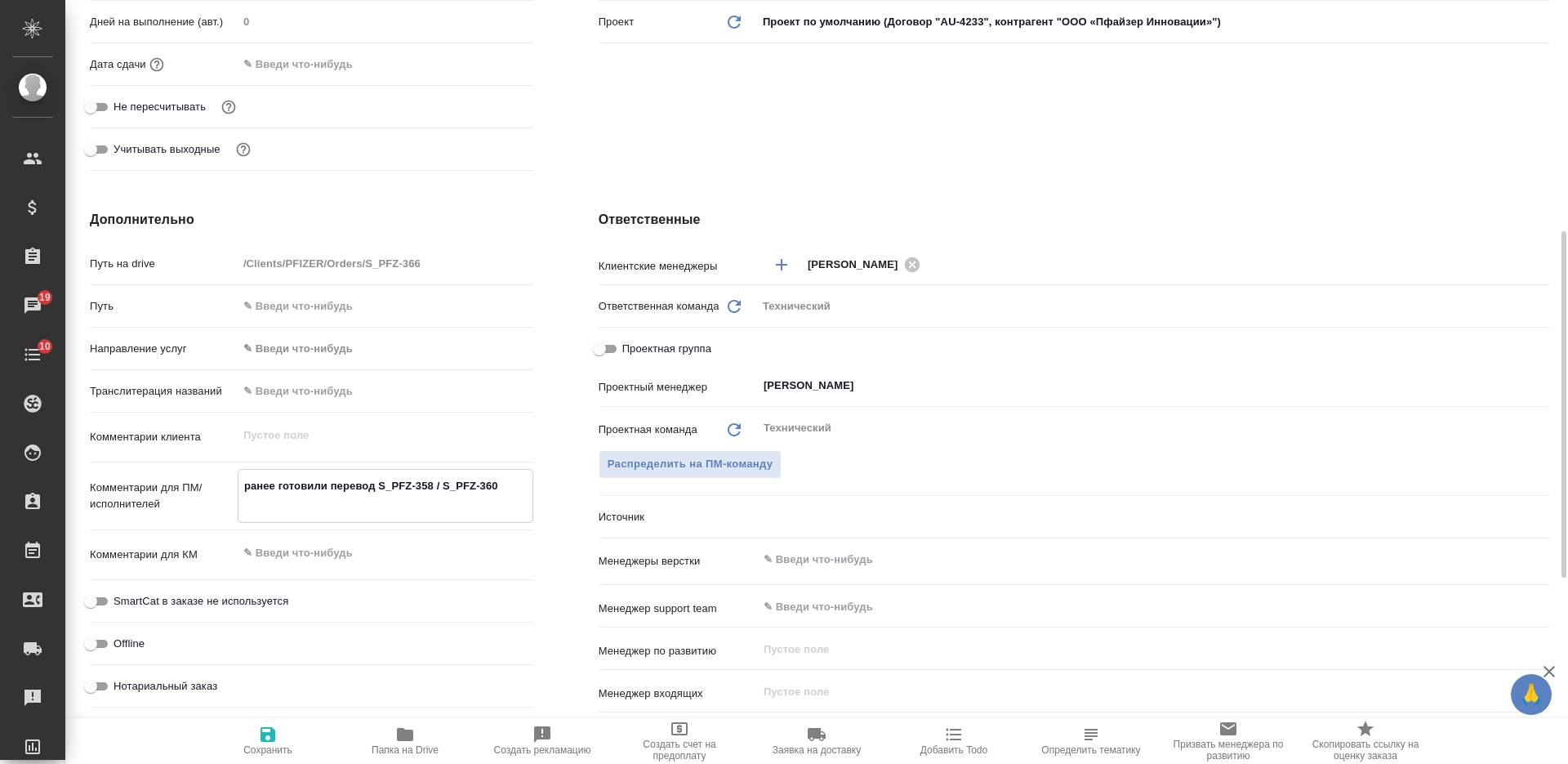
type textarea "ранее готовили перевод S_PFZ-358 / S_PFZ-360"
type textarea "x"
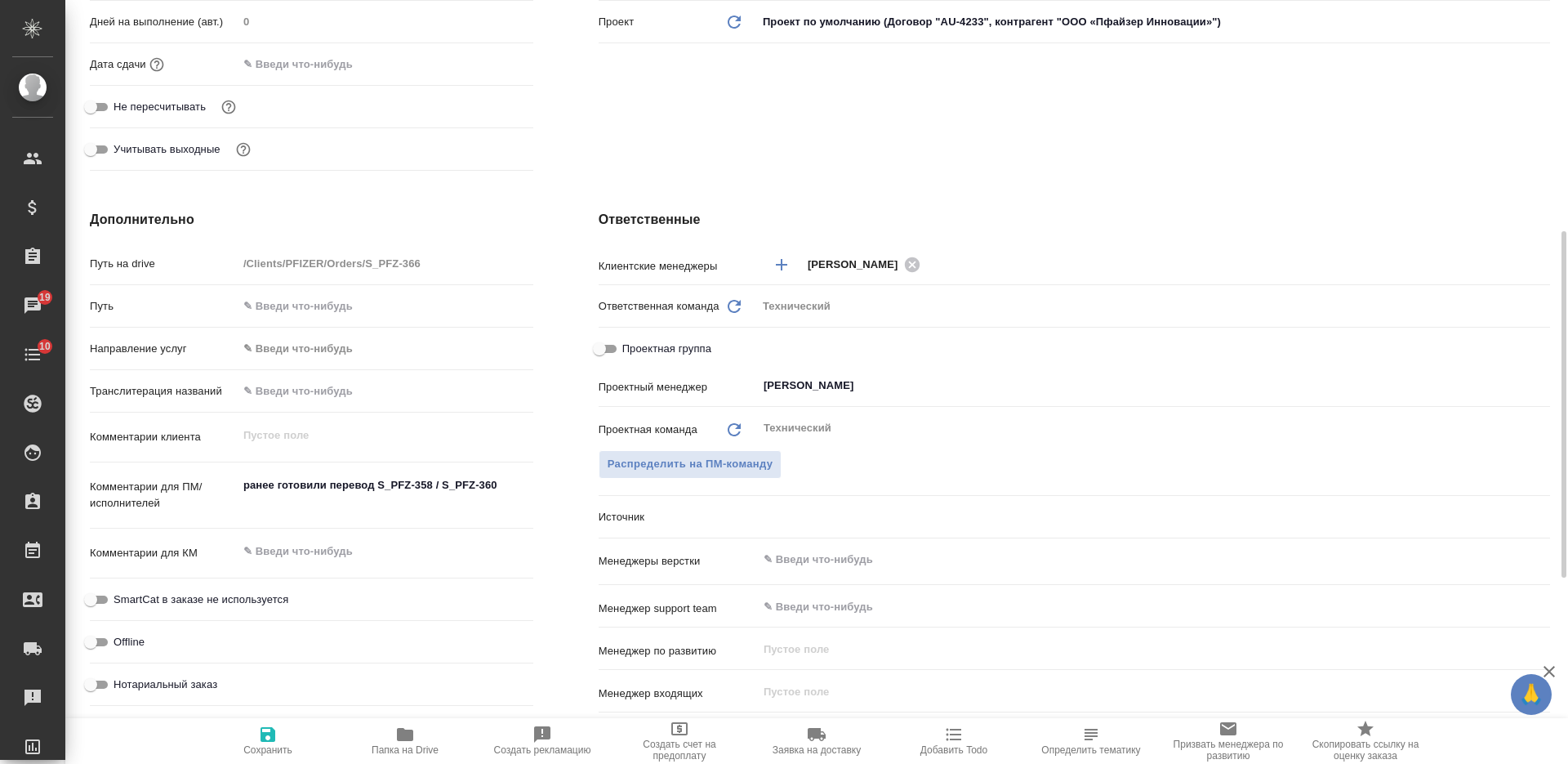
type textarea "x"
click at [315, 507] on textarea "ранее готовили перевод S_PFZ-358 / S_PFZ-360" at bounding box center [385, 495] width 294 height 44
type textarea "ранее готовили перевод S_PFZ-358 / S_PFZ-360"
type textarea "x"
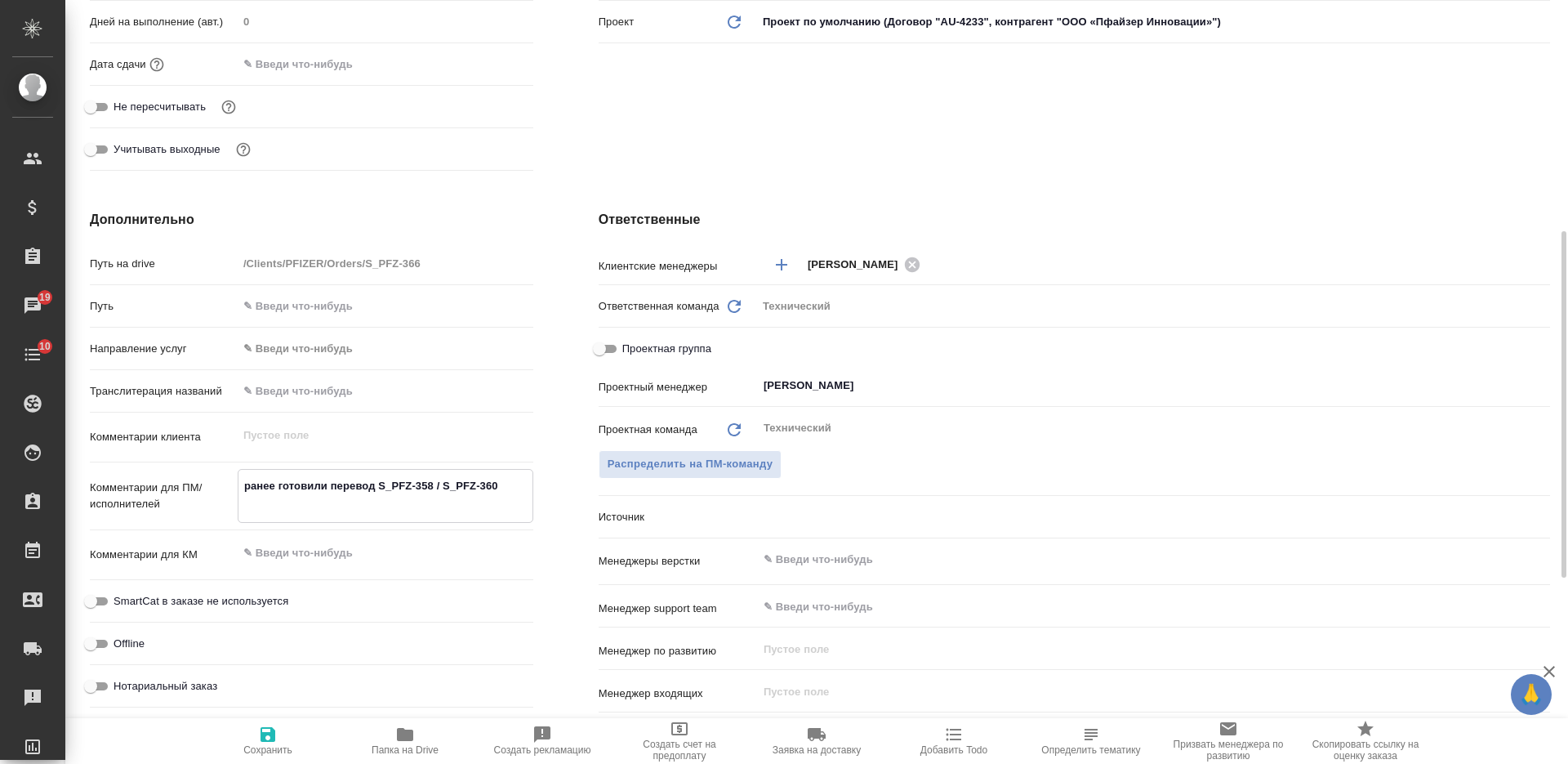
type textarea "x"
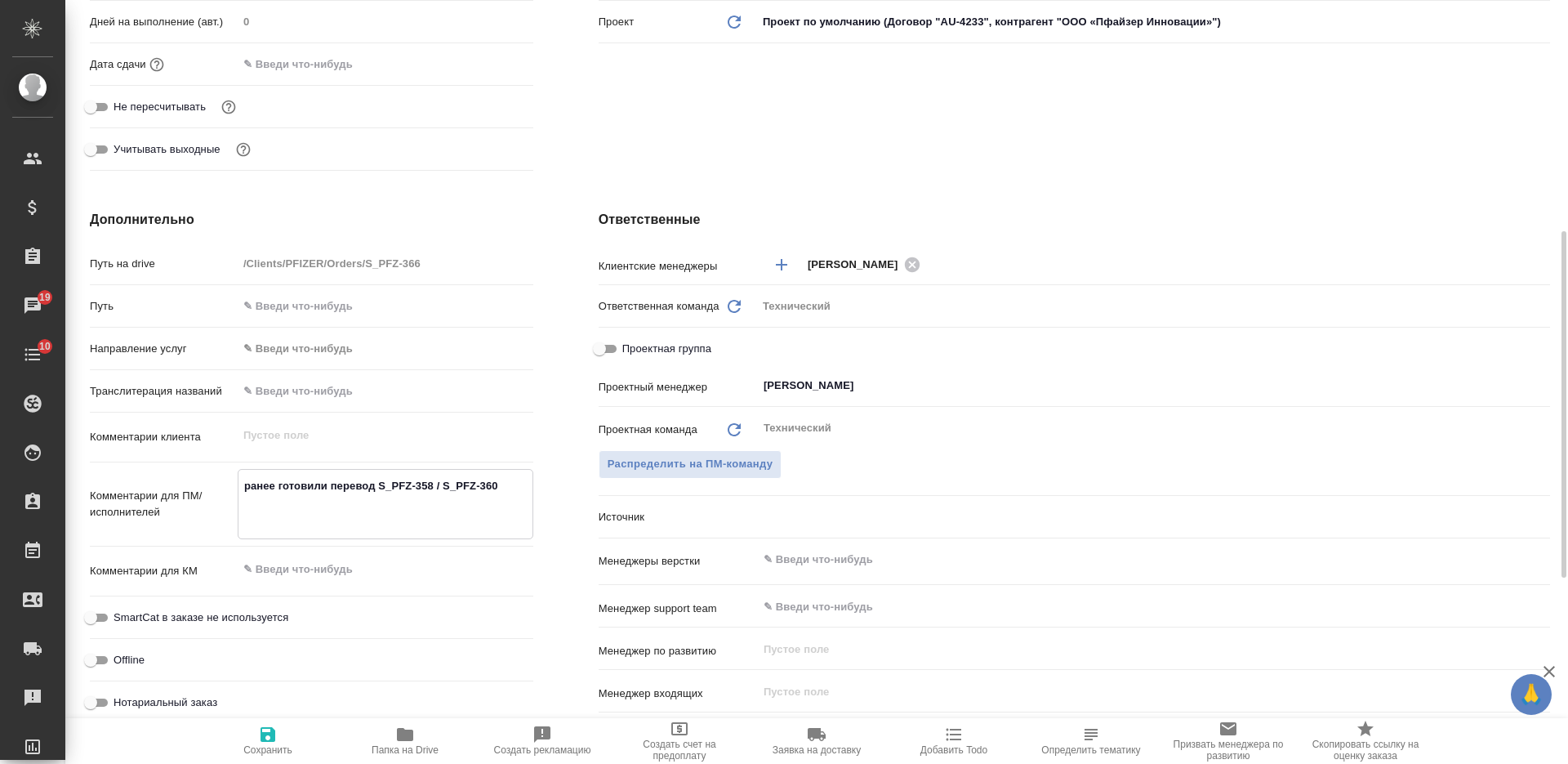
type textarea "ранее готовили перевод S_PFZ-358 / S_PFZ-360 т"
type textarea "x"
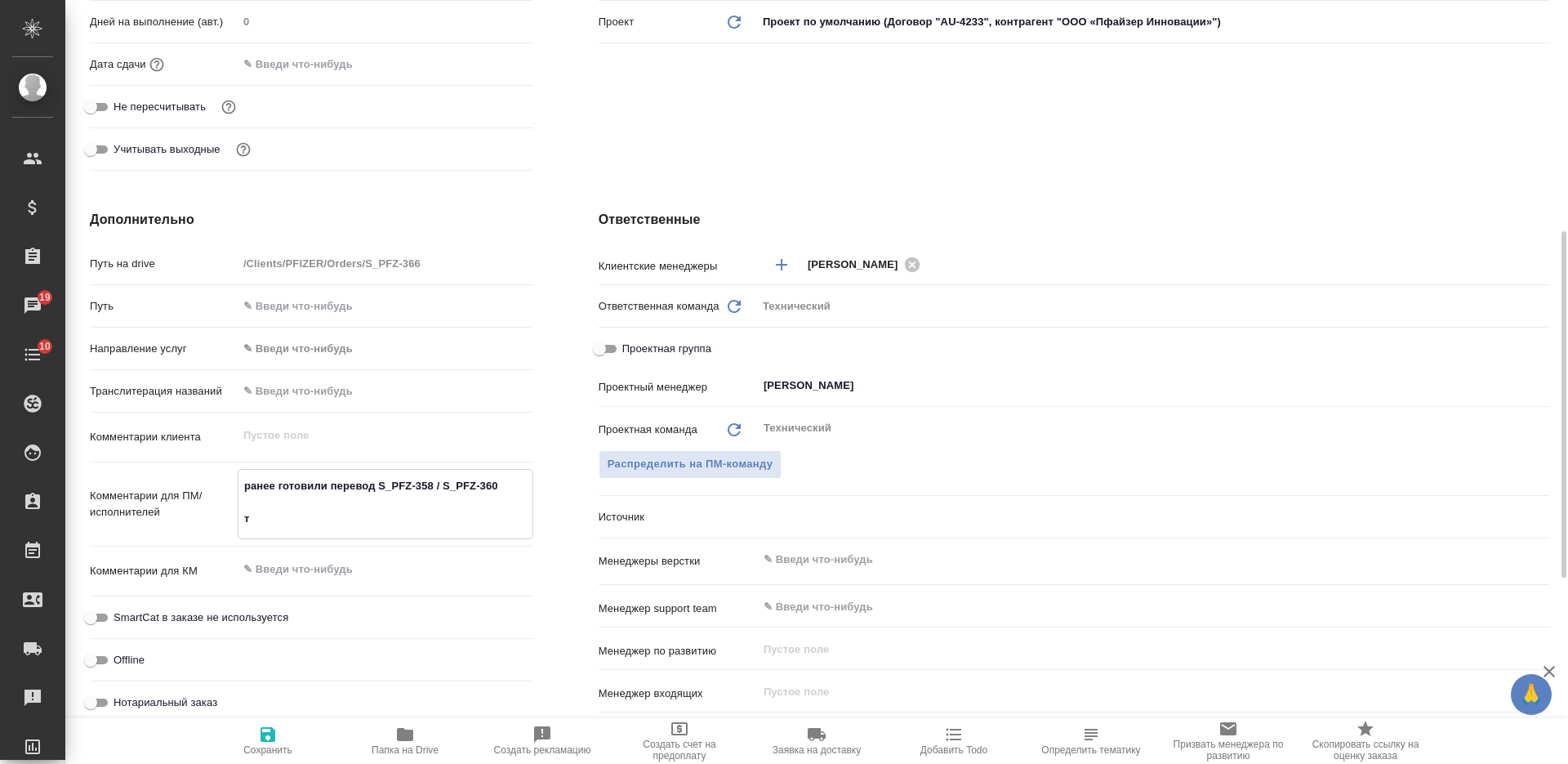
type textarea "ранее готовили перевод S_PFZ-358 / S_PFZ-360 тз"
type textarea "x"
type textarea "ранее готовили перевод S_PFZ-358 / S_PFZ-360 тз:"
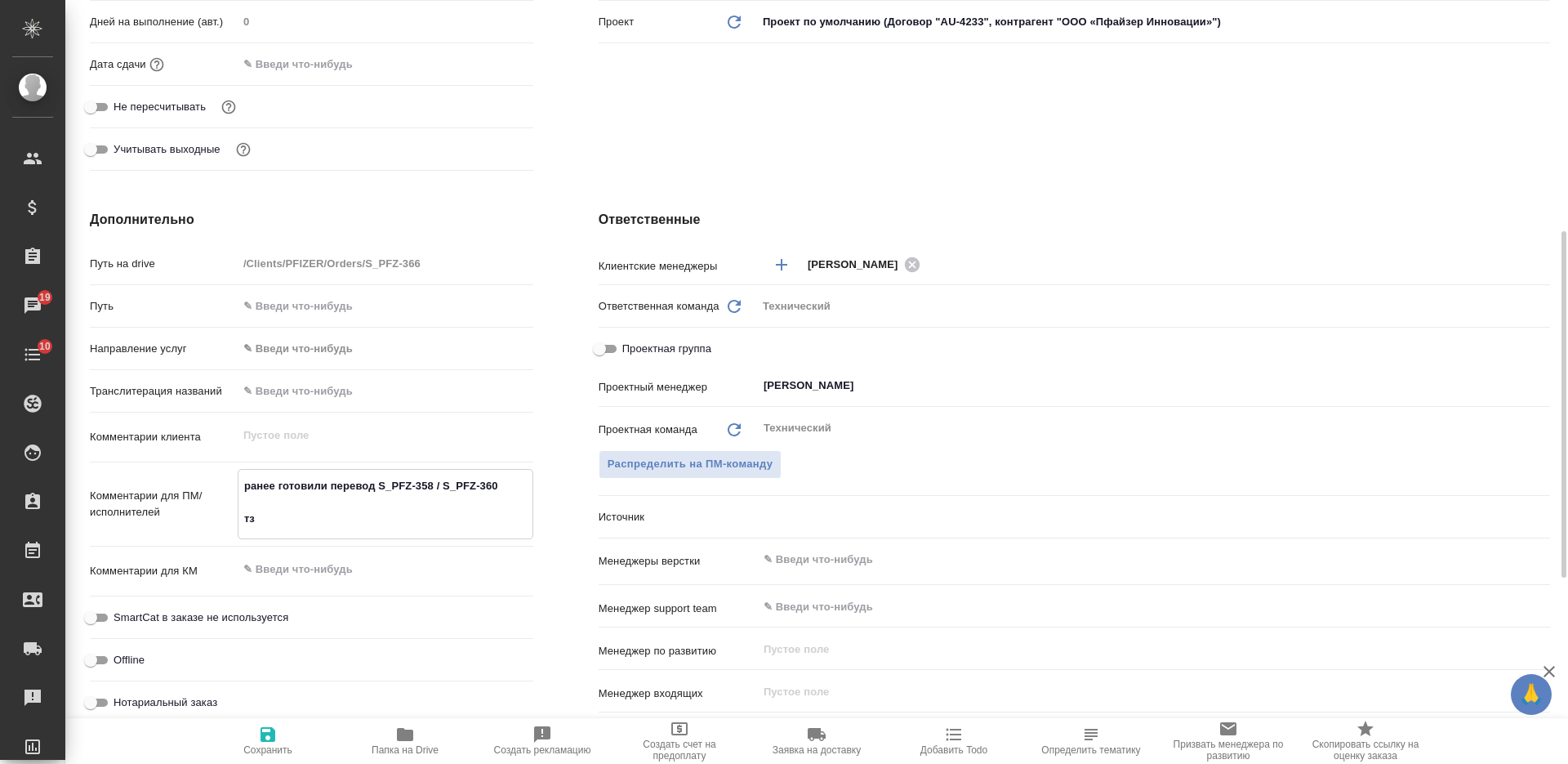
type textarea "x"
type textarea "ранее готовили перевод S_PFZ-358 / S_PFZ-360 тз:"
type textarea "x"
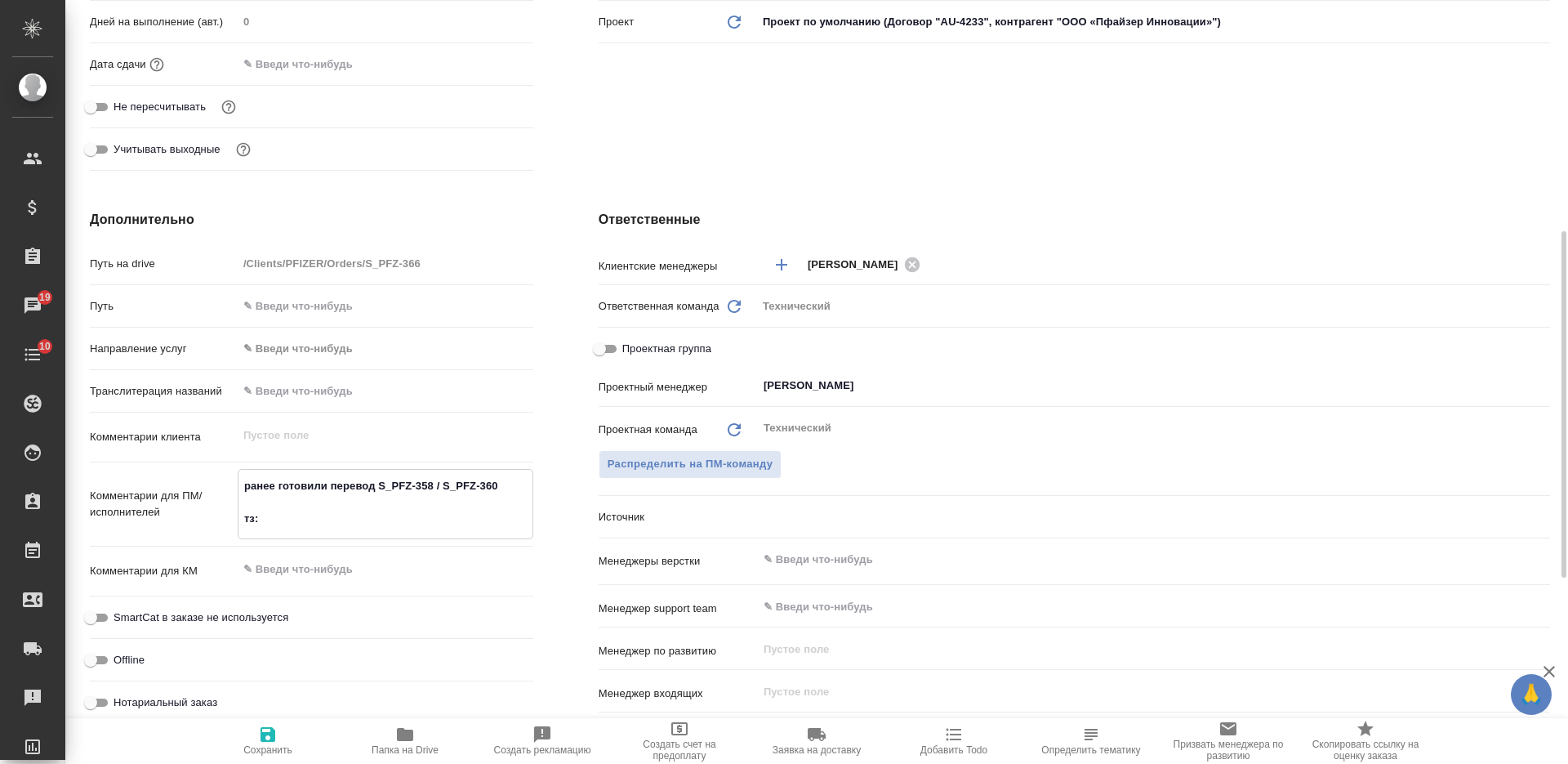
type textarea "x"
paste textarea "Нам необходимо подготовить слайды на основе материала во вложении с внесенными …"
type textarea "x"
type textarea "ранее готовили перевод S_PFZ-358 / S_PFZ-360 тз: Нам необходимо подготовить сла…"
type textarea "x"
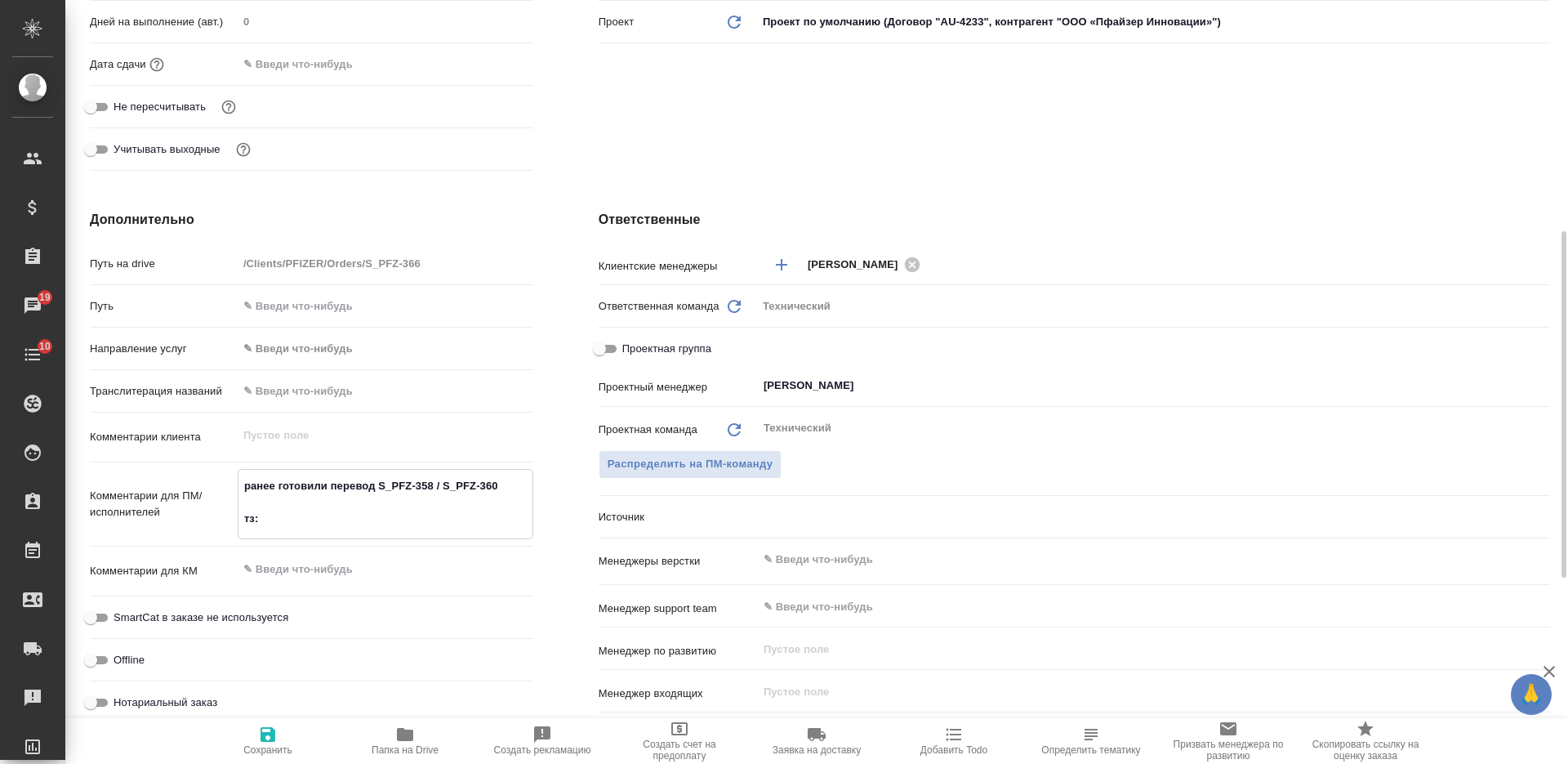
type textarea "x"
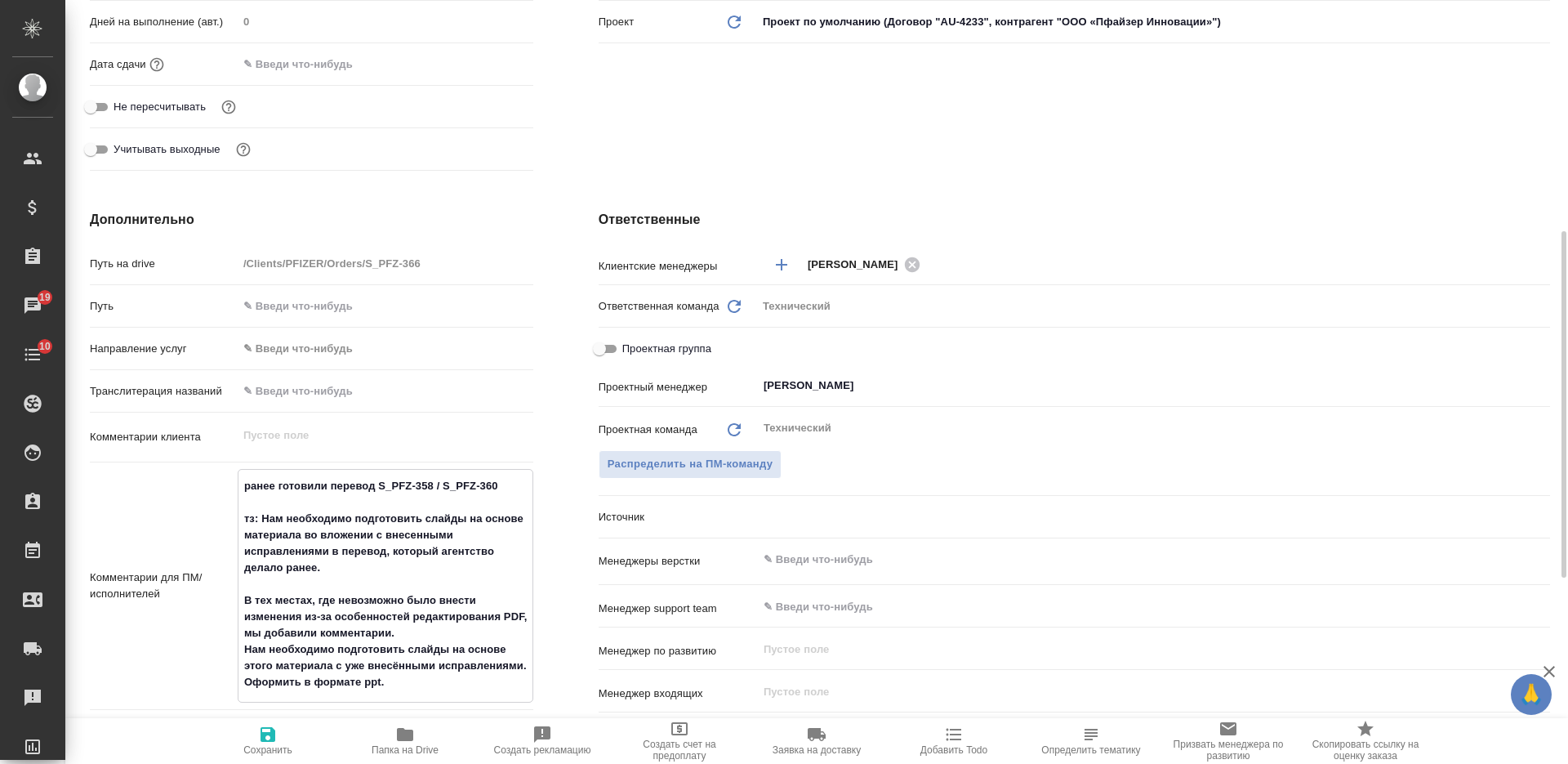
click at [497, 549] on textarea "ранее готовили перевод S_PFZ-358 / S_PFZ-360 тз: Нам необходимо подготовить сла…" at bounding box center [385, 584] width 294 height 224
click at [423, 544] on textarea "ранее готовили перевод S_PFZ-358 / S_PFZ-360 тз: Нам необходимо подготовить сла…" at bounding box center [385, 584] width 294 height 224
type textarea "ранее готовили перевод S_PFZ-358 / S_PFZ-360 тз: Нам необходимо подготовить сла…"
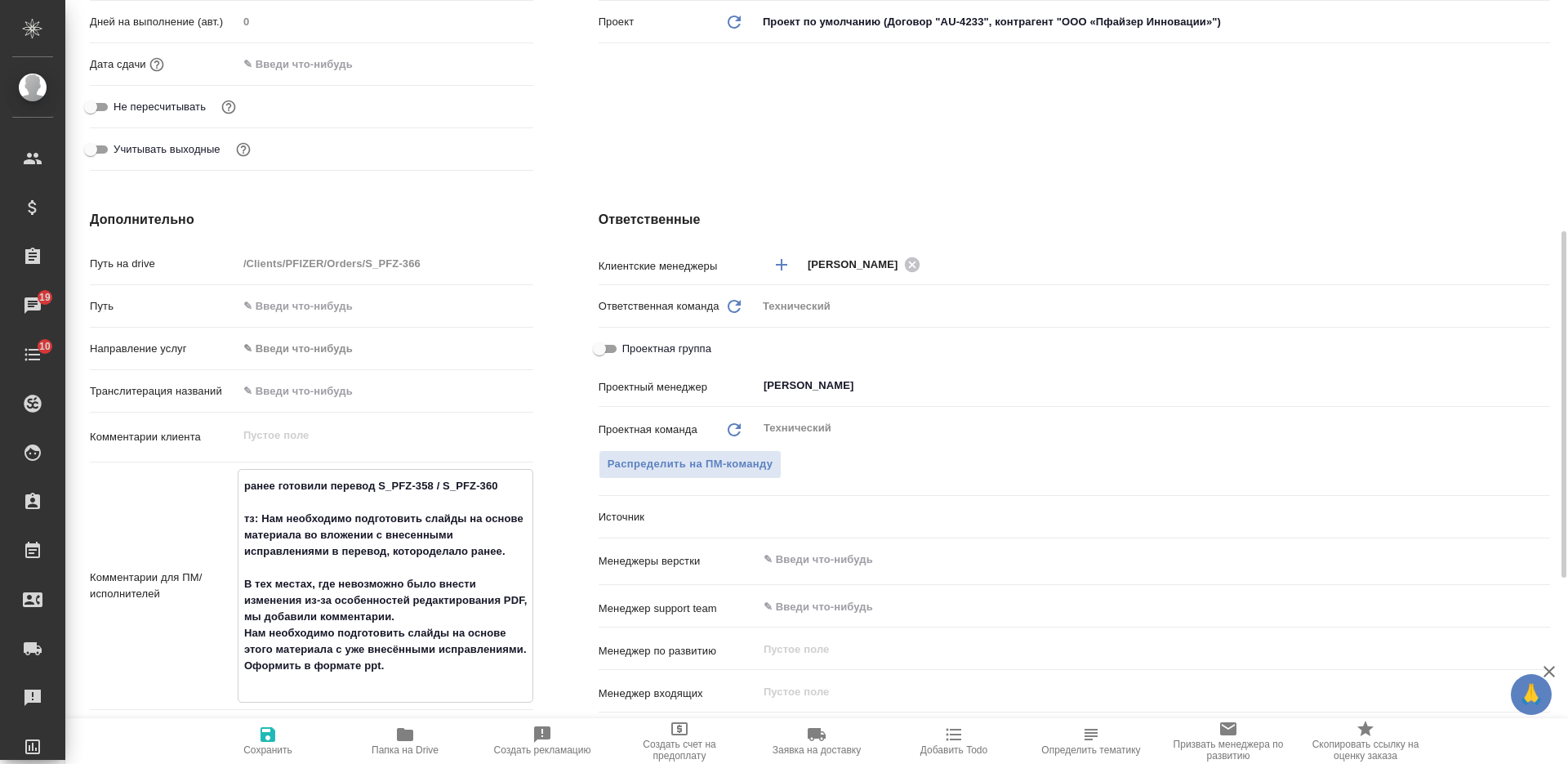
type textarea "x"
type textarea "ранее готовили перевод S_PFZ-358 / S_PFZ-360 тз: Нам необходимо подготовить сла…"
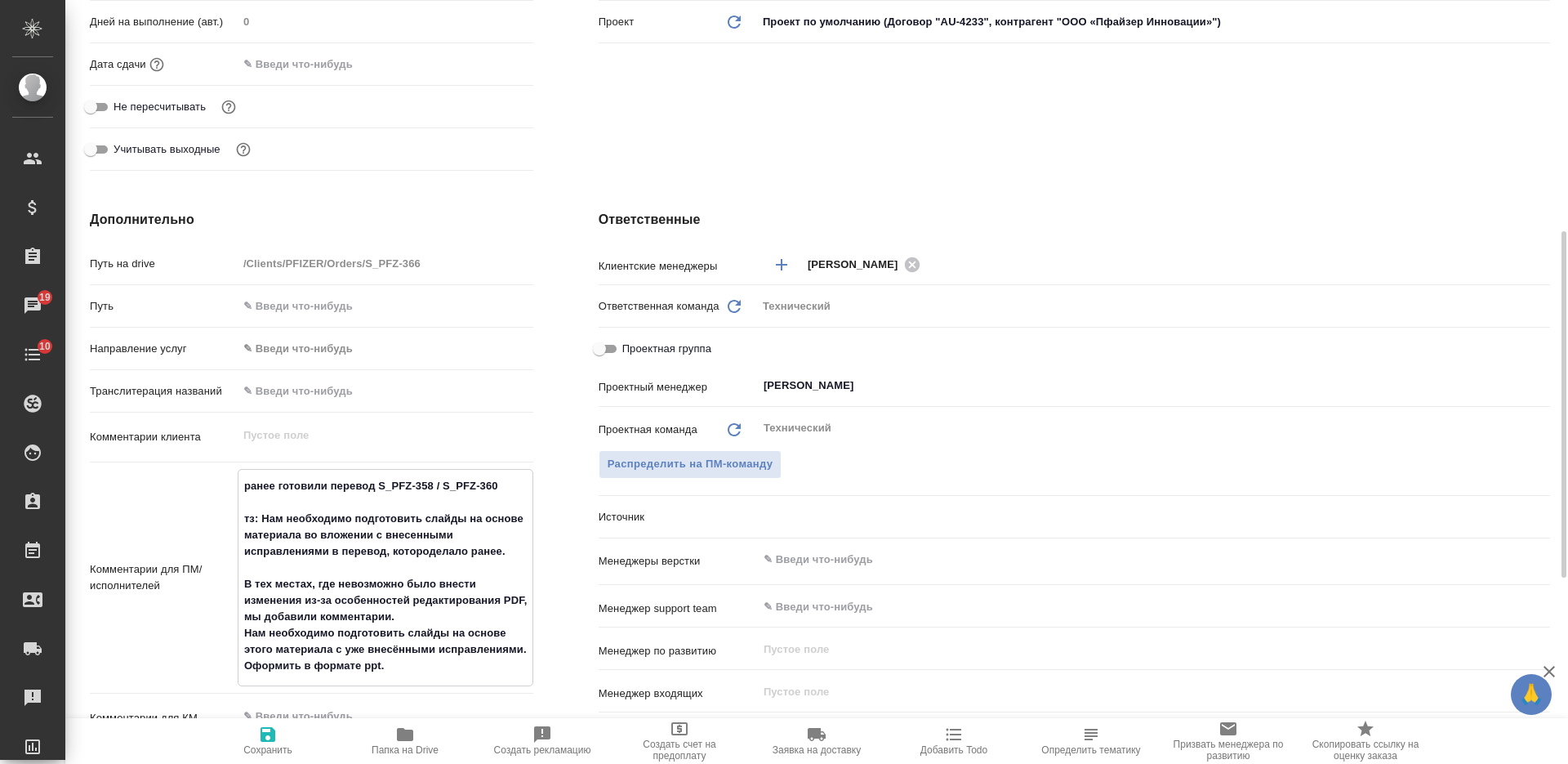
type textarea "x"
type textarea "ранее готовили перевод S_PFZ-358 / S_PFZ-360 тз: Нам необходимо подготовить сла…"
type textarea "x"
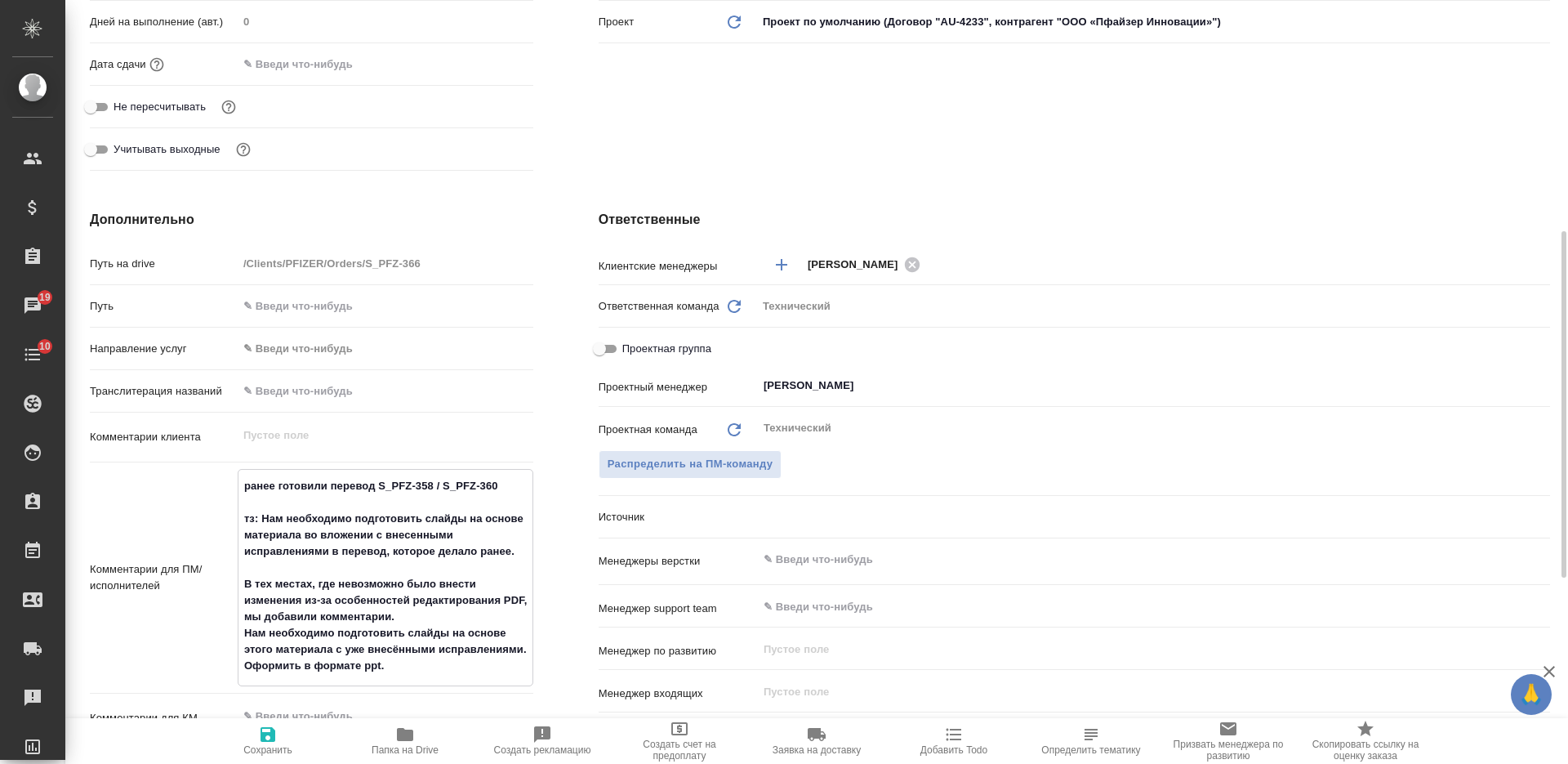
type textarea "x"
click at [386, 551] on textarea "ранее готовили перевод S_PFZ-358 / S_PFZ-360 тз: Нам необходимо подготовить сла…" at bounding box center [385, 576] width 294 height 208
click at [518, 555] on textarea "ранее готовили перевод S_PFZ-358 / S_PFZ-360 тз: Нам необходимо подготовить сла…" at bounding box center [385, 576] width 294 height 208
type textarea "x"
type textarea "ранее готовили перевод S_PFZ-358 / S_PFZ-360 тз: Нам необходимо подготовить сла…"
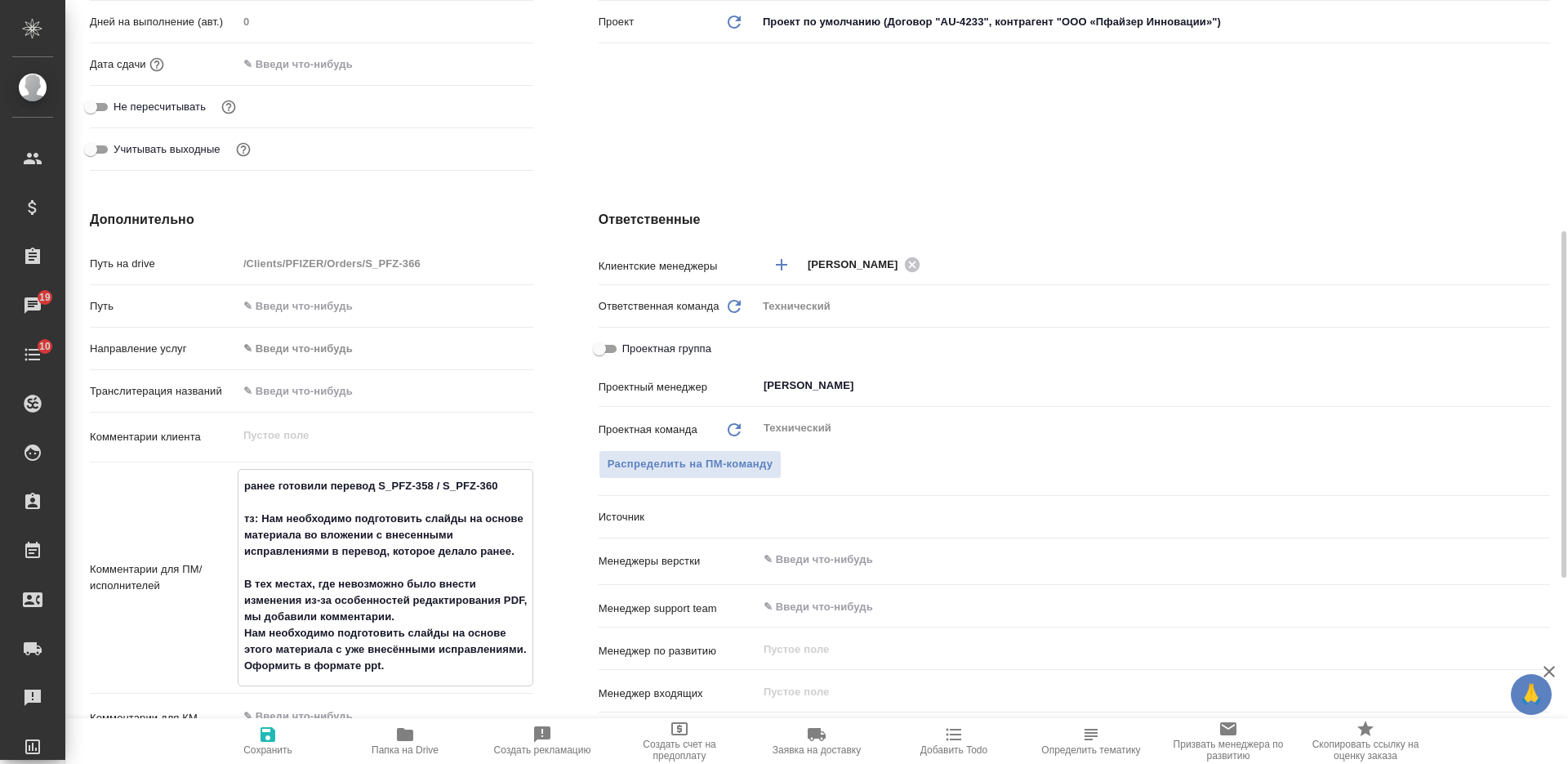
type textarea "x"
type textarea "ранее готовили перевод S_PFZ-358 / S_PFZ-360 тз: Нам необходимо подготовить сла…"
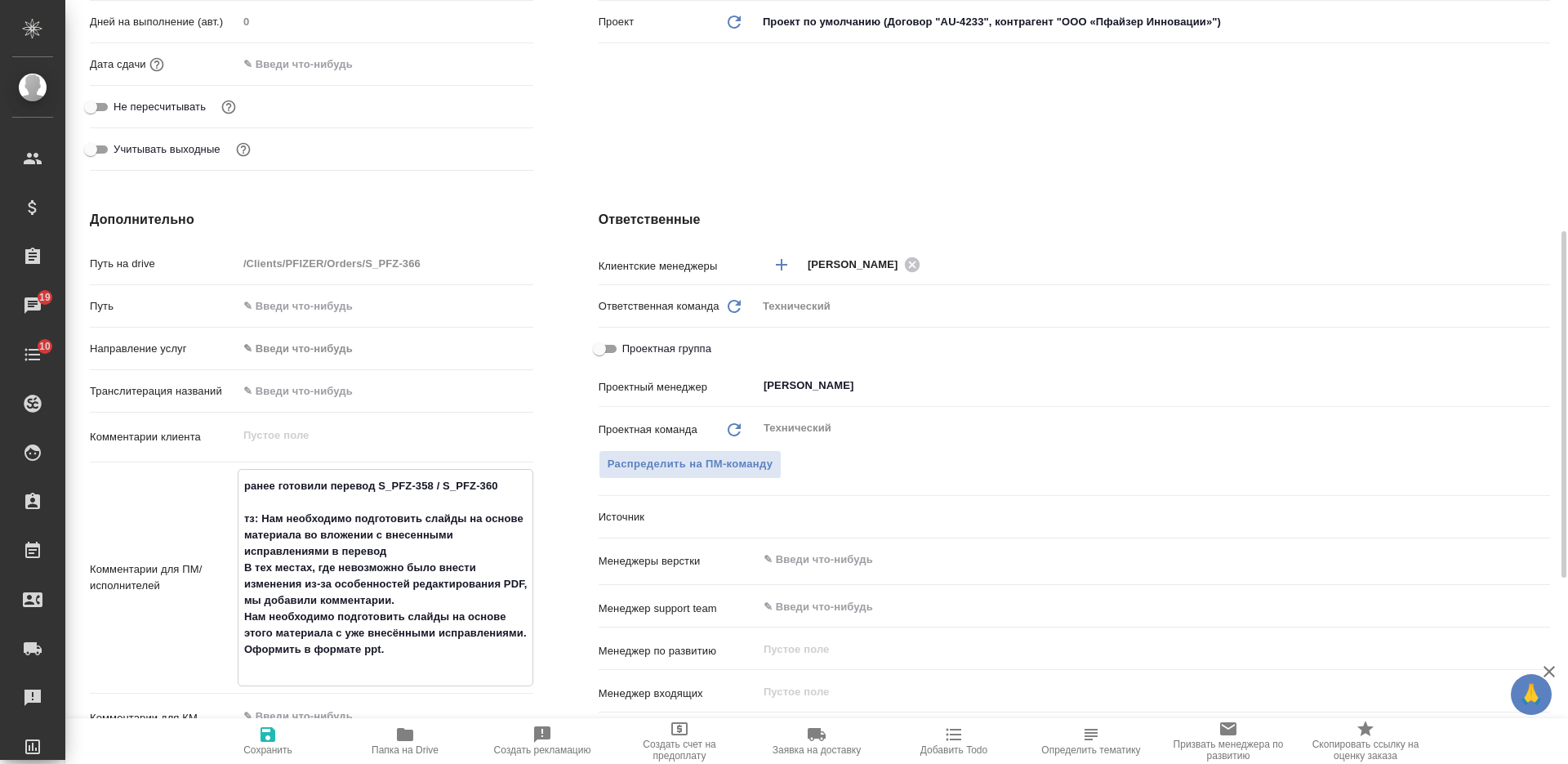
type textarea "x"
type textarea "ранее готовили перевод S_PFZ-358 / S_PFZ-360 тз: Нам необходимо подготовить сла…"
type textarea "x"
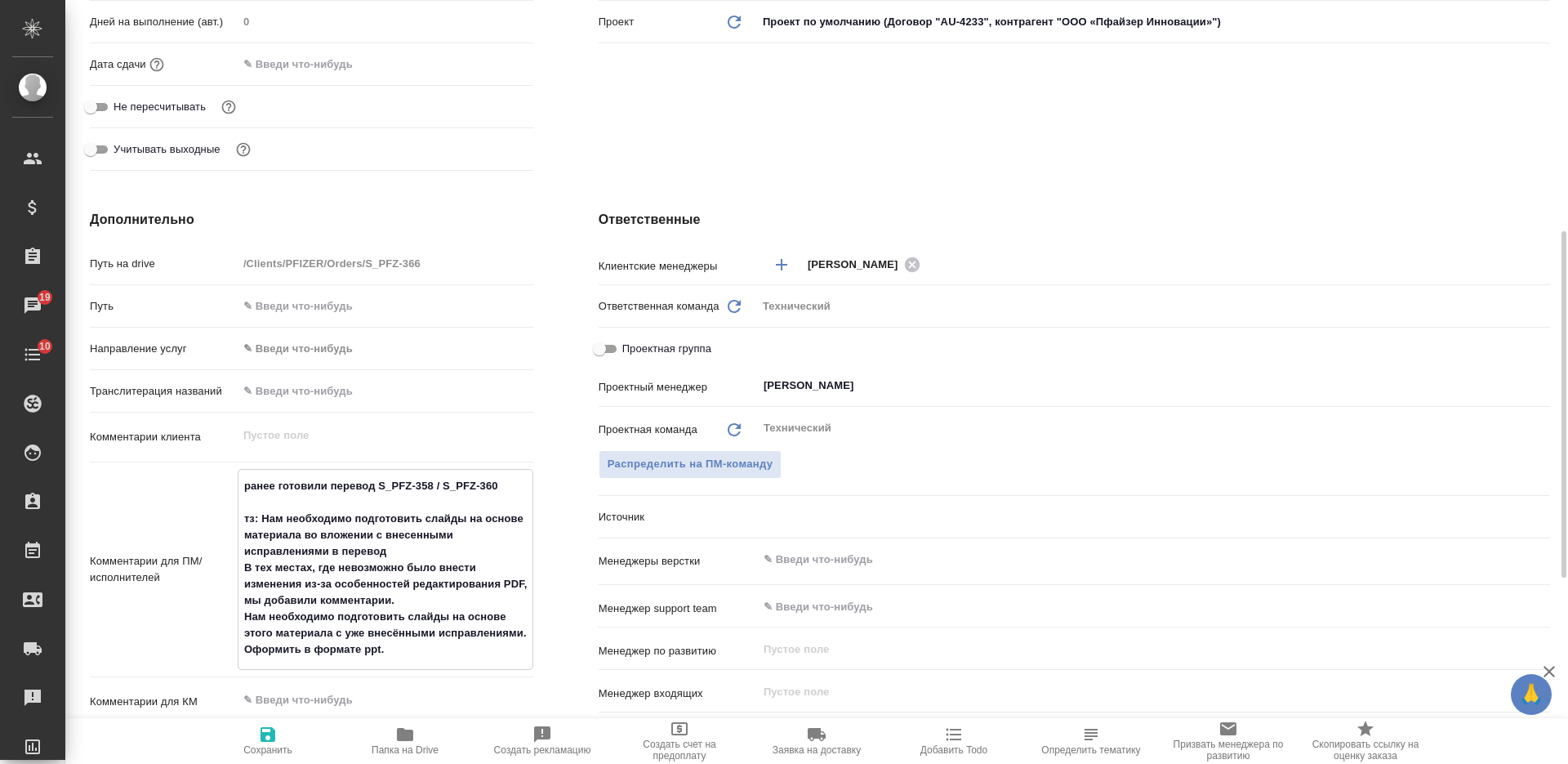
click at [267, 730] on icon "button" at bounding box center [267, 734] width 19 height 19
type textarea "x"
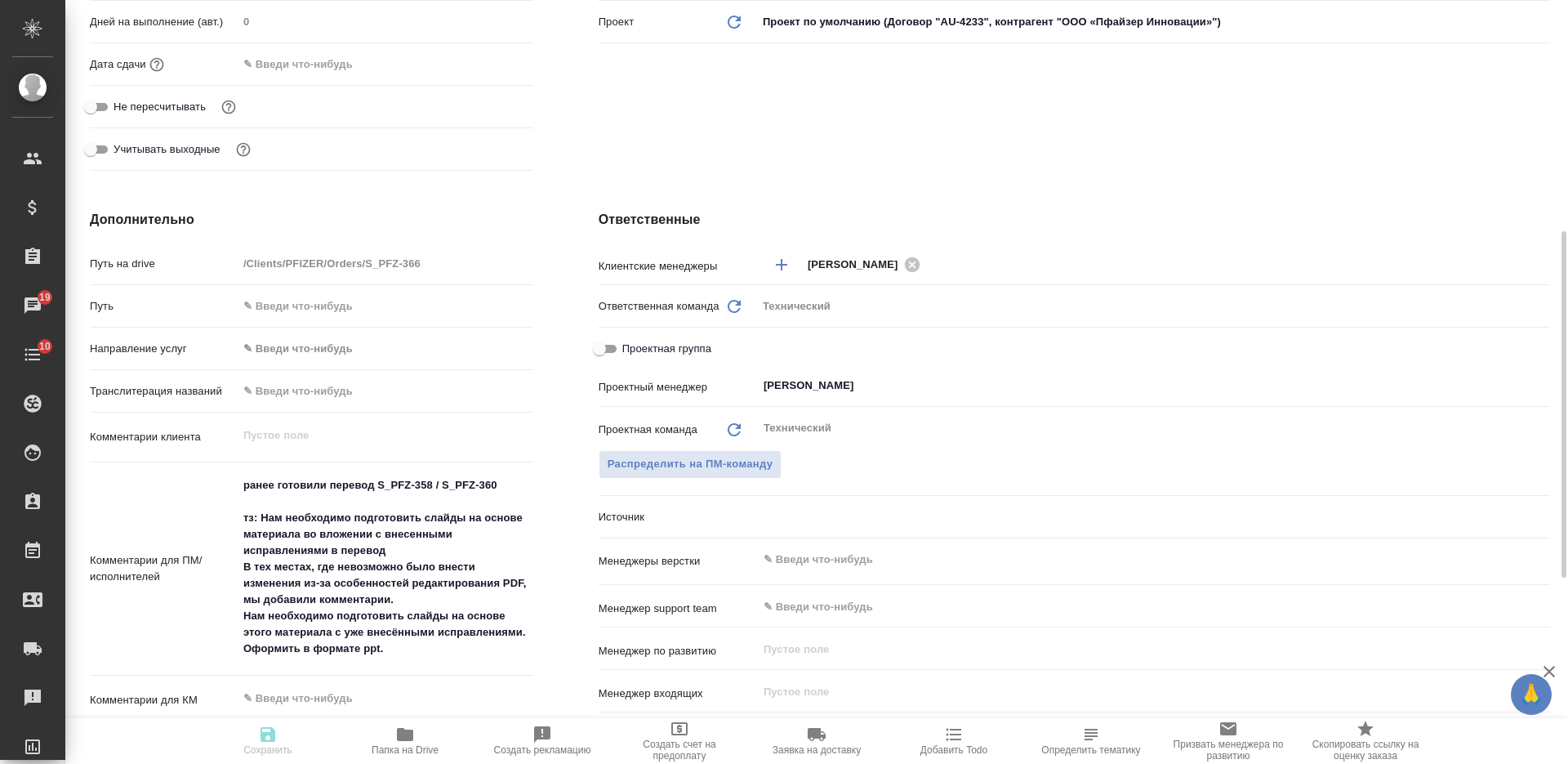
type textarea "x"
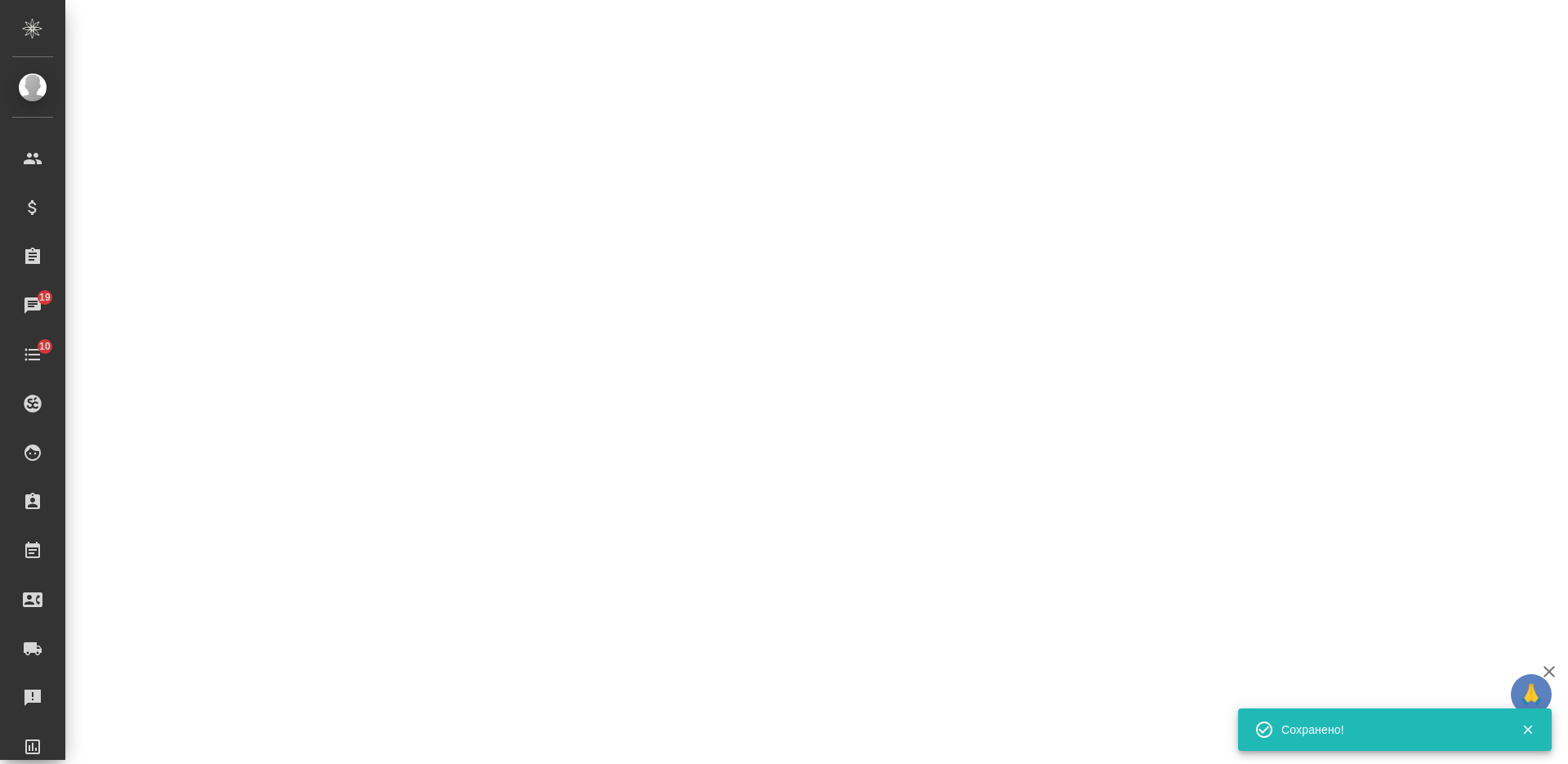
select select "RU"
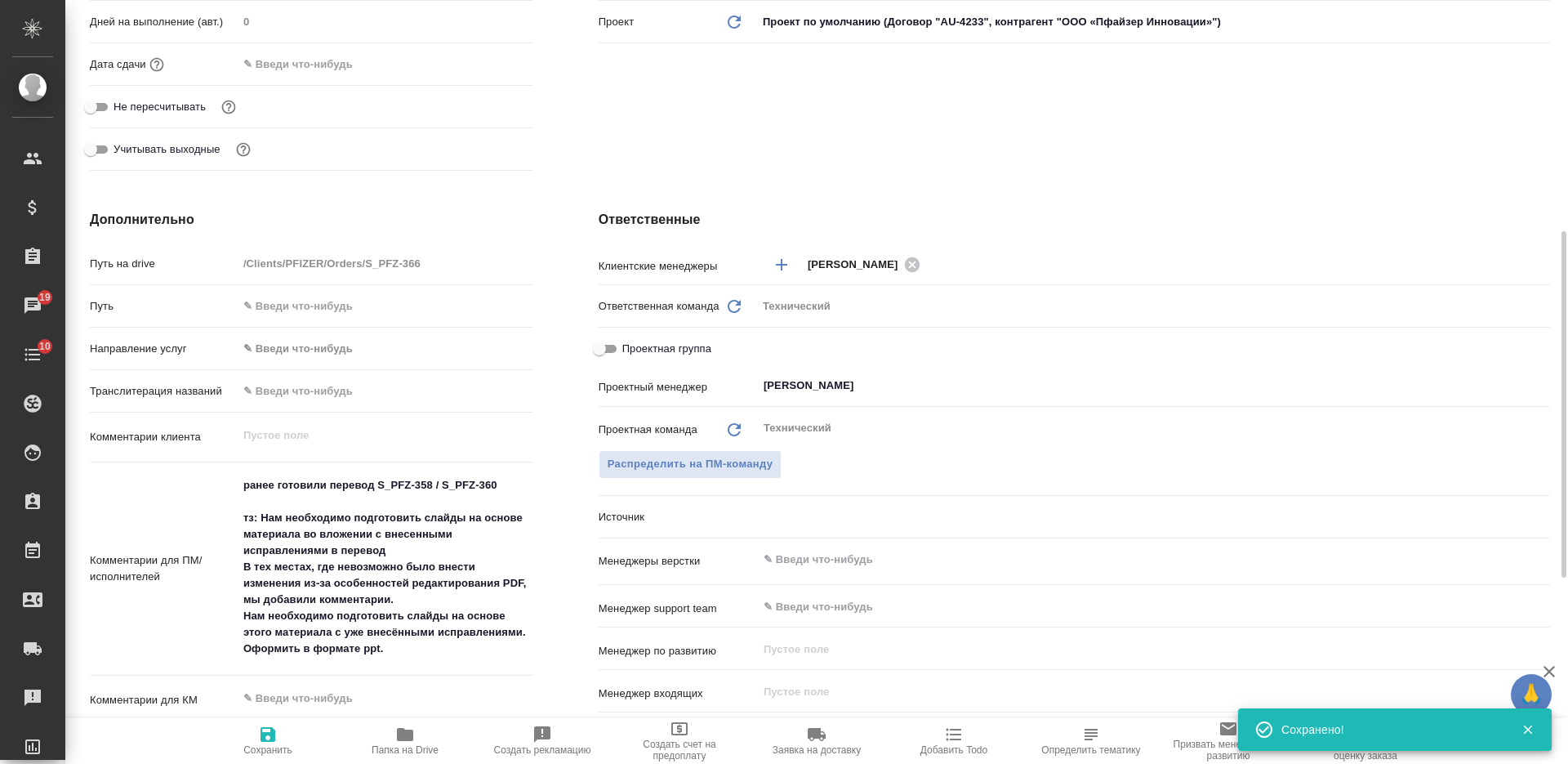
type textarea "x"
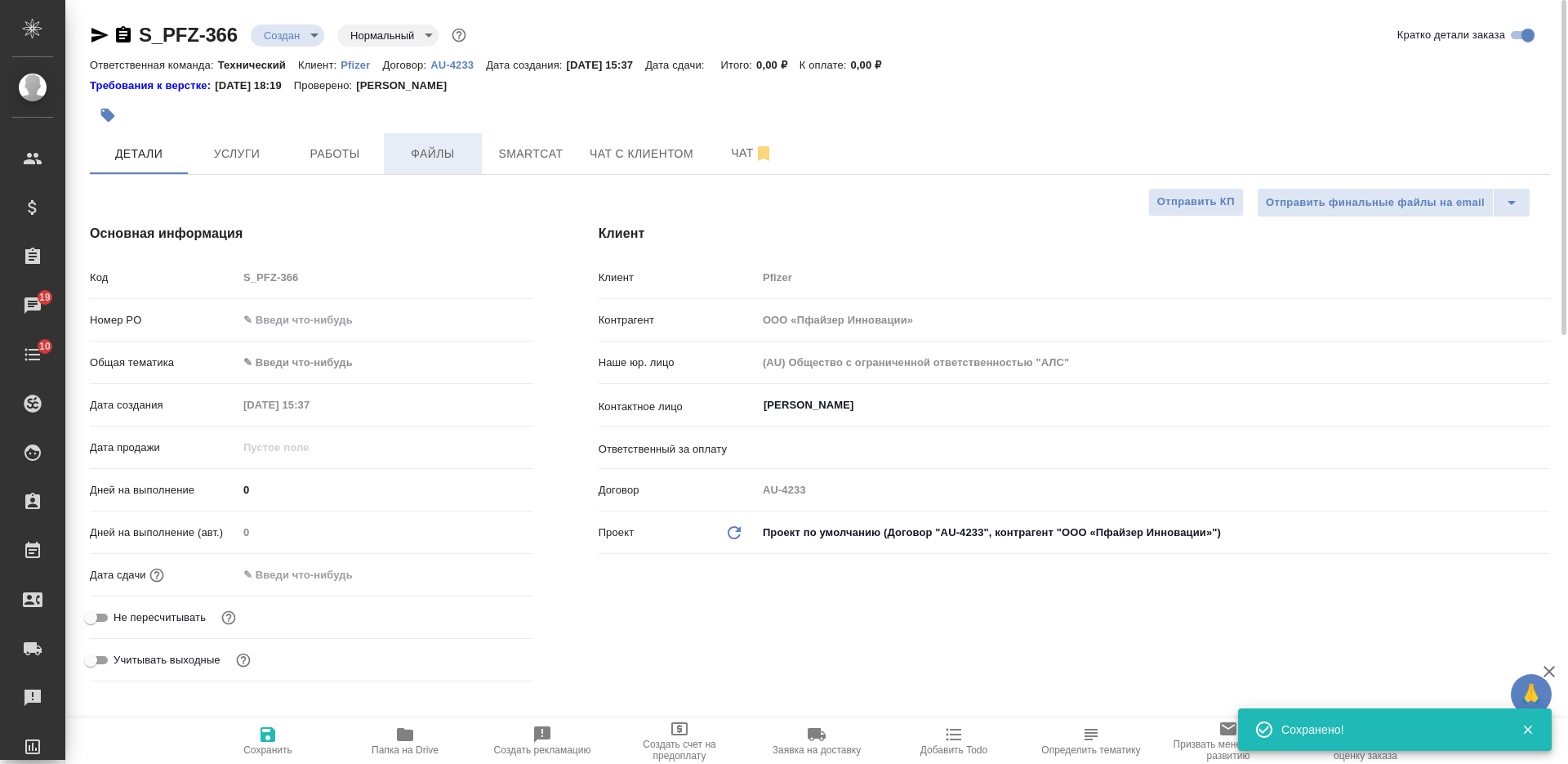
click at [424, 169] on button "Файлы" at bounding box center [433, 153] width 98 height 41
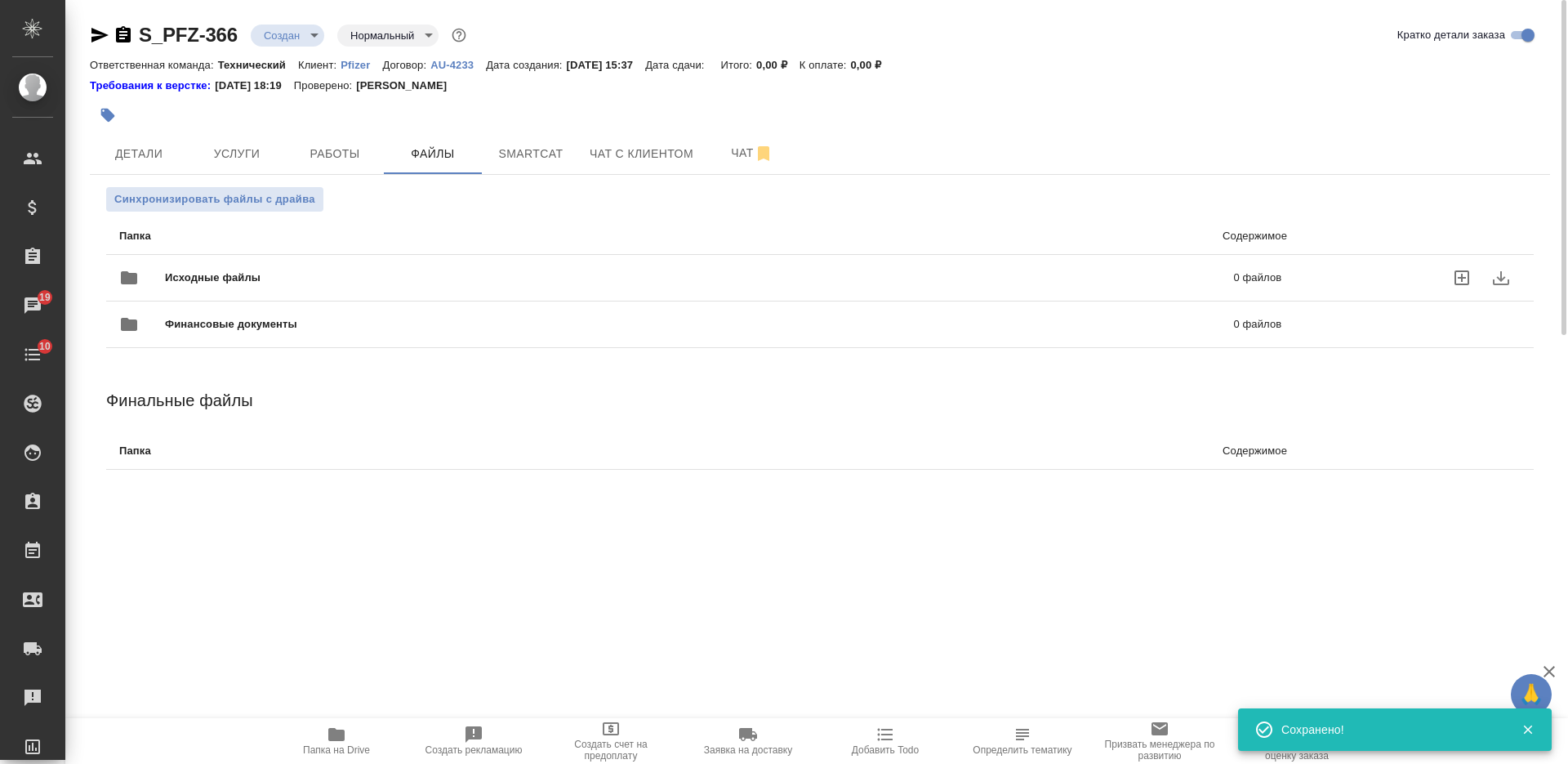
click at [417, 262] on div "Исходные файлы 0 файлов" at bounding box center [700, 278] width 1162 height 39
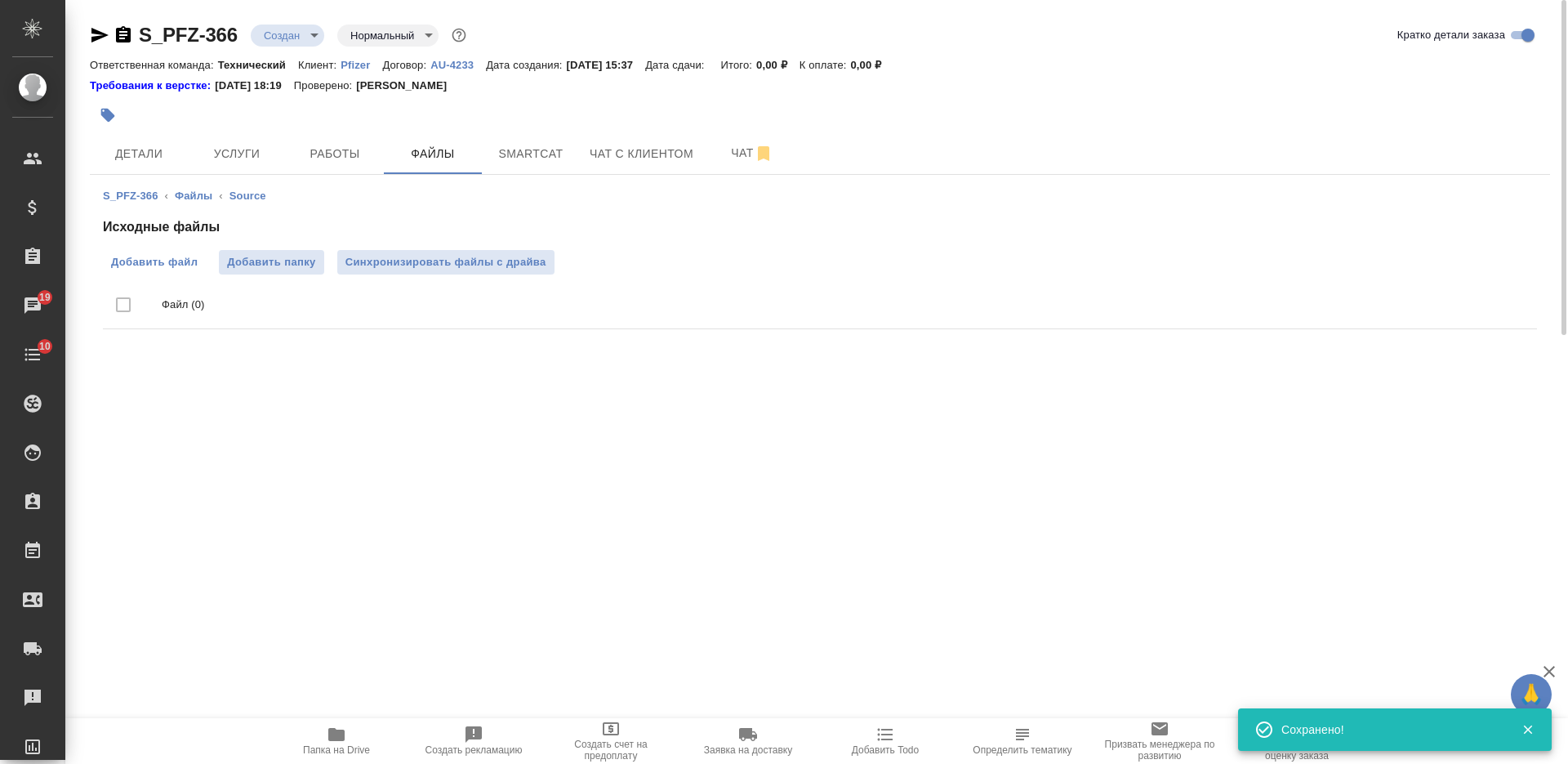
click at [175, 258] on span "Добавить файл" at bounding box center [154, 262] width 87 height 17
click at [0, 0] on input "Добавить файл" at bounding box center [0, 0] width 0 height 0
click at [162, 144] on span "Детали" at bounding box center [138, 154] width 78 height 20
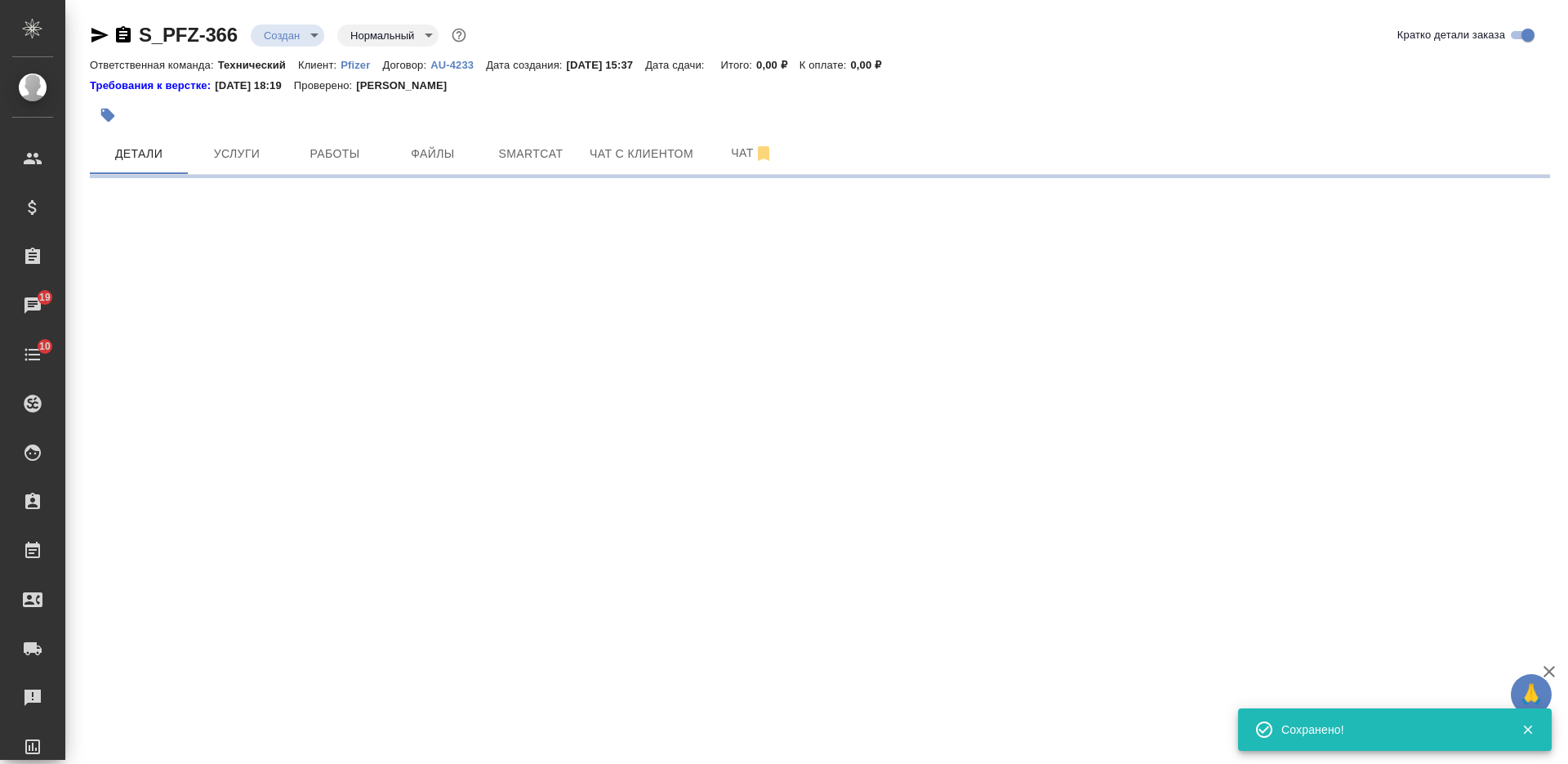
select select "RU"
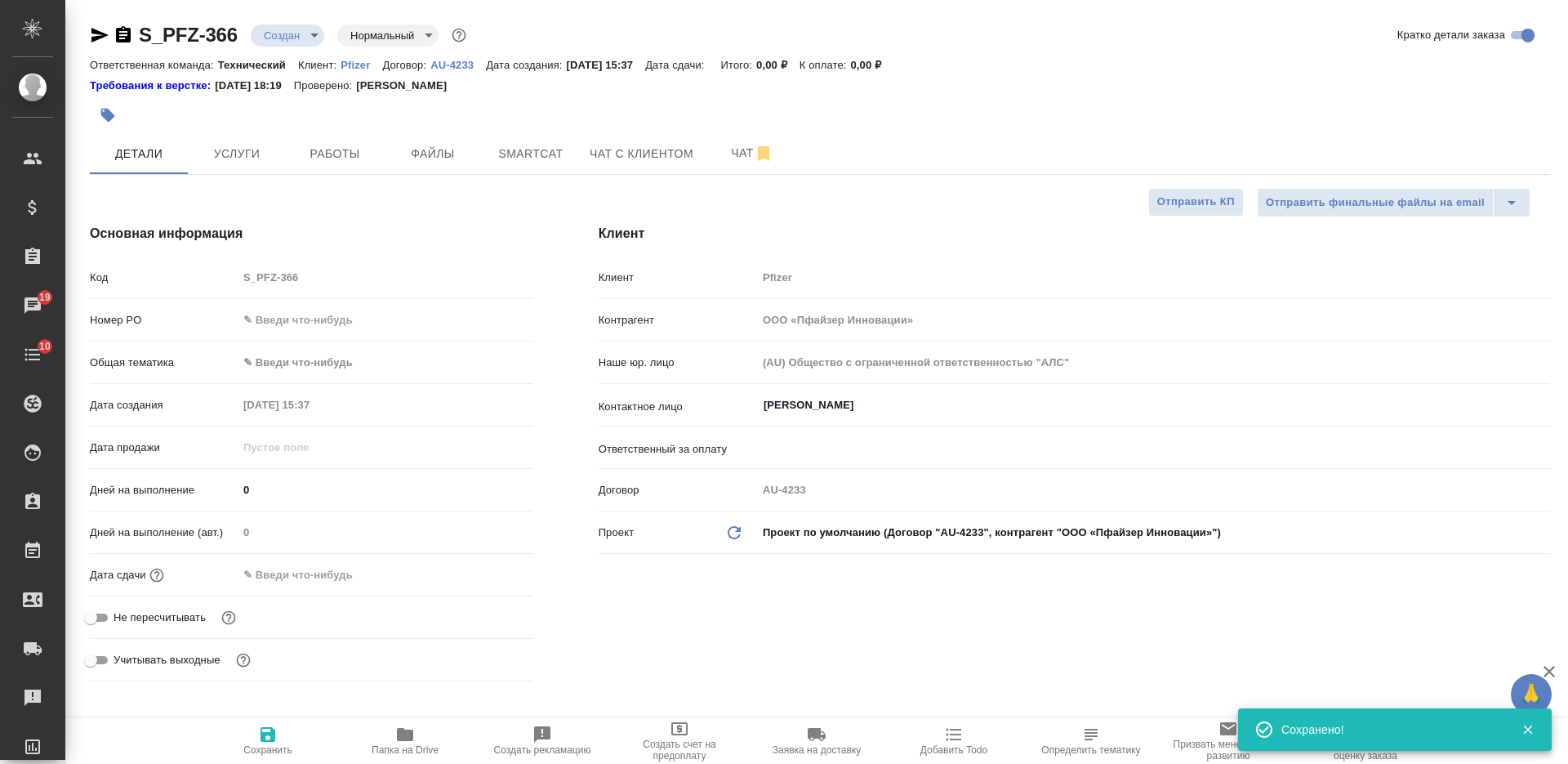
type textarea "x"
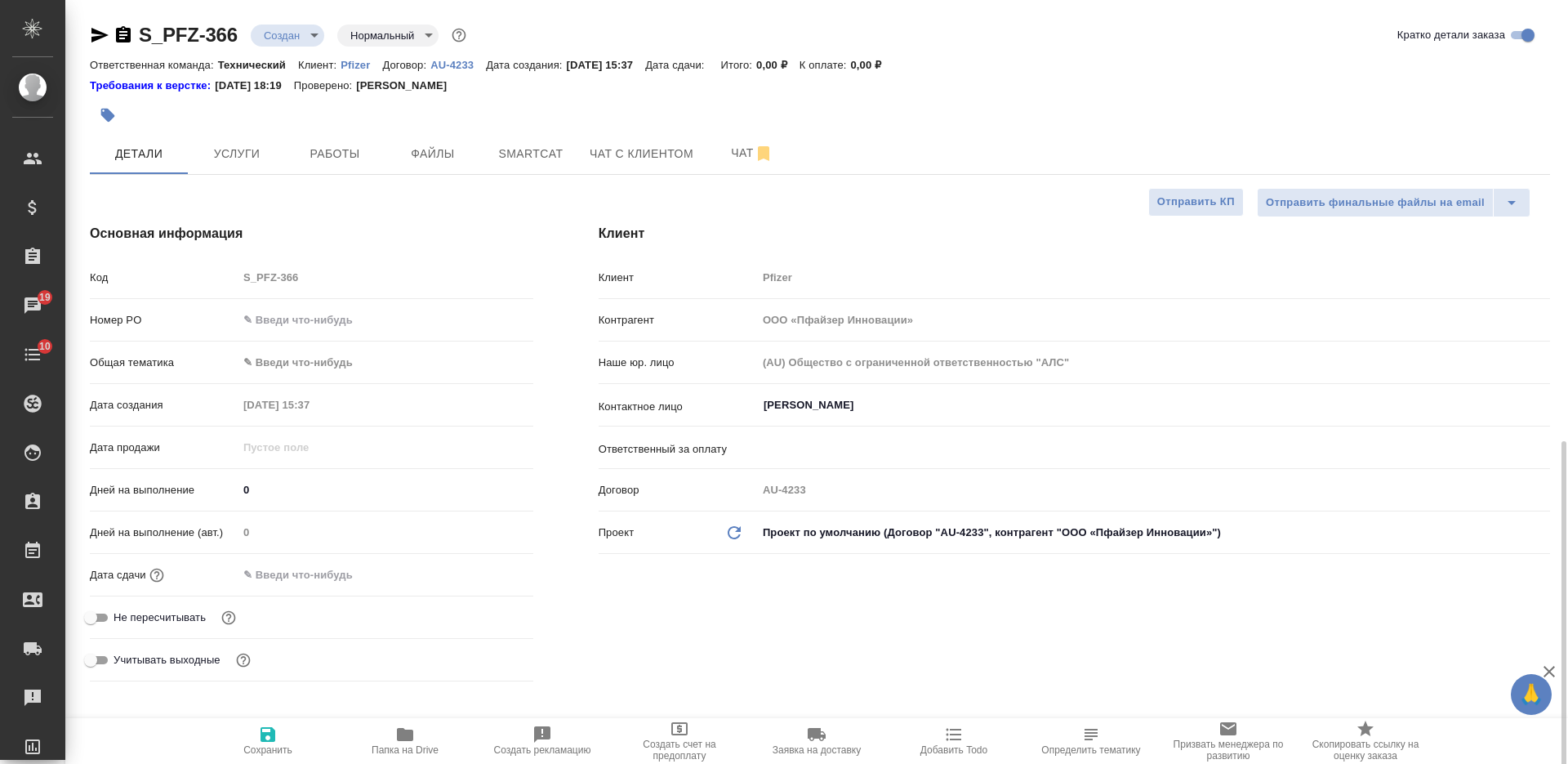
scroll to position [715, 0]
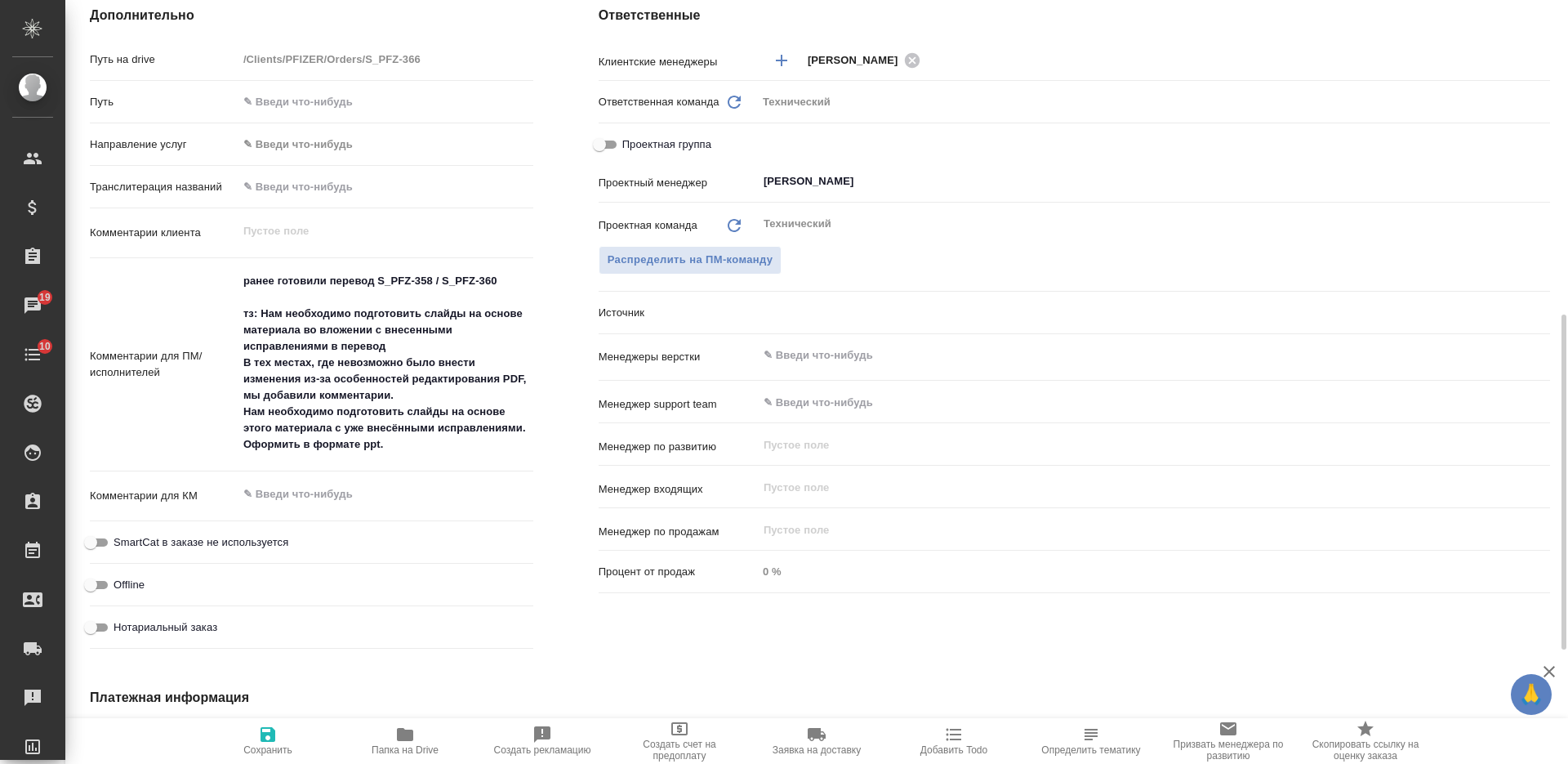
type textarea "x"
click at [512, 280] on textarea "ранее готовили перевод S_PFZ-358 / S_PFZ-360 тз: Нам необходимо подготовить сла…" at bounding box center [386, 362] width 295 height 191
type textarea "x"
type textarea "ранее готовили перевод S_PFZ-358 / S_PFZ-360 тз: Нам необходимо подготовить сла…"
type textarea "x"
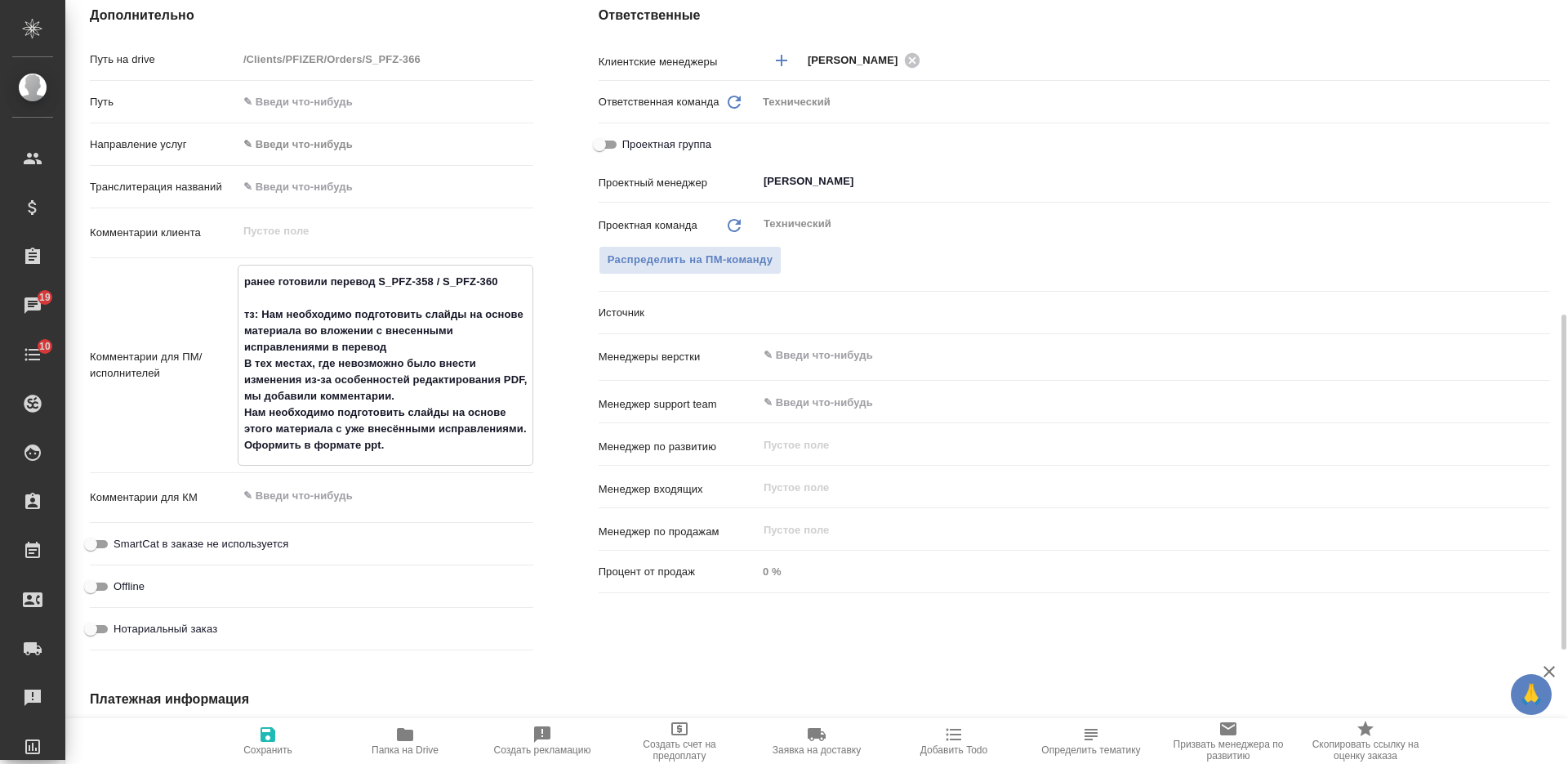
type textarea "x"
type textarea "ранее готовили перевод S_PFZ-358 / S_PFZ-360 а тз: Нам необходимо подготовить с…"
type textarea "x"
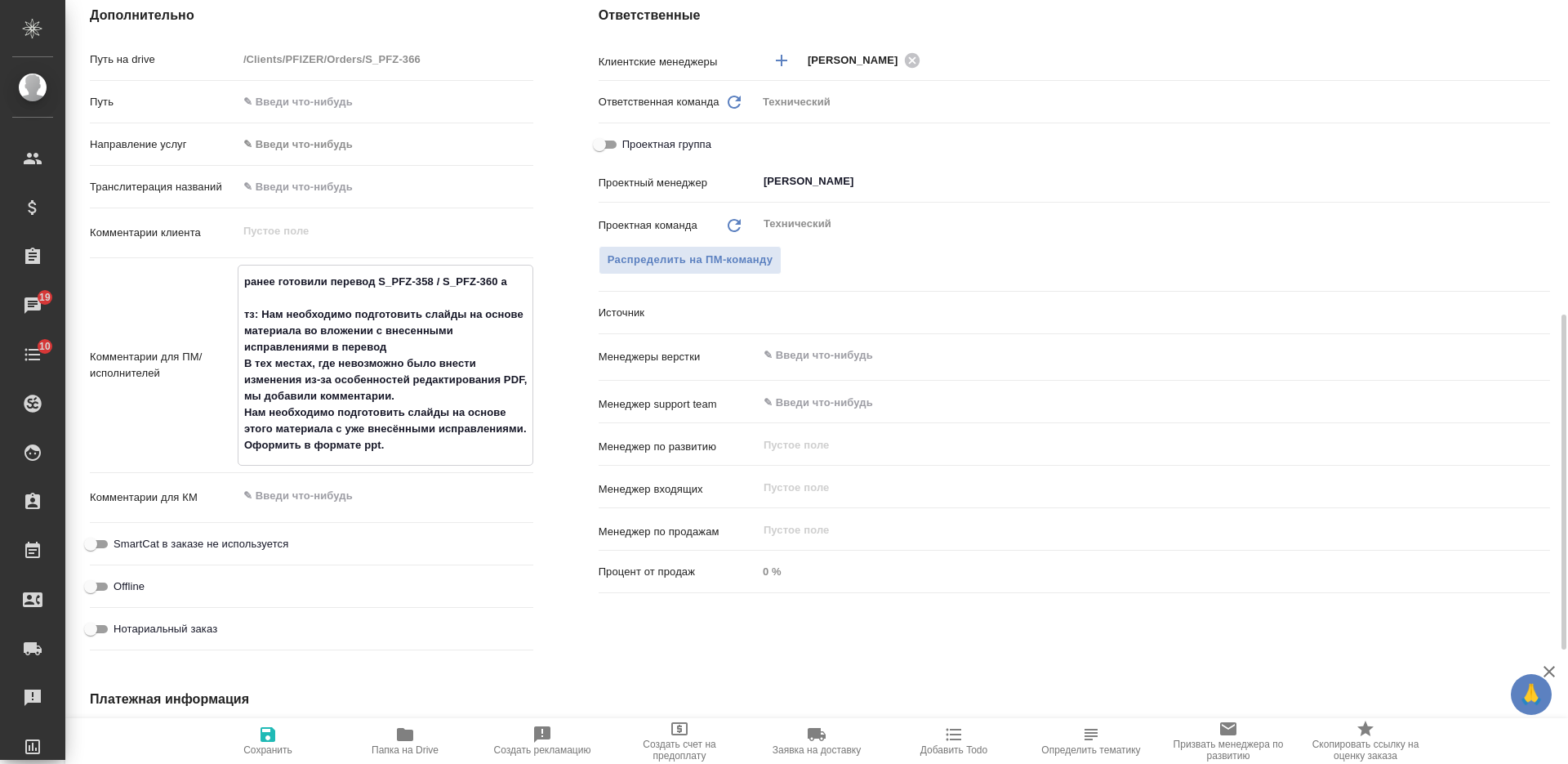
type textarea "x"
type textarea "ранее готовили перевод S_PFZ-358 / S_PFZ-360 ан тз: Нам необходимо подготовить …"
type textarea "x"
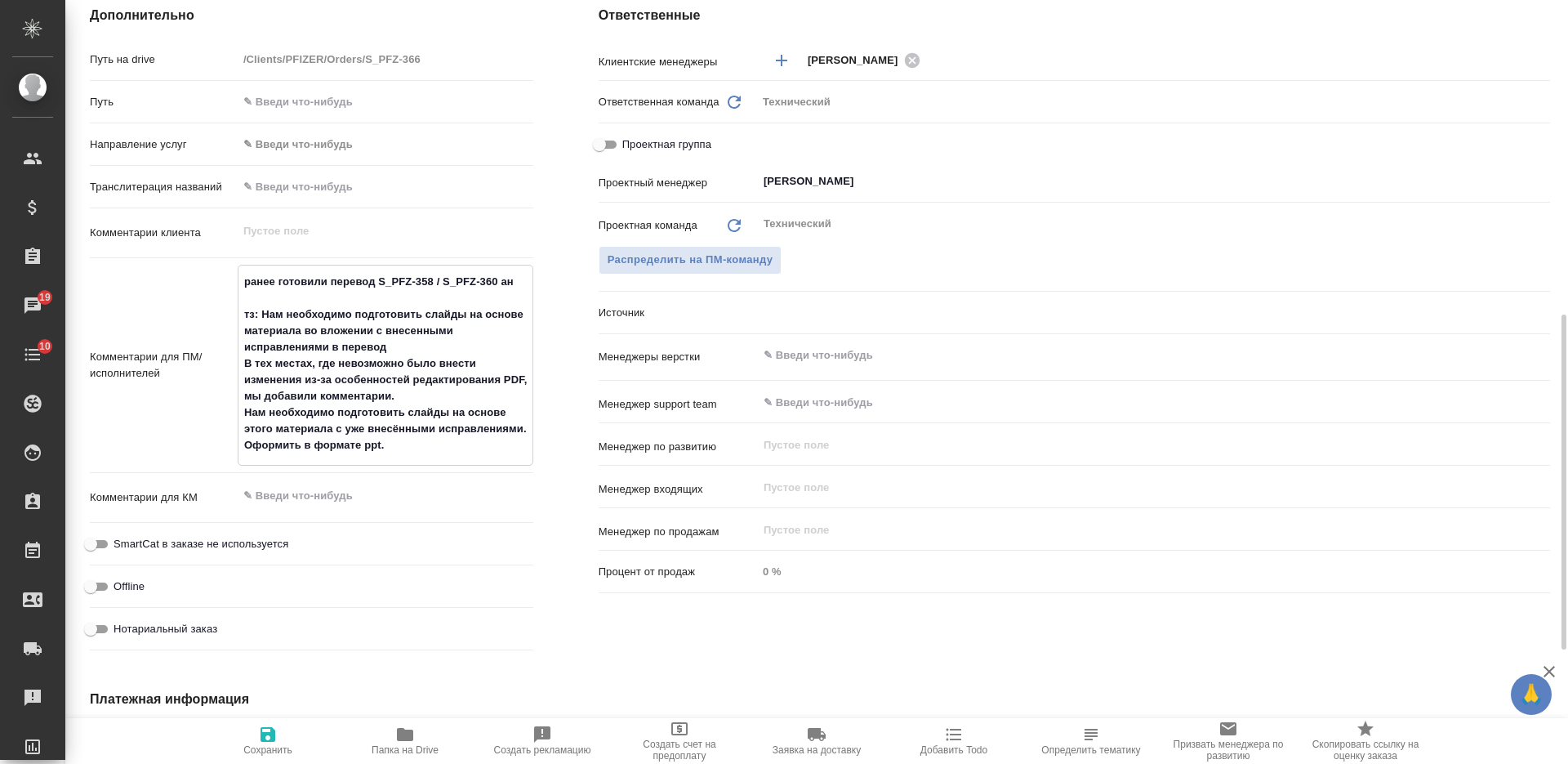
type textarea "ранее готовили перевод S_PFZ-358 / S_PFZ-360 анг тз: Нам необходимо подготовить…"
type textarea "x"
type textarea "ранее готовили перевод S_PFZ-358 / S_PFZ-360 англ тз: Нам необходимо подготовит…"
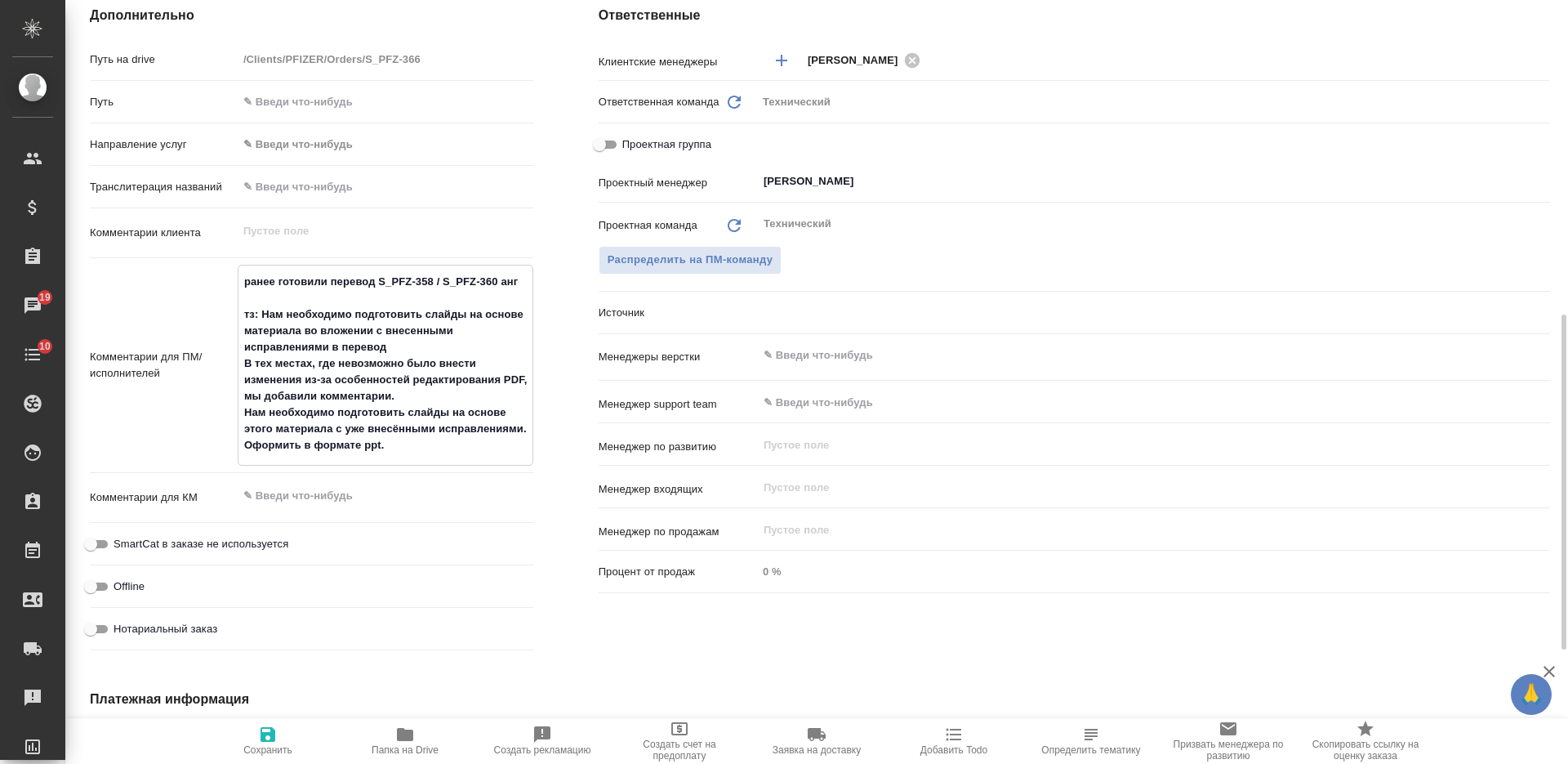
type textarea "x"
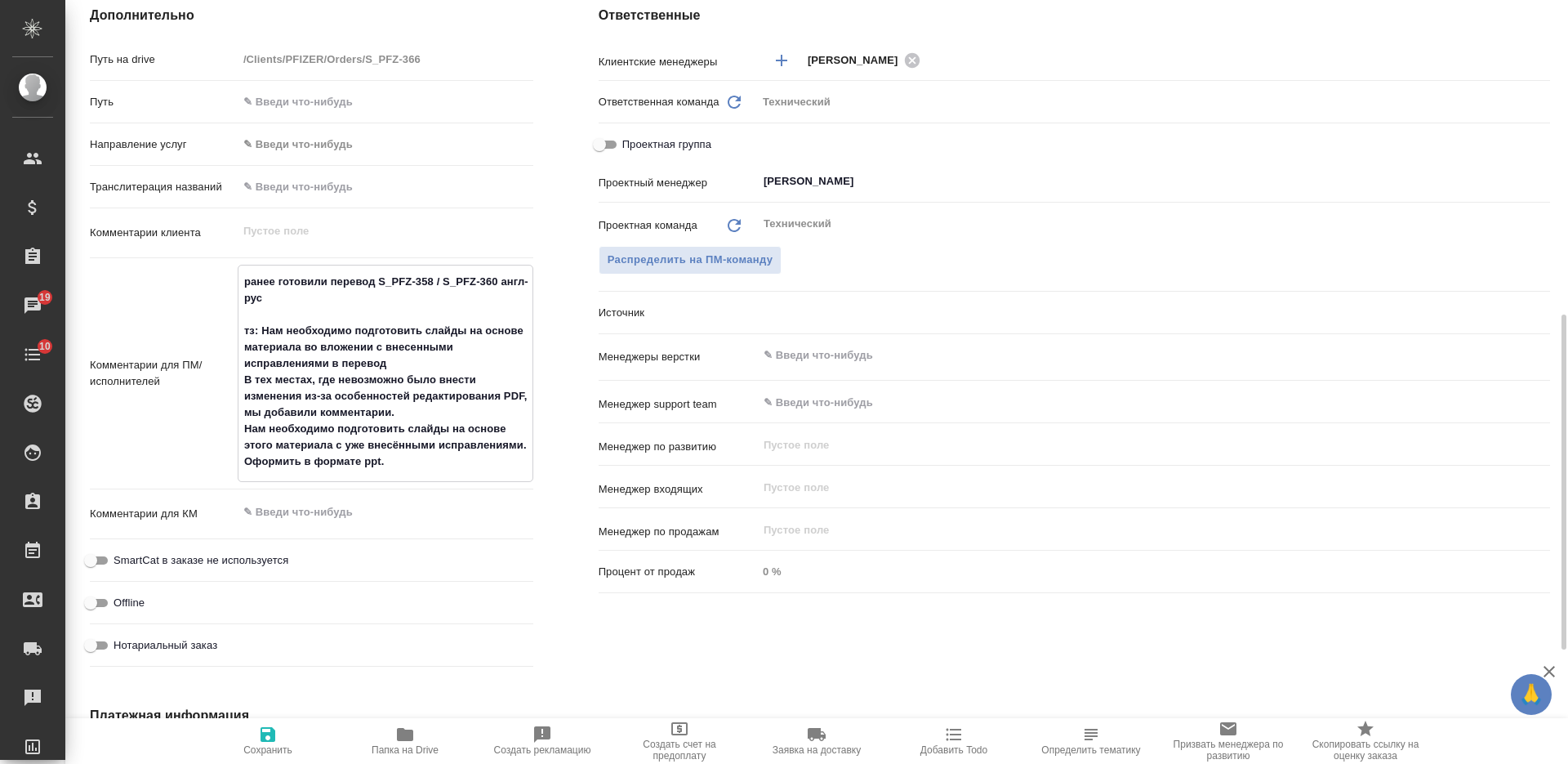
click at [864, 343] on div "​" at bounding box center [1154, 355] width 793 height 30
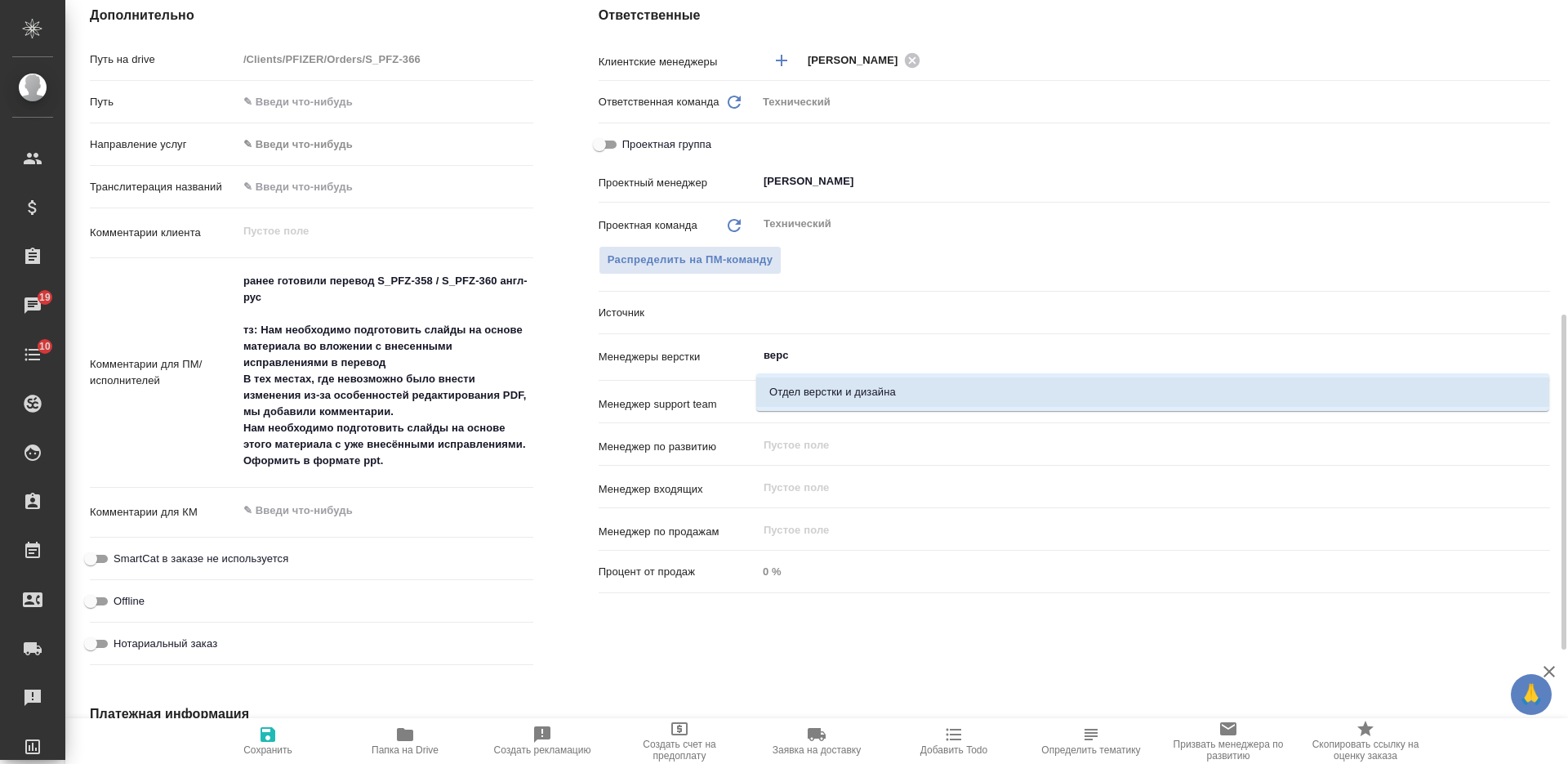
click at [865, 388] on li "Отдел верстки и дизайна" at bounding box center [1153, 392] width 793 height 30
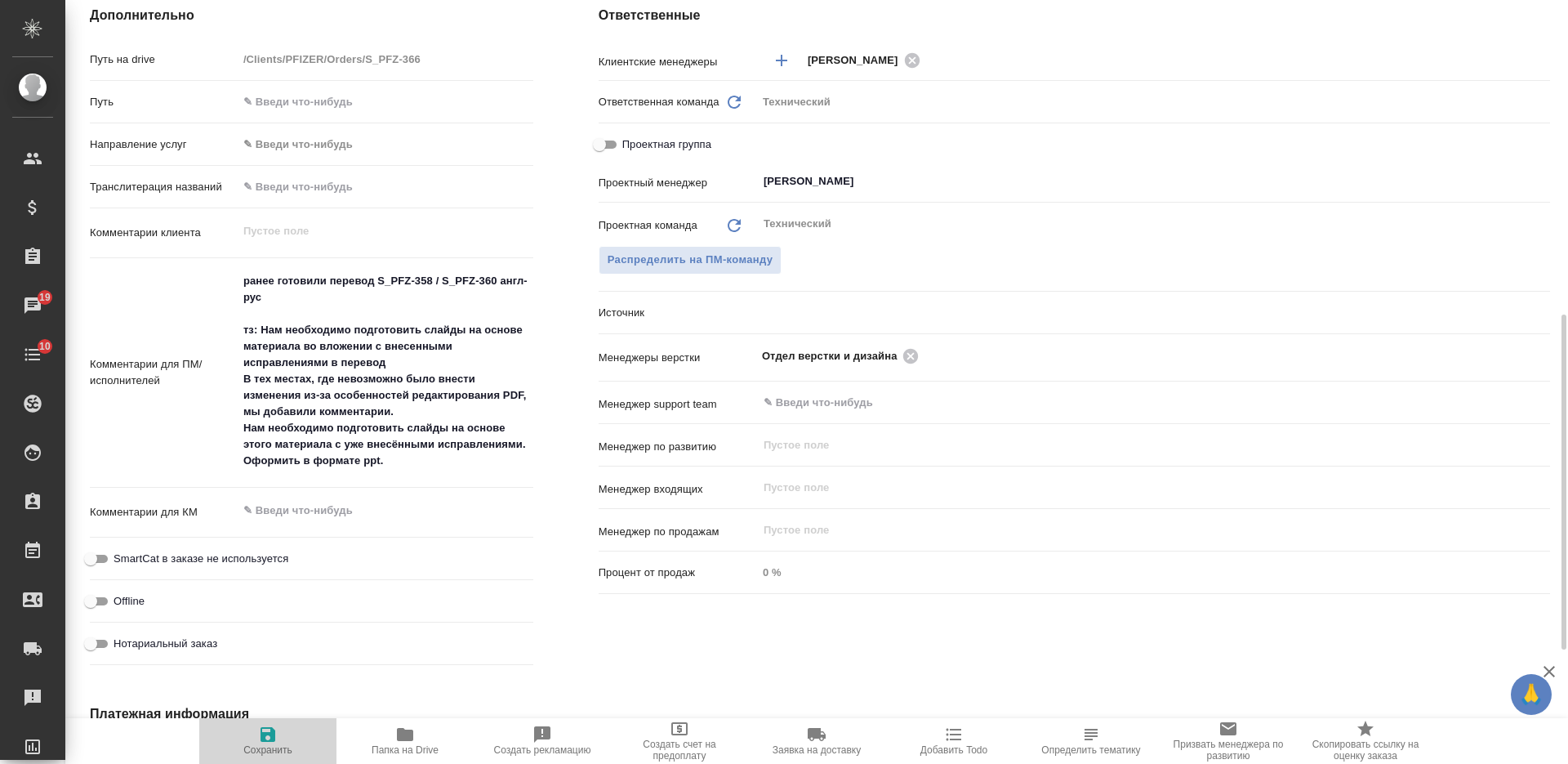
click at [255, 744] on span "Сохранить" at bounding box center [267, 749] width 49 height 11
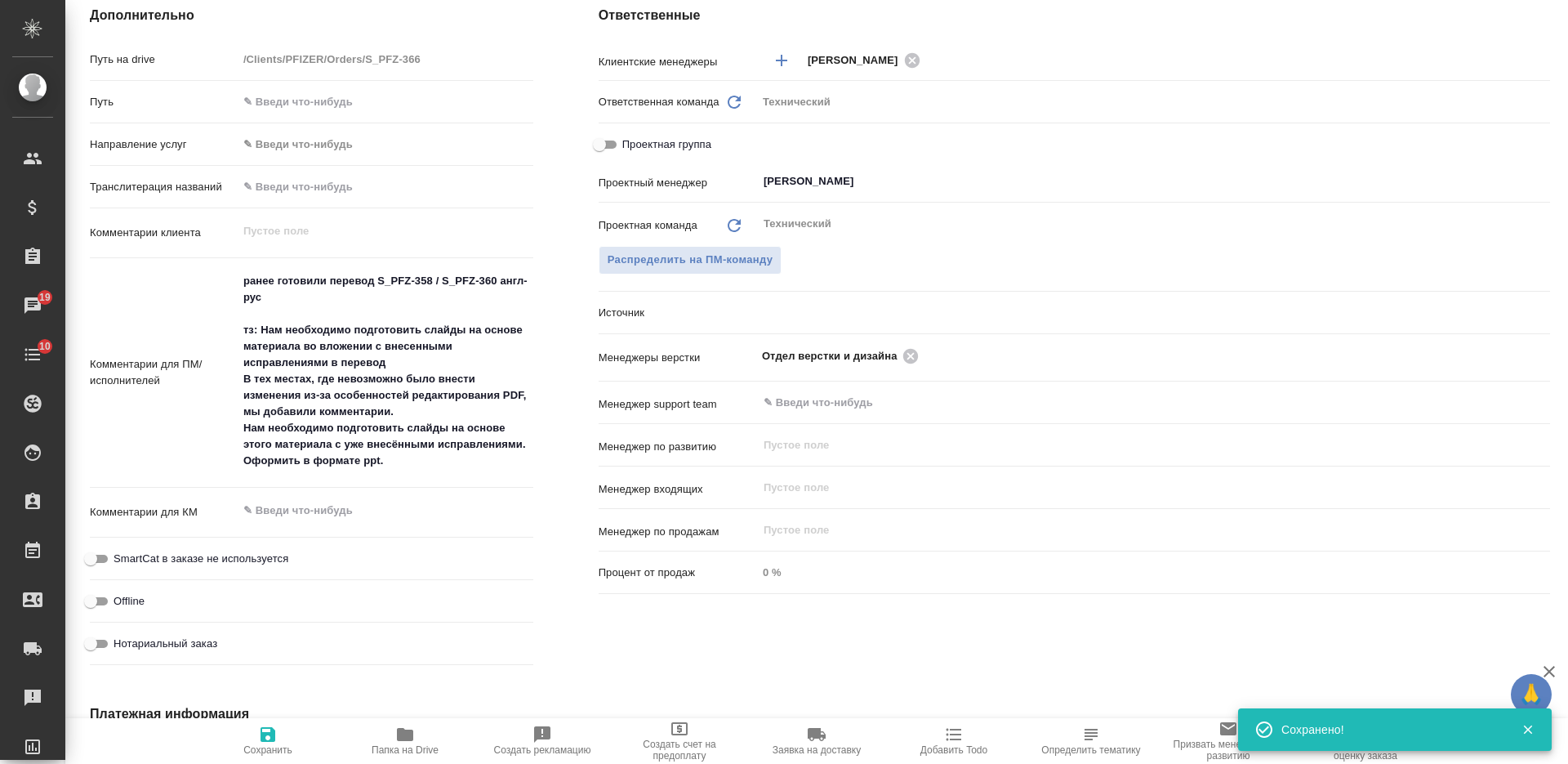
scroll to position [0, 0]
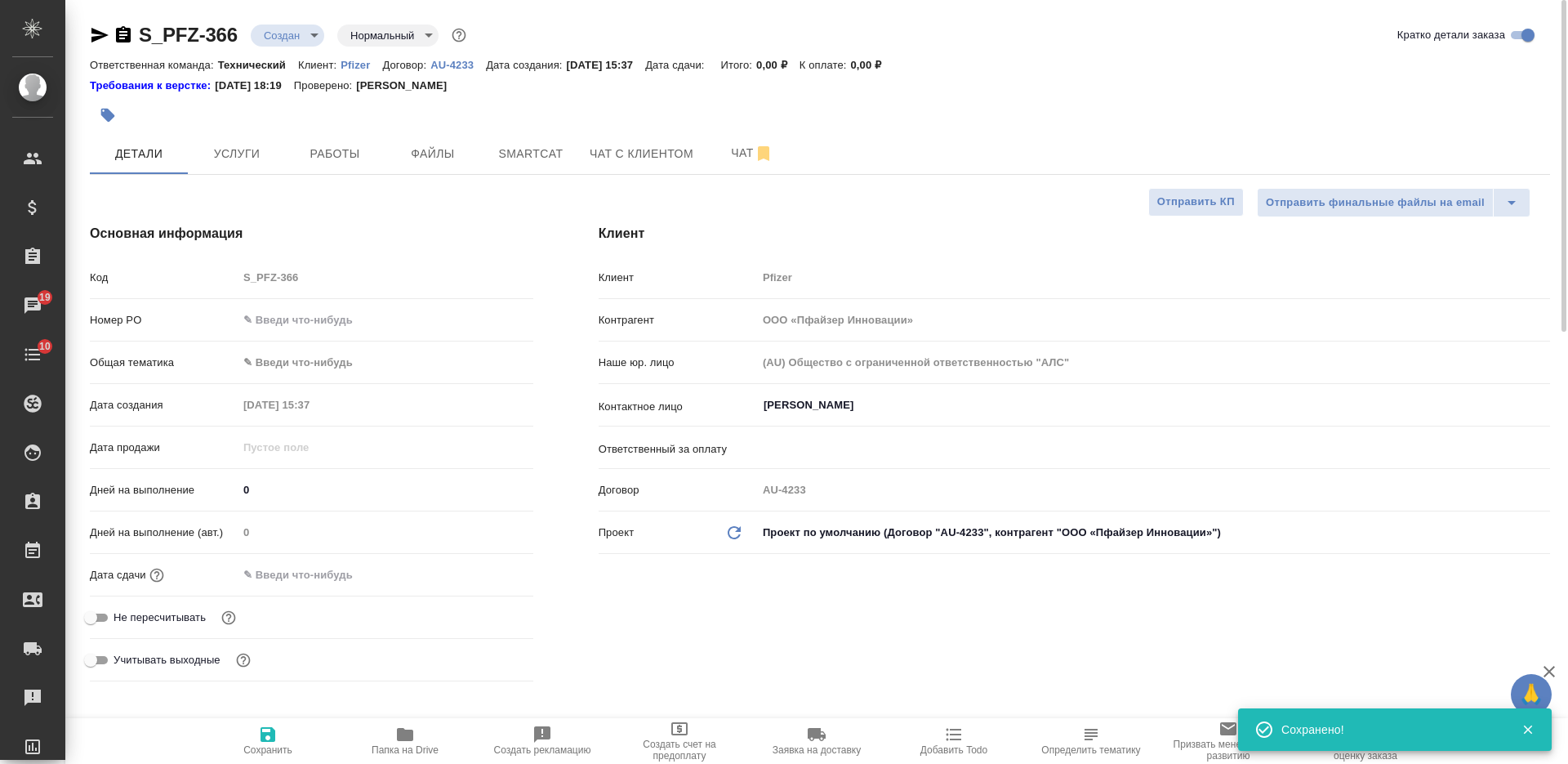
click at [280, 30] on body "🙏 .cls-1 fill:#fff; AWATERA Nikiforova Valeria Клиенты Спецификации Заказы 19 Ч…" at bounding box center [784, 382] width 1568 height 764
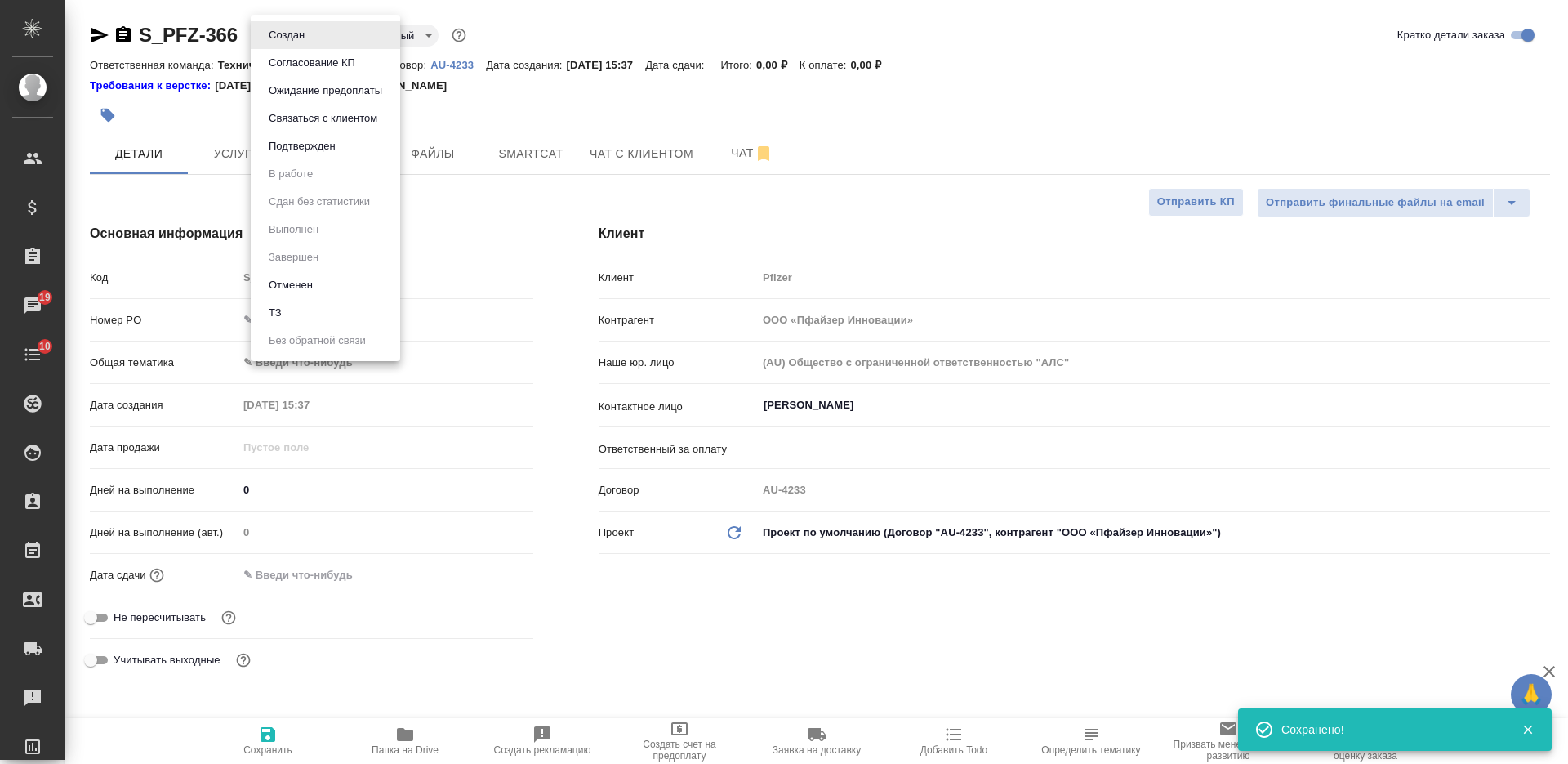
click at [317, 308] on li "ТЗ" at bounding box center [326, 313] width 149 height 28
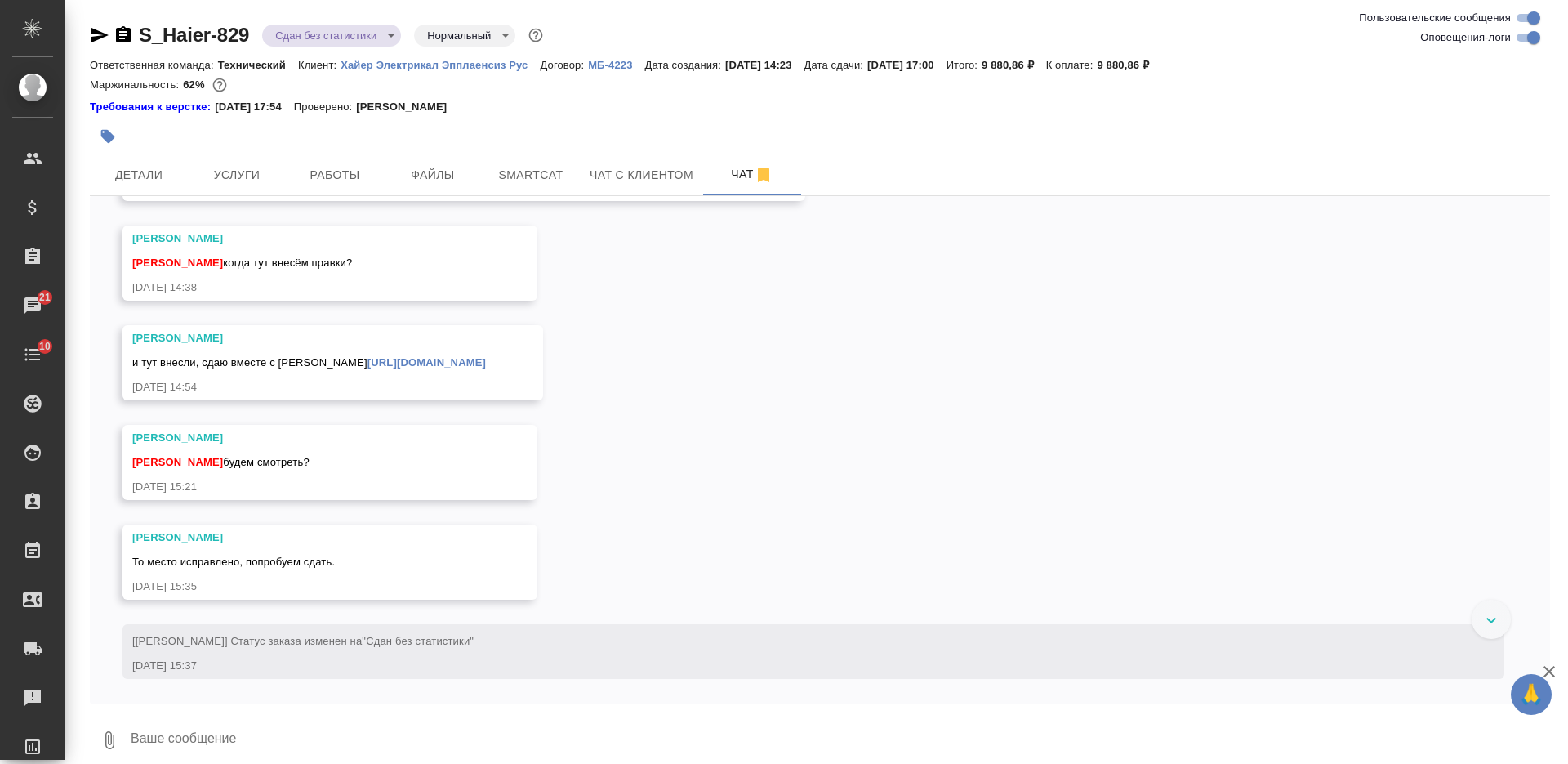
click at [125, 39] on icon "button" at bounding box center [123, 34] width 19 height 19
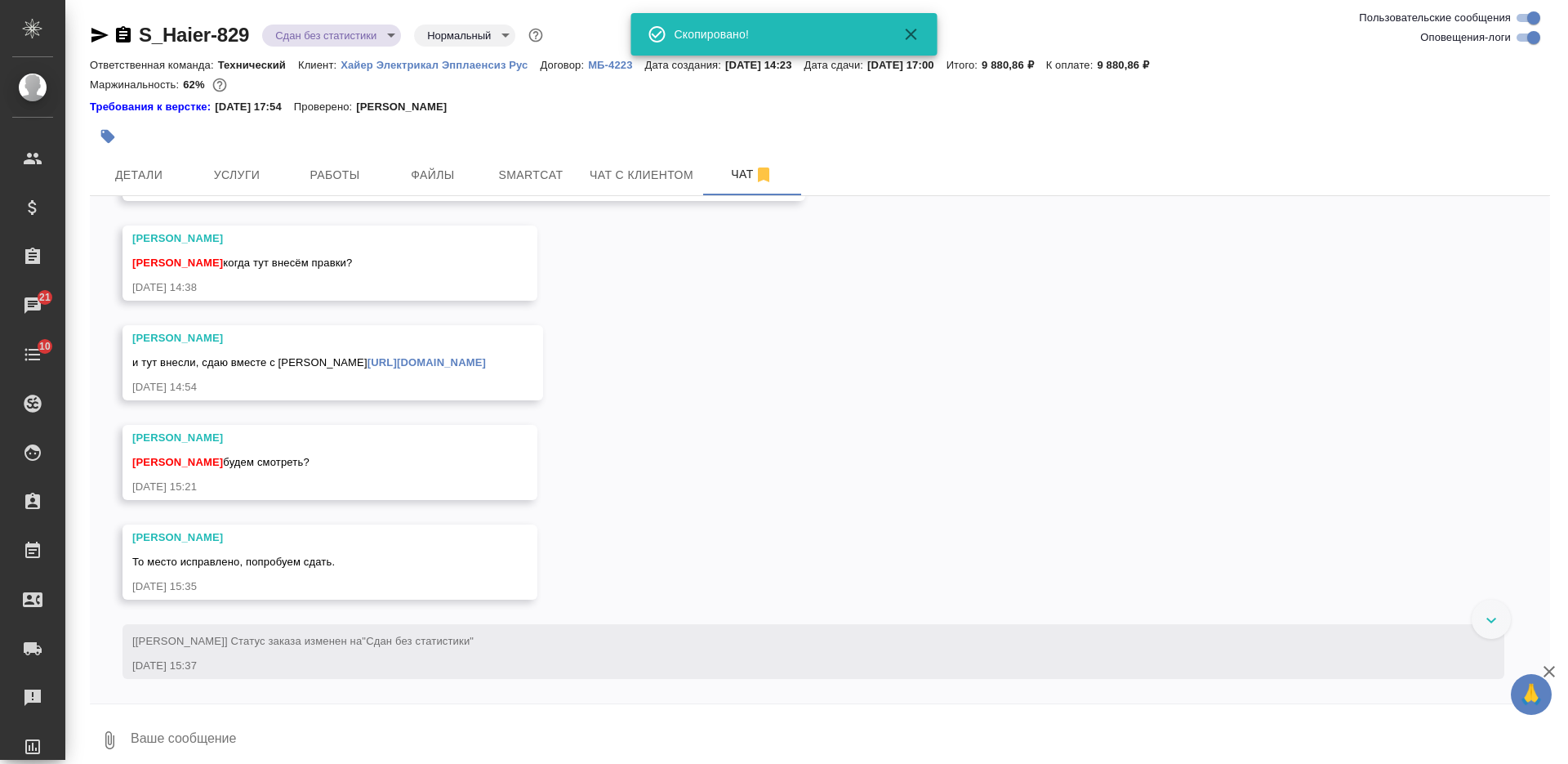
scroll to position [7486, 0]
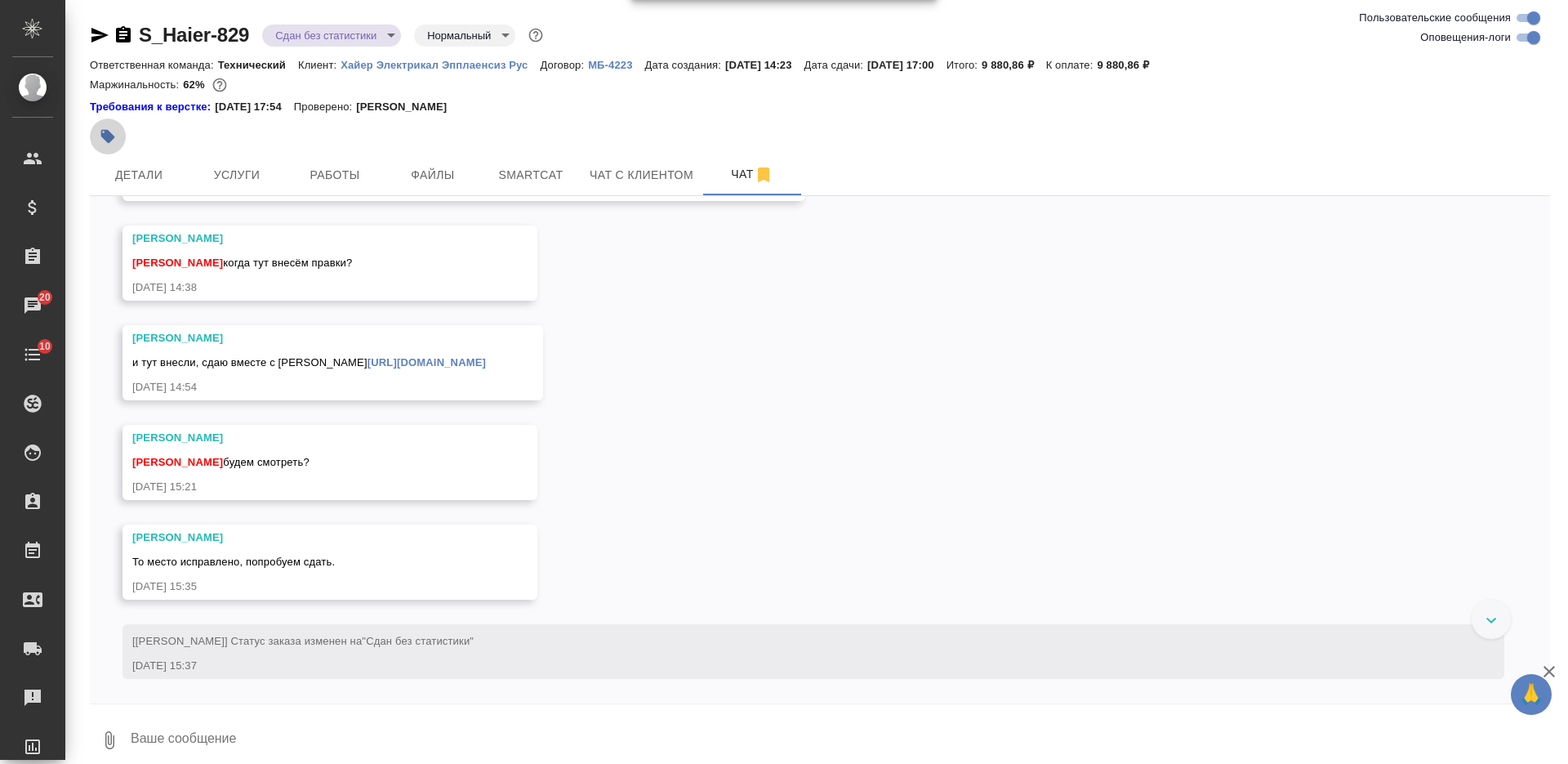
click at [115, 125] on button "button" at bounding box center [107, 136] width 36 height 36
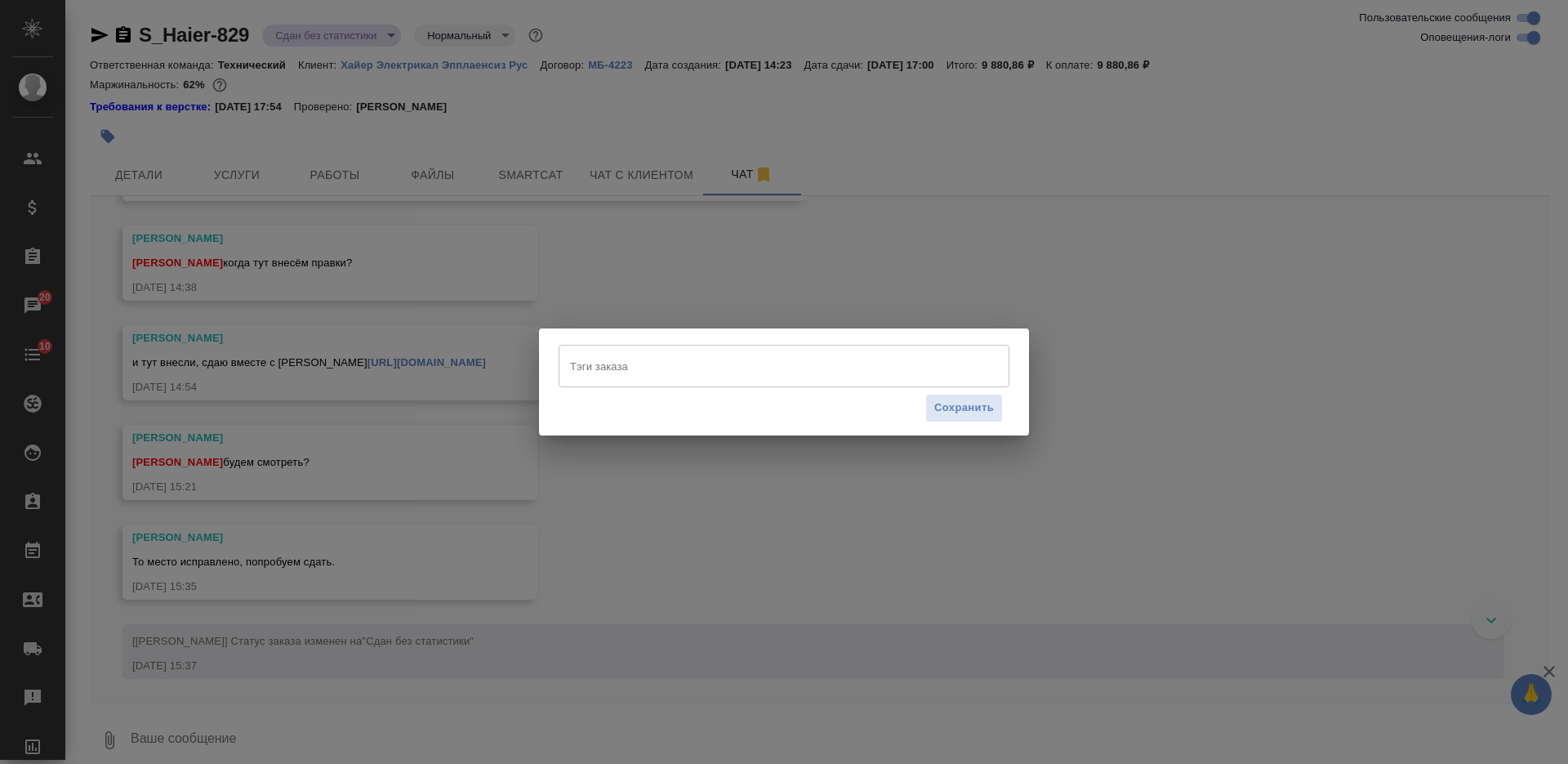
click at [754, 366] on input "Тэги заказа" at bounding box center [767, 366] width 405 height 28
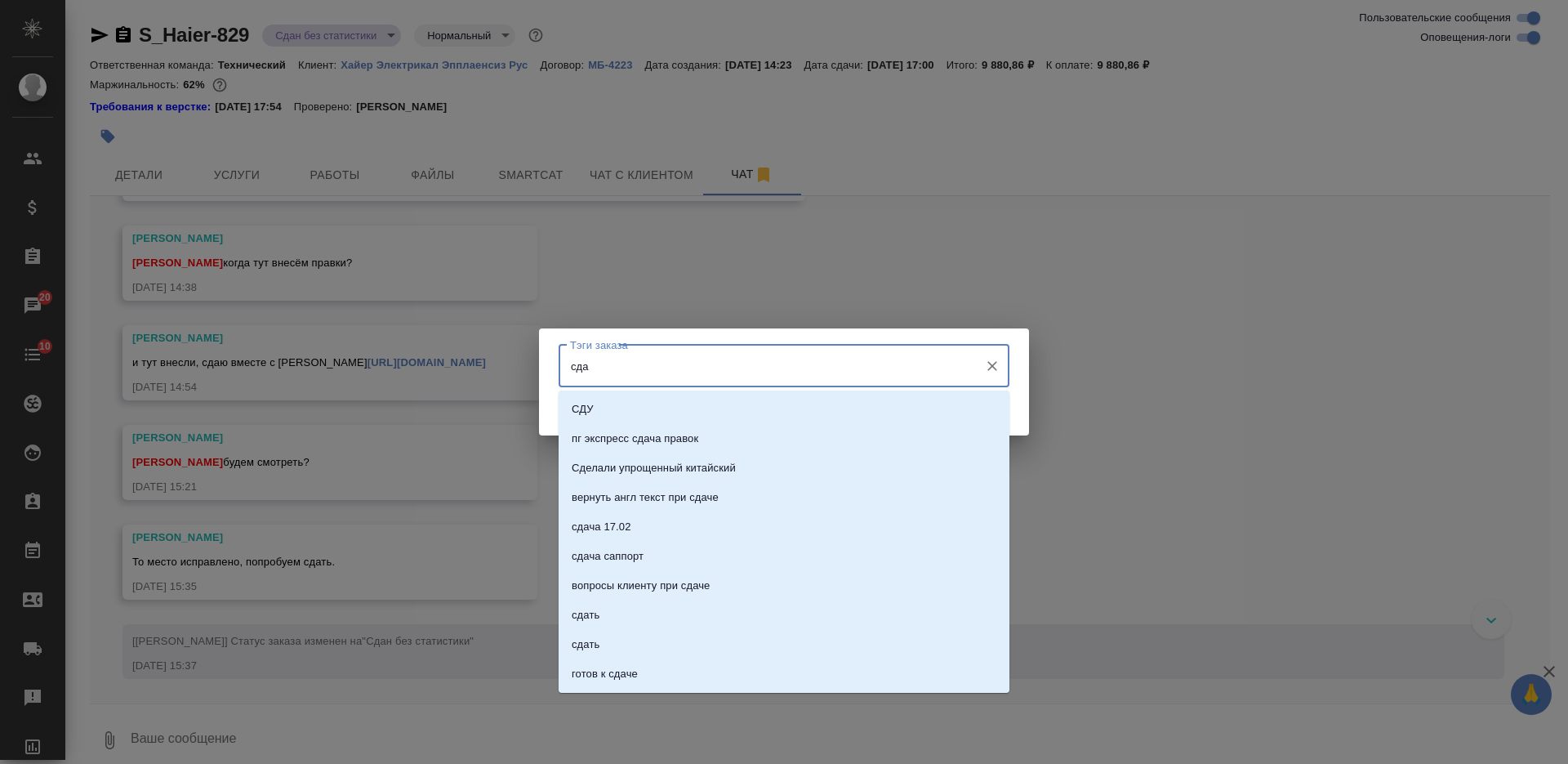
type input "сдан"
click at [721, 496] on li "сдан" at bounding box center [783, 497] width 451 height 30
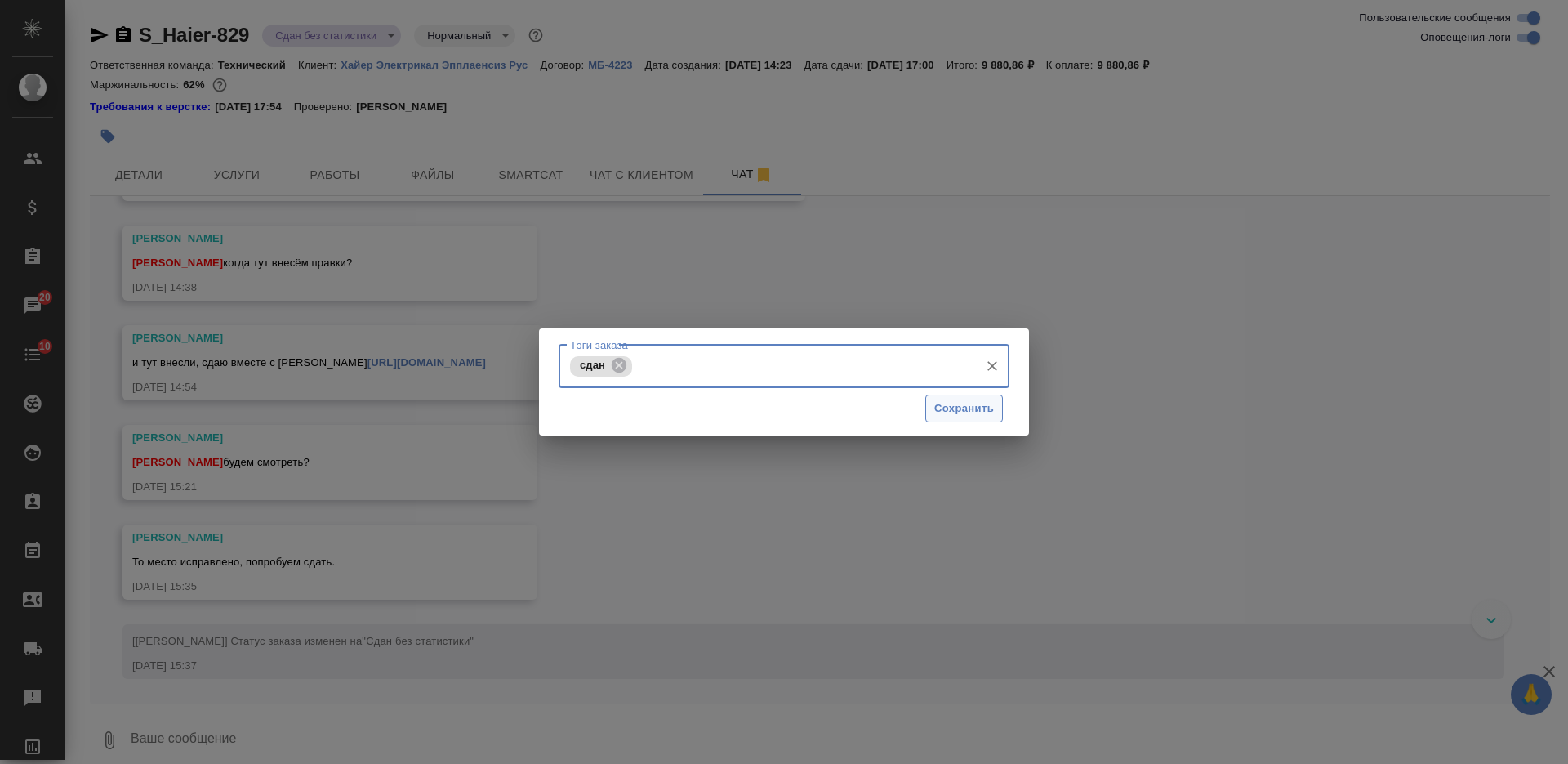
click at [968, 406] on span "Сохранить" at bounding box center [964, 409] width 60 height 18
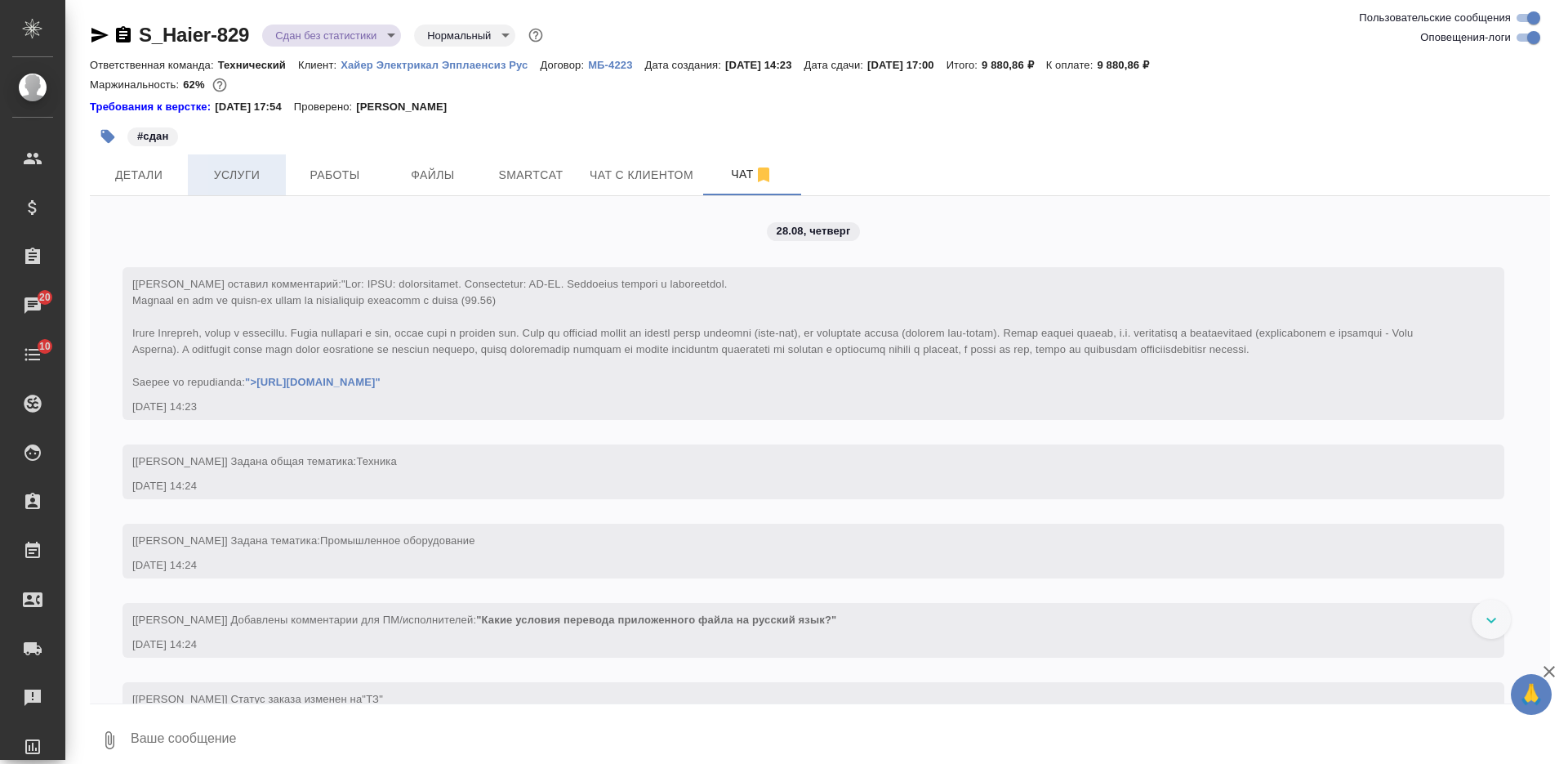
click at [249, 182] on span "Услуги" at bounding box center [236, 175] width 78 height 20
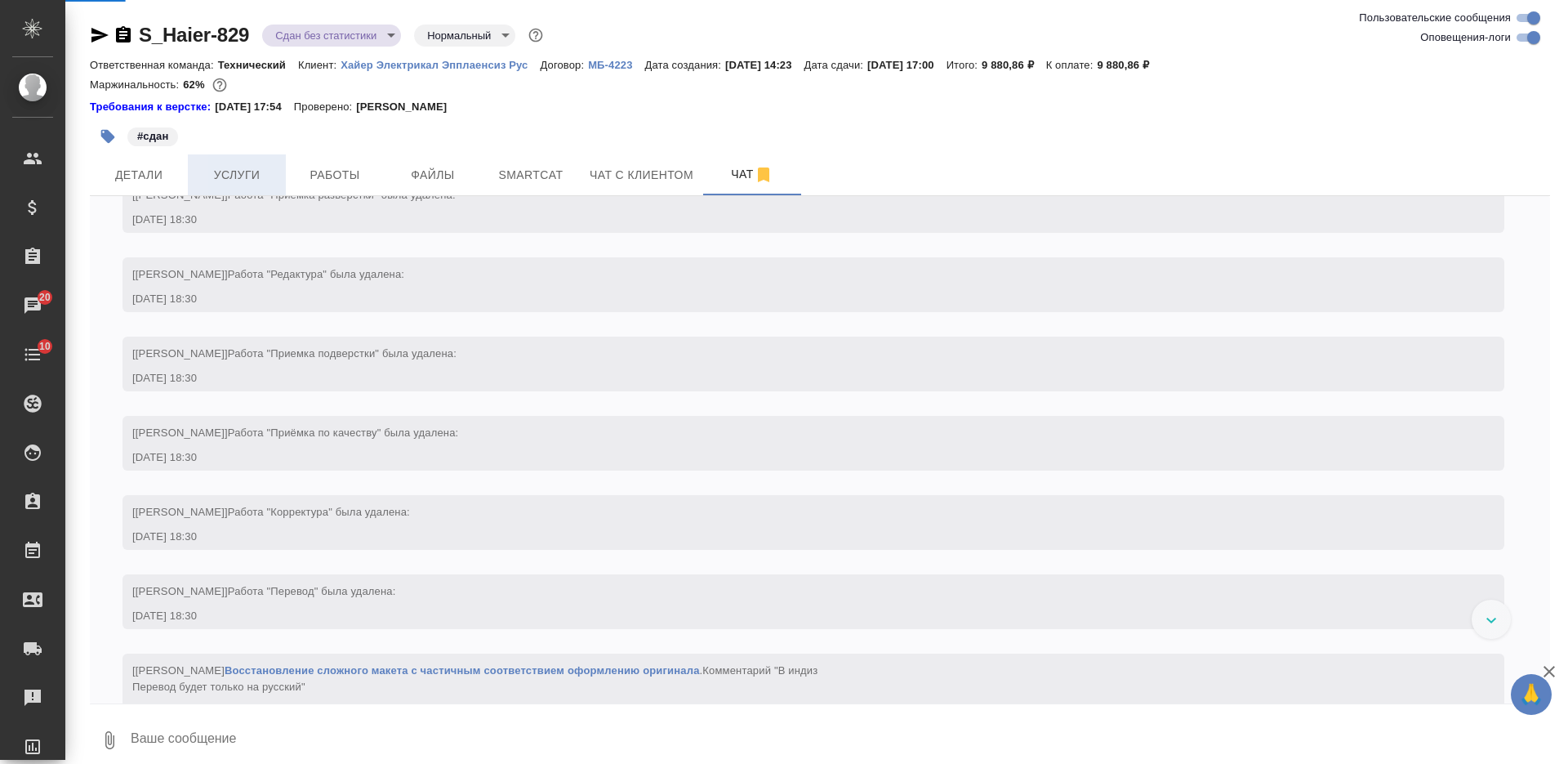
scroll to position [4405, 0]
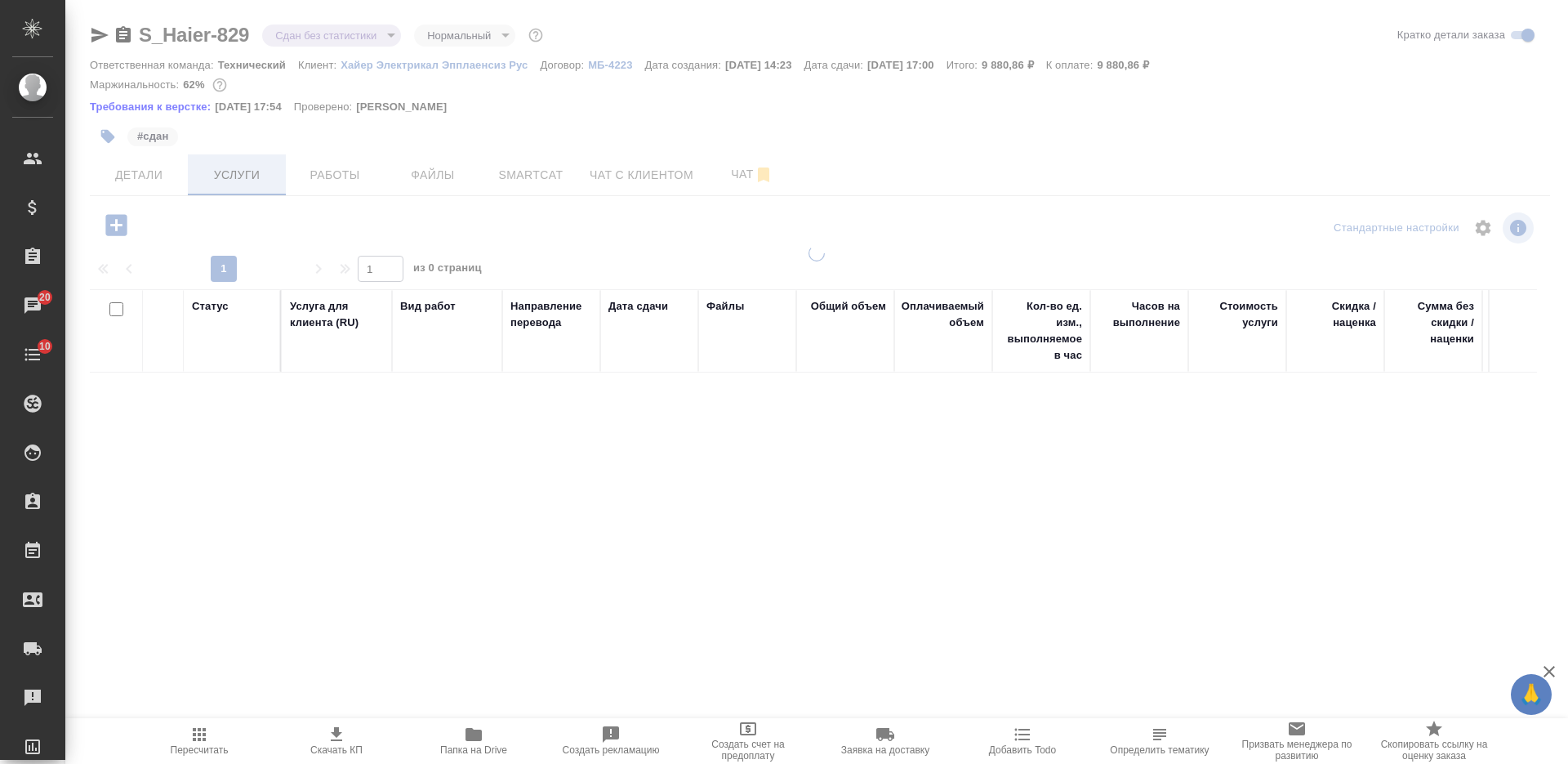
click at [249, 182] on div at bounding box center [816, 340] width 1503 height 682
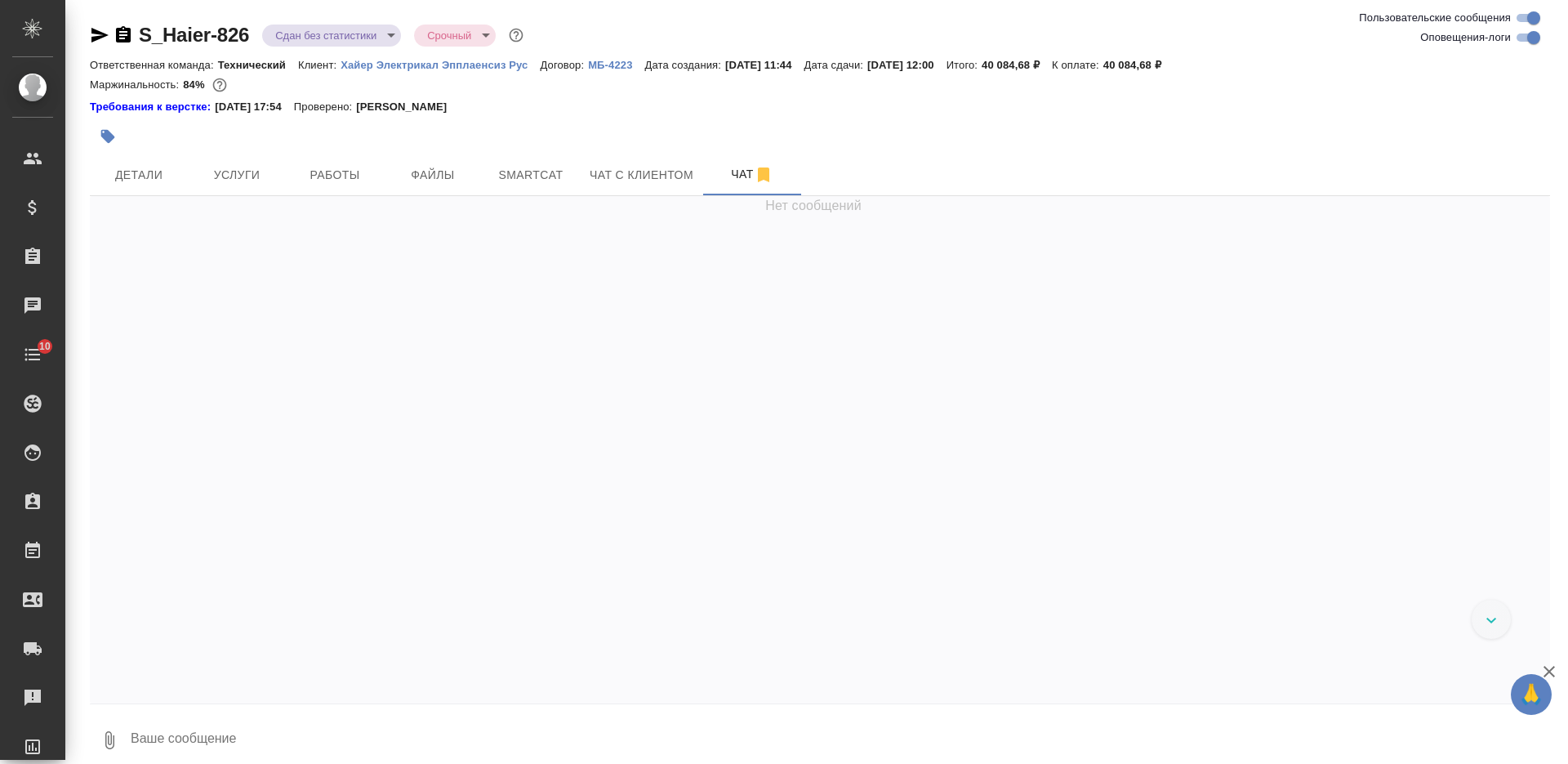
click at [125, 34] on icon "button" at bounding box center [124, 34] width 15 height 17
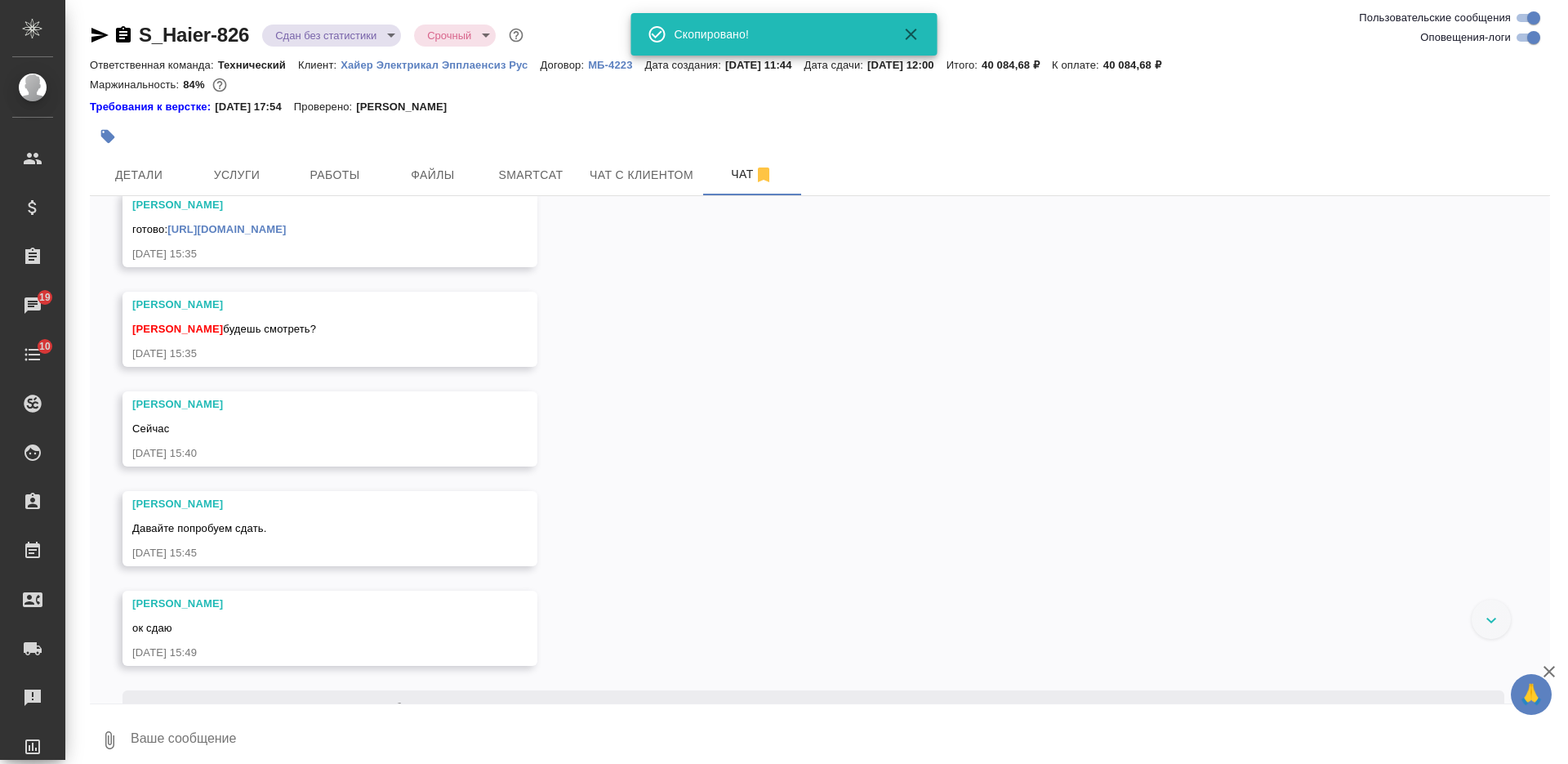
scroll to position [14587, 0]
